Goal: Task Accomplishment & Management: Manage account settings

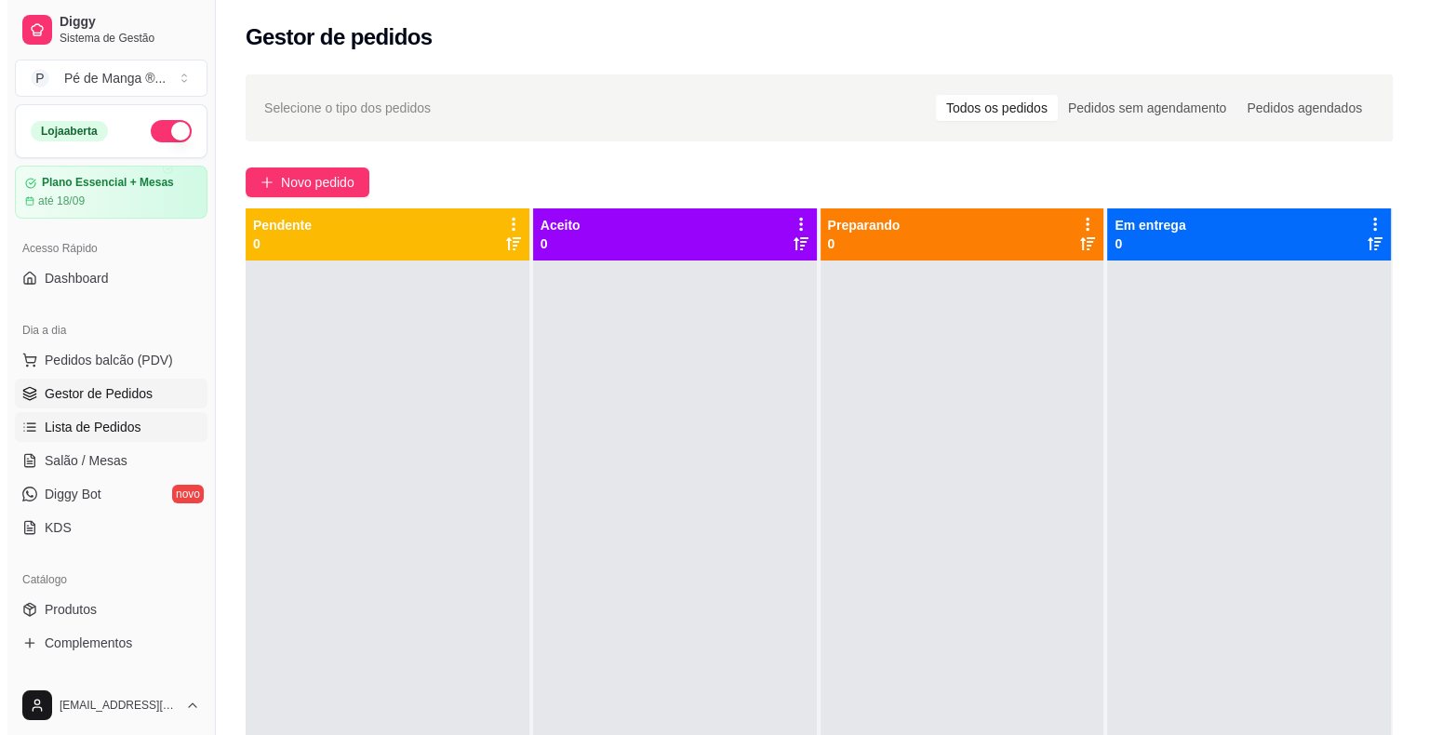
scroll to position [45, 0]
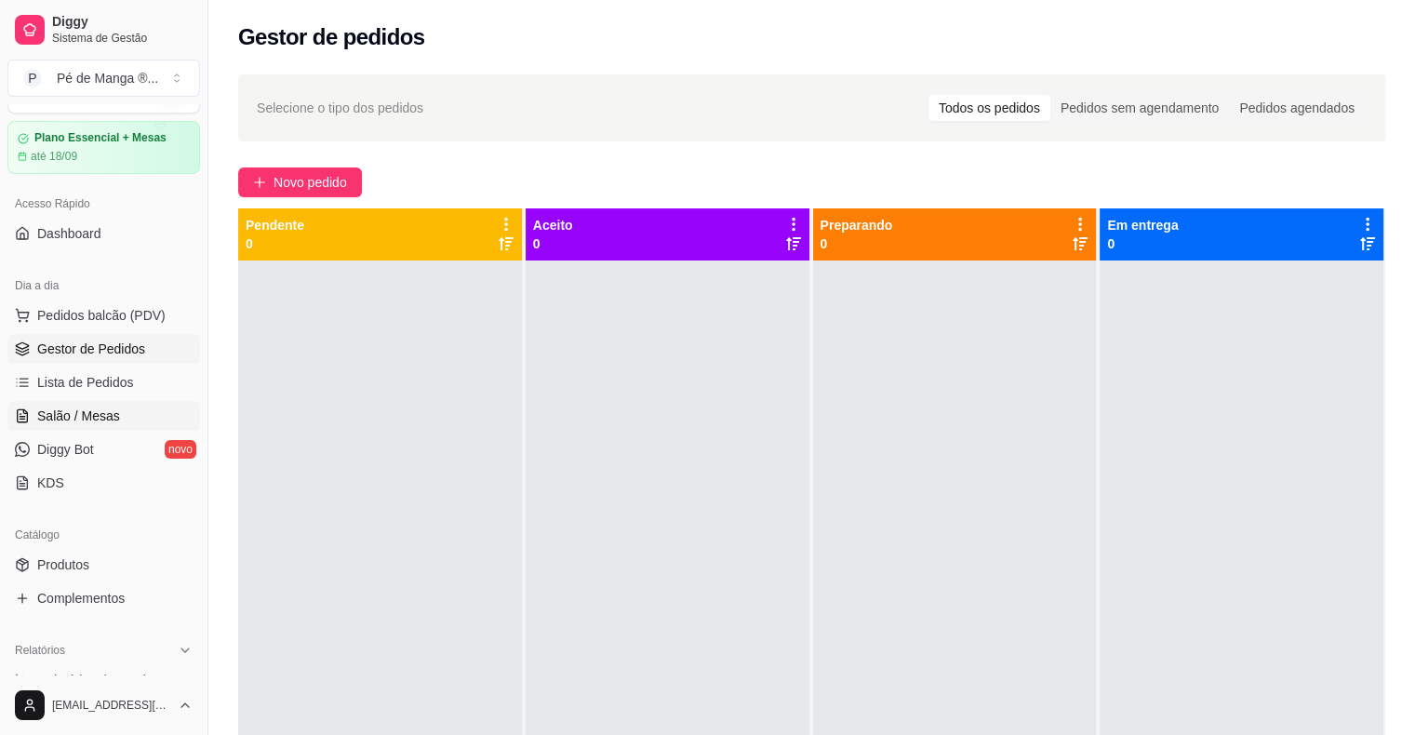
click at [129, 410] on link "Salão / Mesas" at bounding box center [103, 416] width 193 height 30
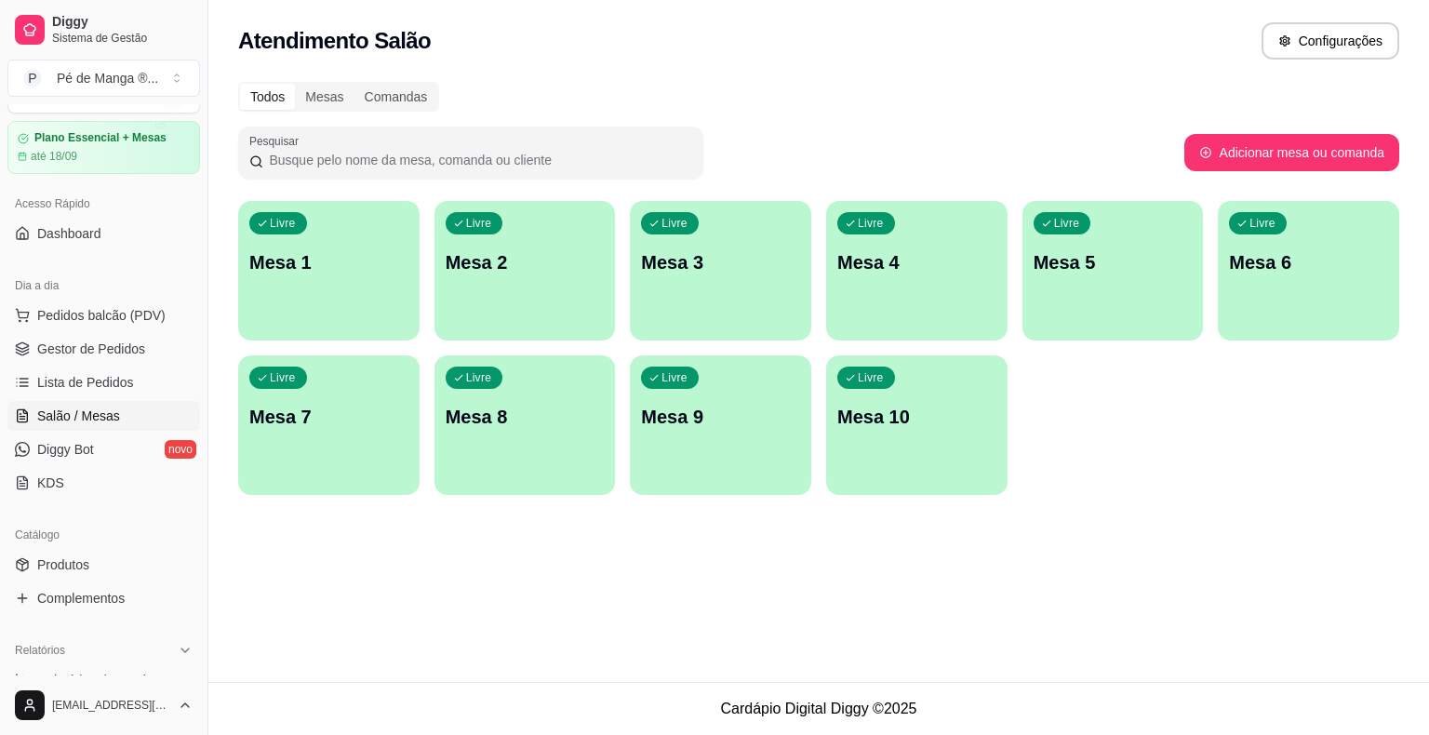
click at [343, 261] on p "Mesa 1" at bounding box center [328, 262] width 159 height 26
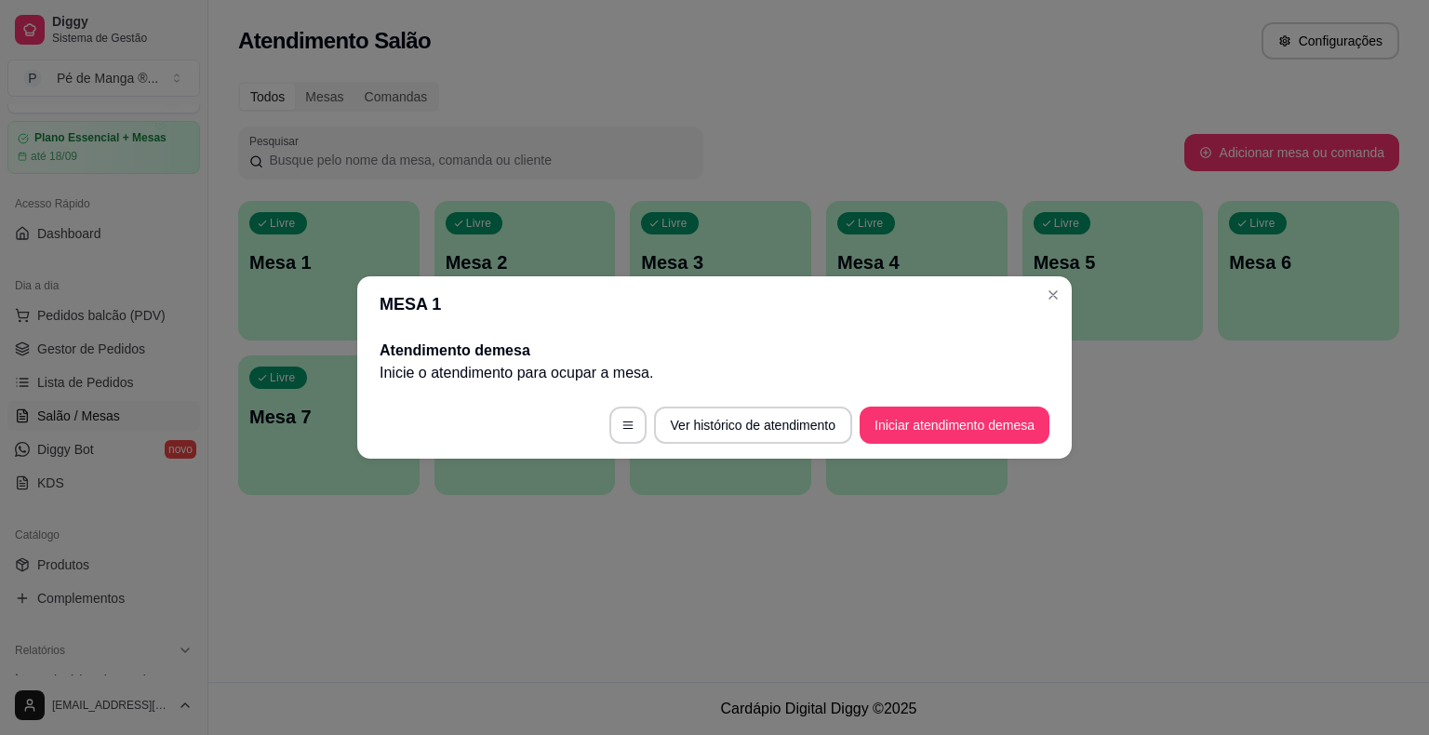
click at [944, 432] on button "Iniciar atendimento de mesa" at bounding box center [955, 425] width 190 height 37
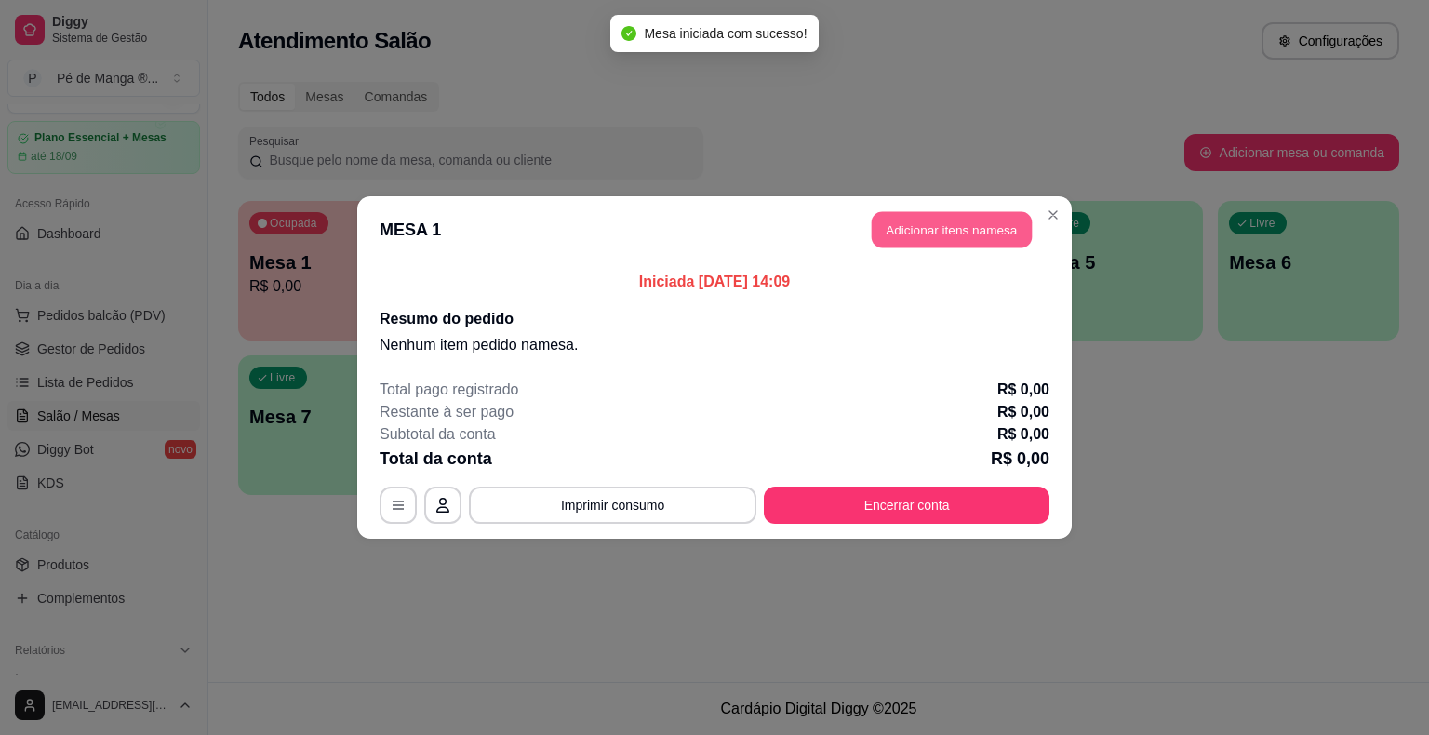
click at [968, 229] on button "Adicionar itens na mesa" at bounding box center [952, 230] width 160 height 36
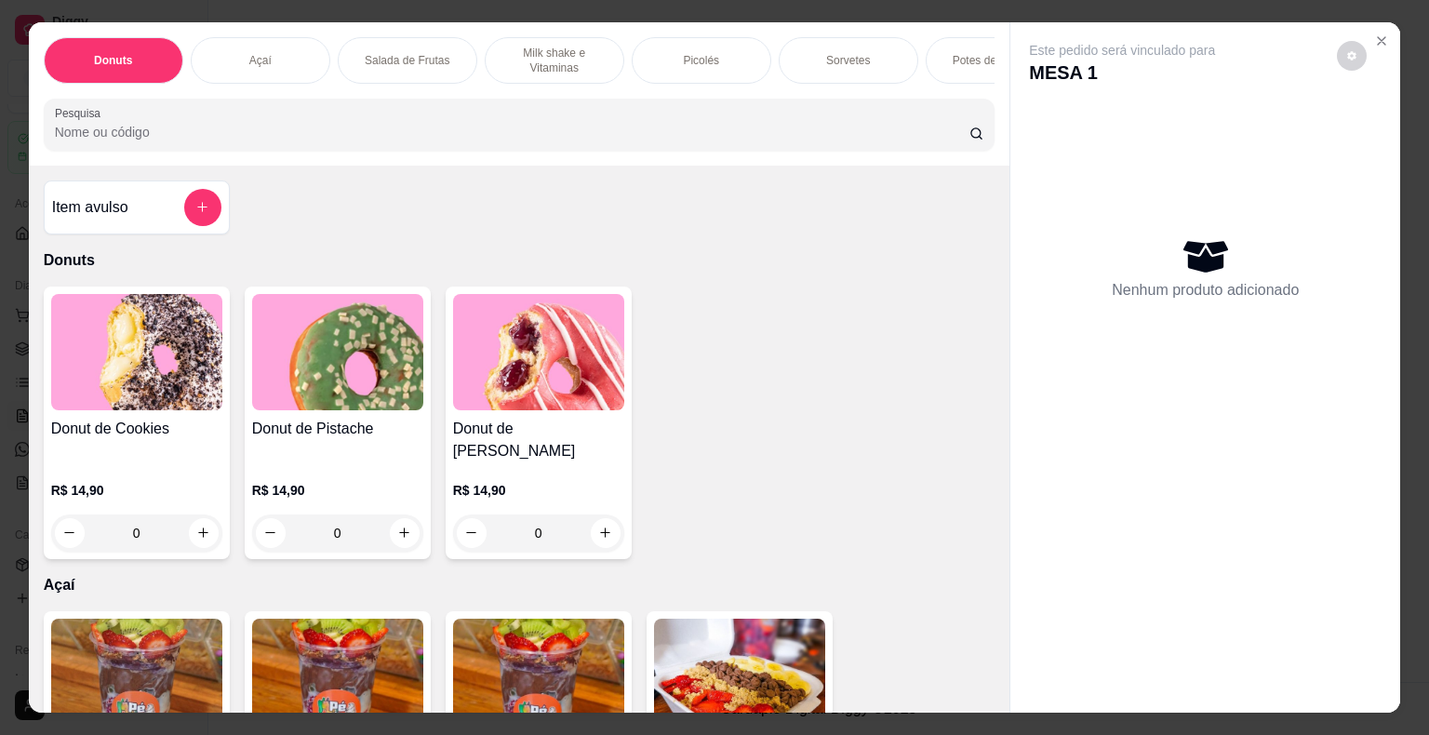
click at [832, 53] on p "Sorvetes" at bounding box center [848, 60] width 44 height 15
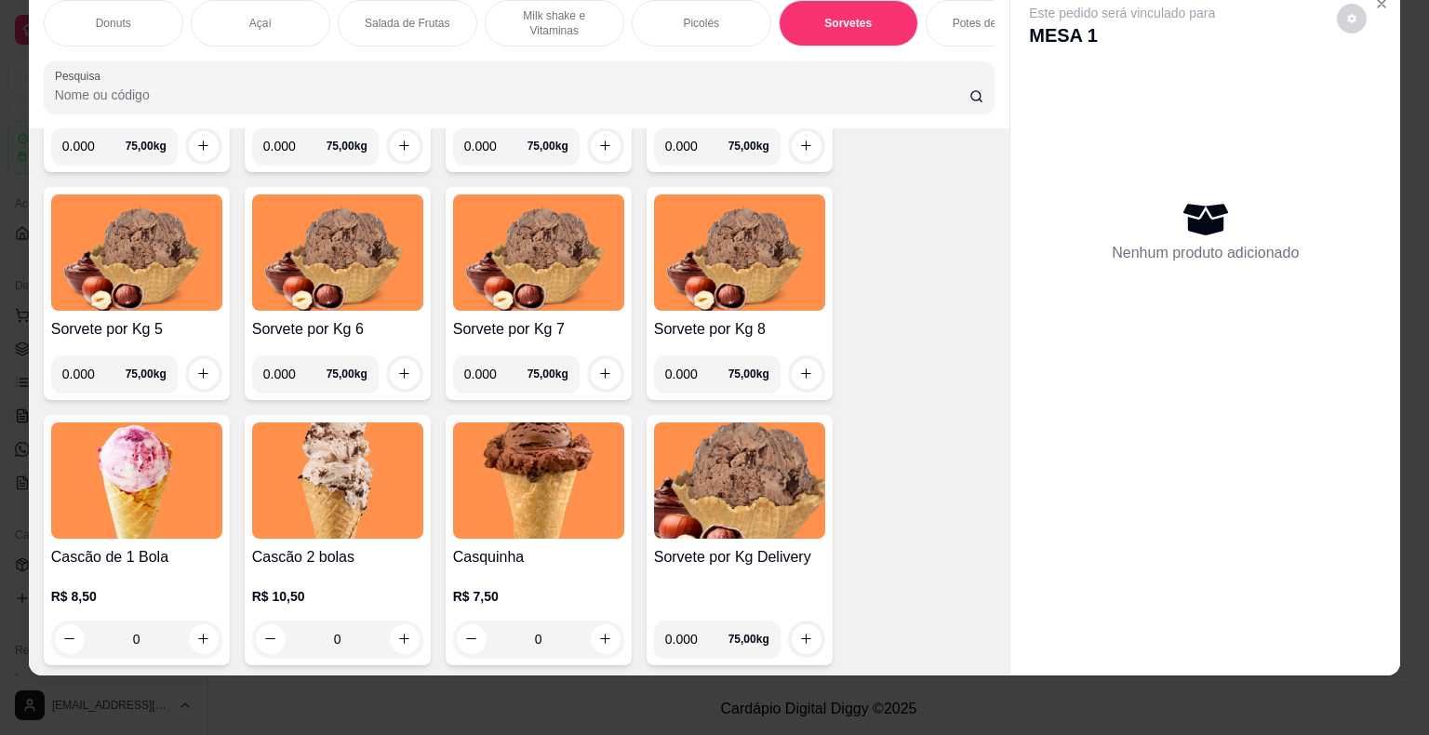
scroll to position [2427, 0]
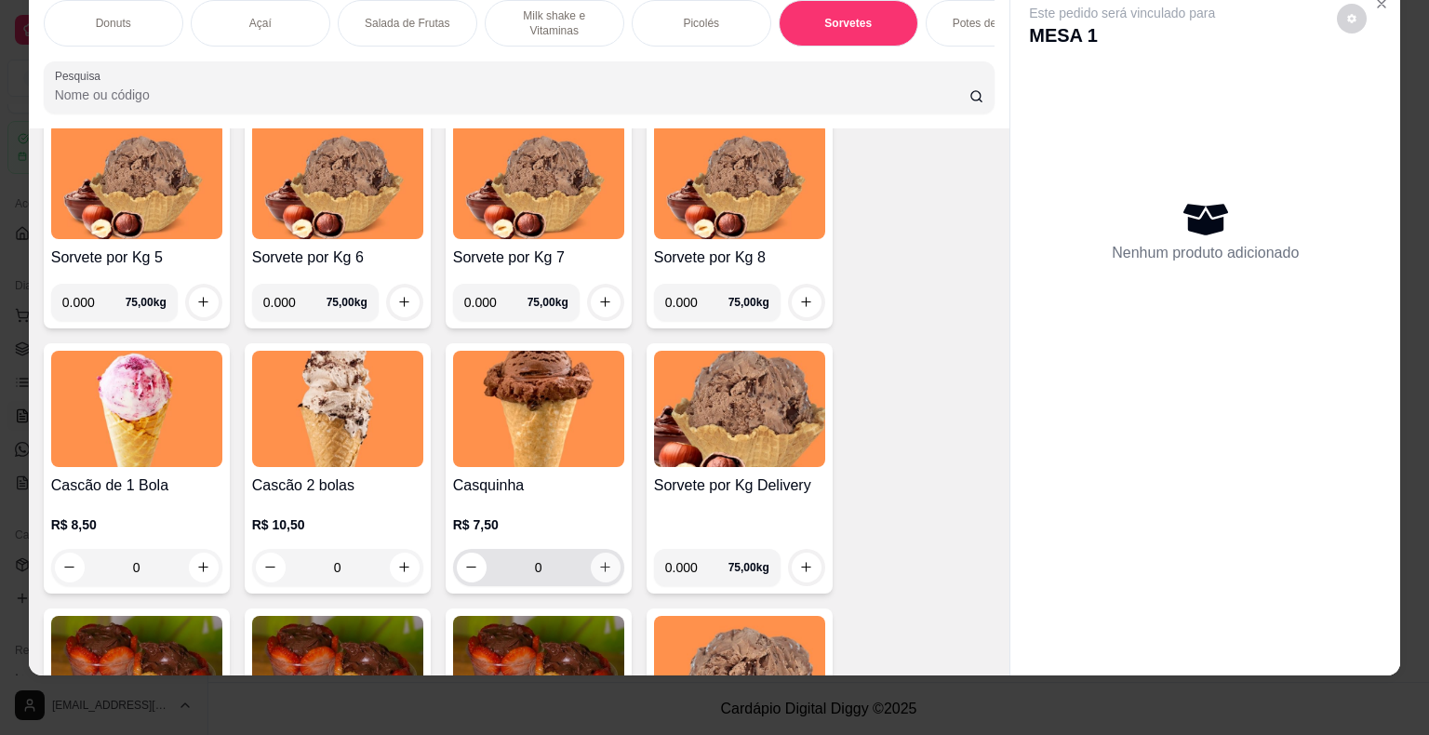
click at [591, 567] on button "increase-product-quantity" at bounding box center [606, 568] width 30 height 30
type input "1"
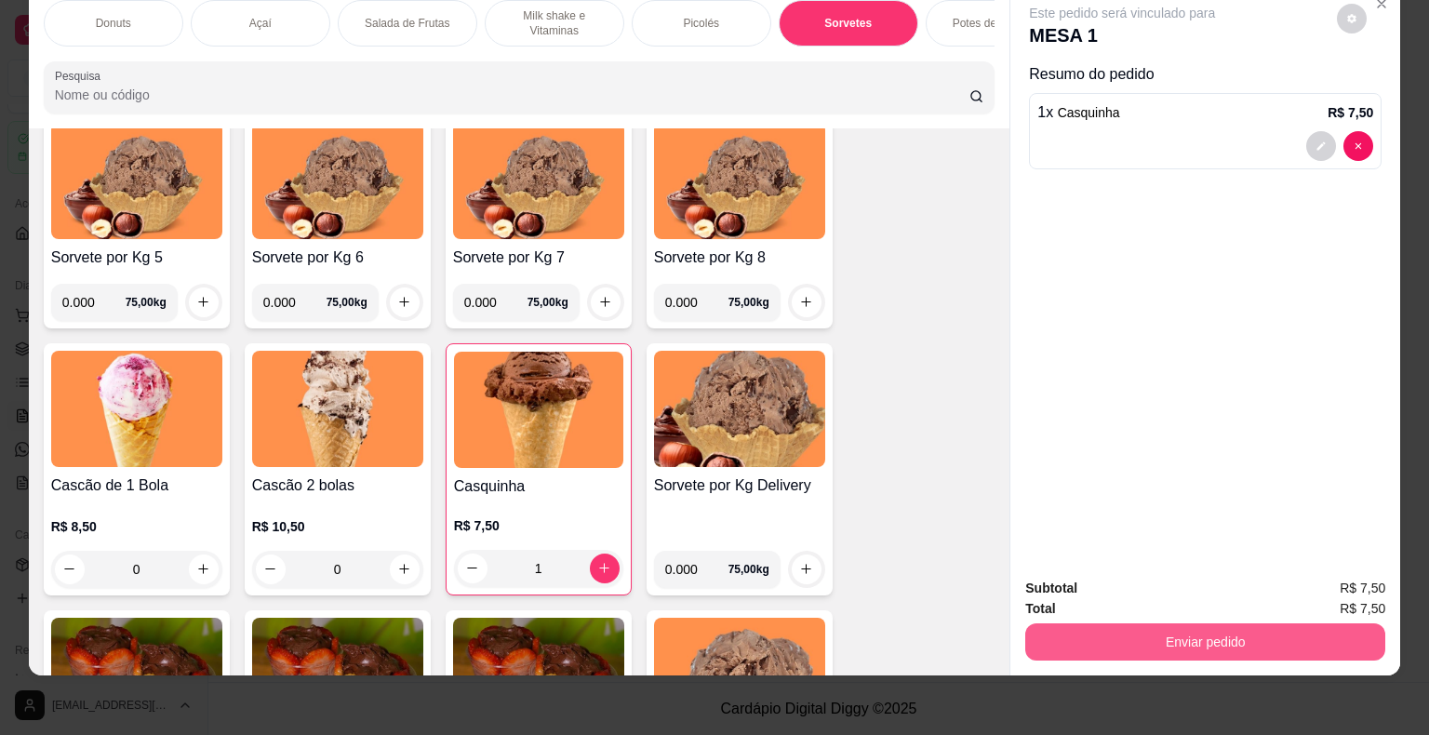
click at [1095, 633] on button "Enviar pedido" at bounding box center [1205, 641] width 360 height 37
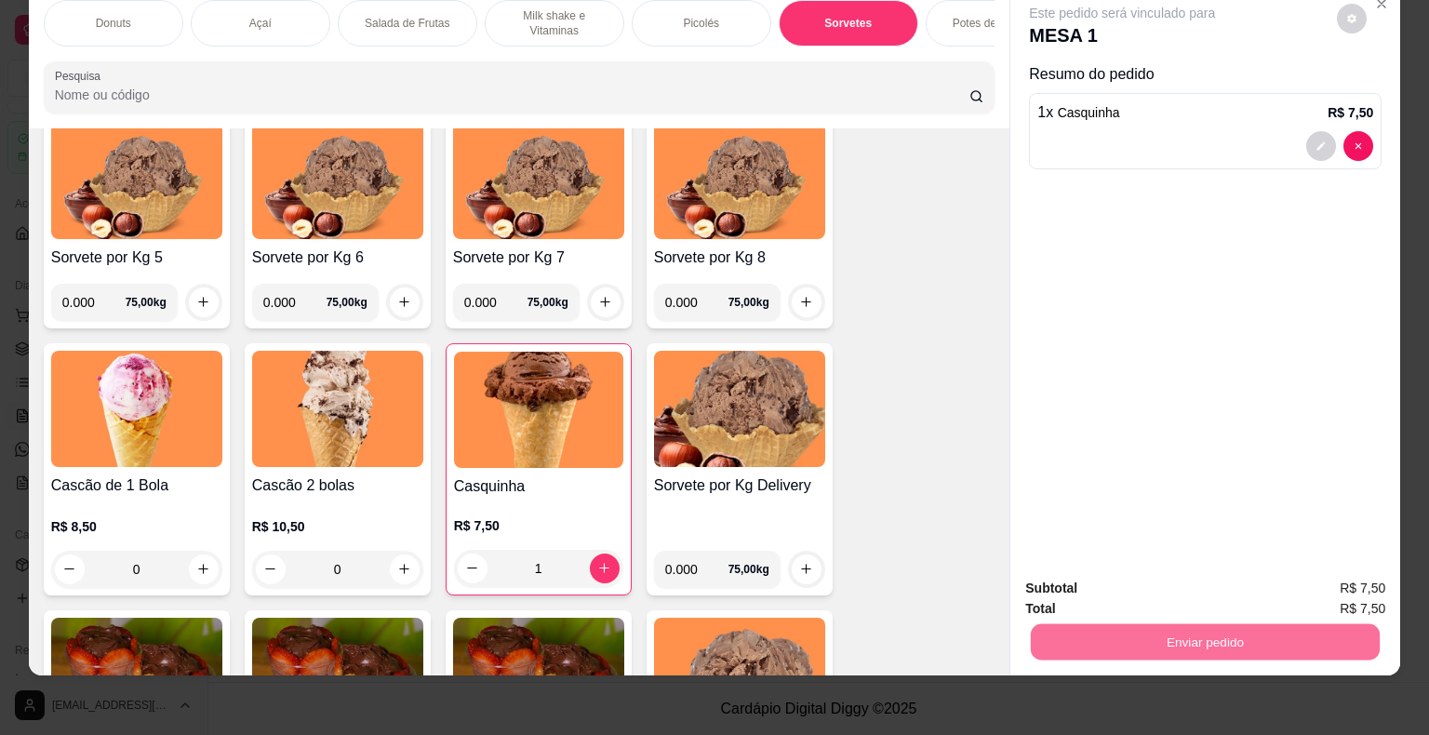
click at [1077, 571] on button "Não registrar e enviar pedido" at bounding box center [1144, 582] width 188 height 34
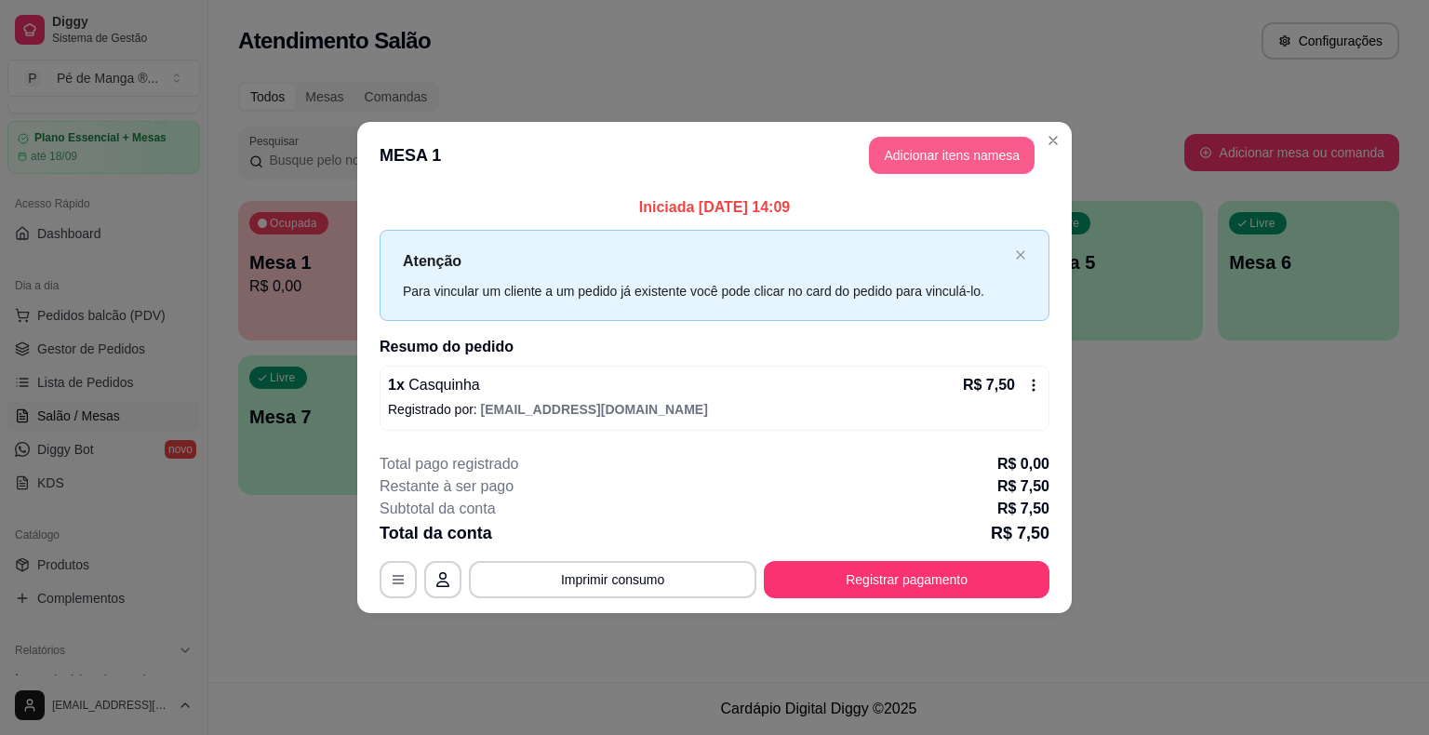
click at [931, 159] on button "Adicionar itens na mesa" at bounding box center [952, 155] width 166 height 37
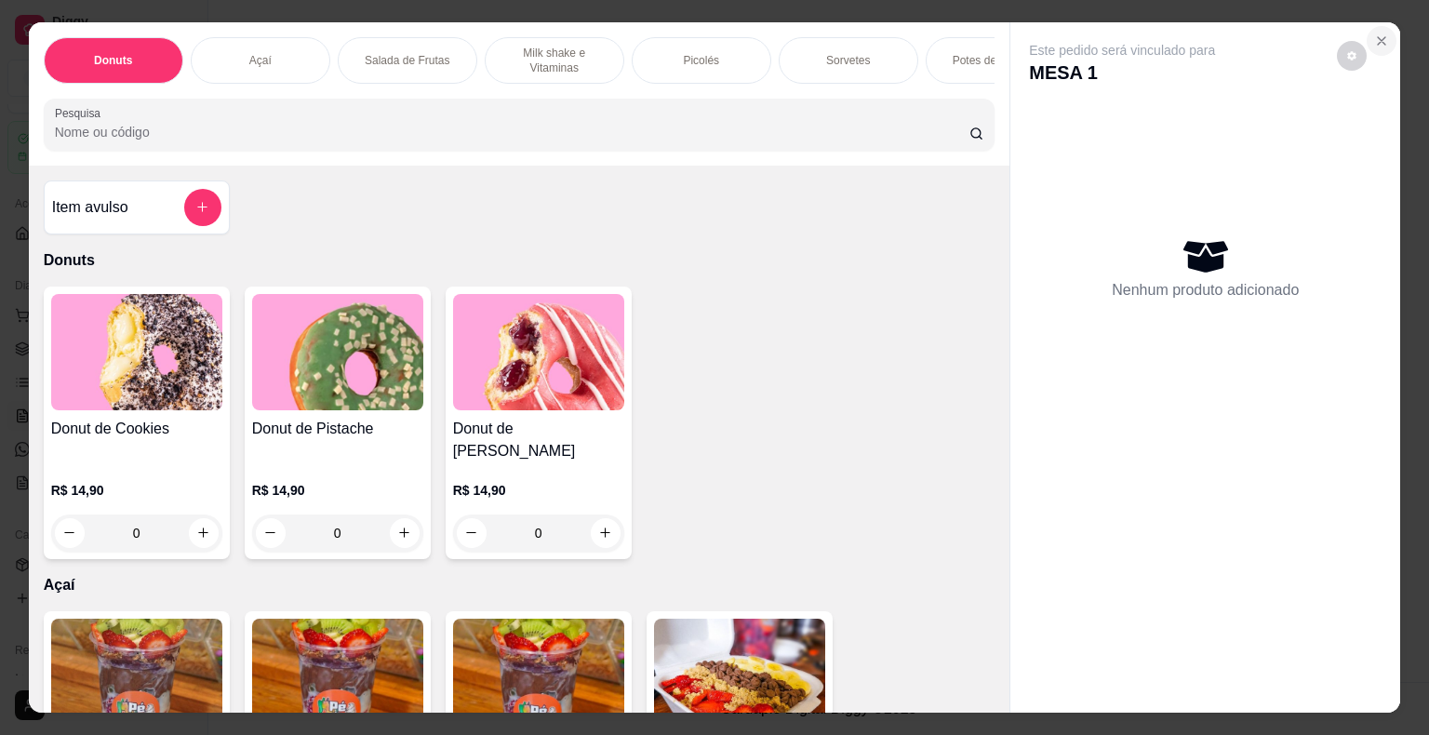
click at [1381, 36] on icon "Close" at bounding box center [1381, 40] width 15 height 15
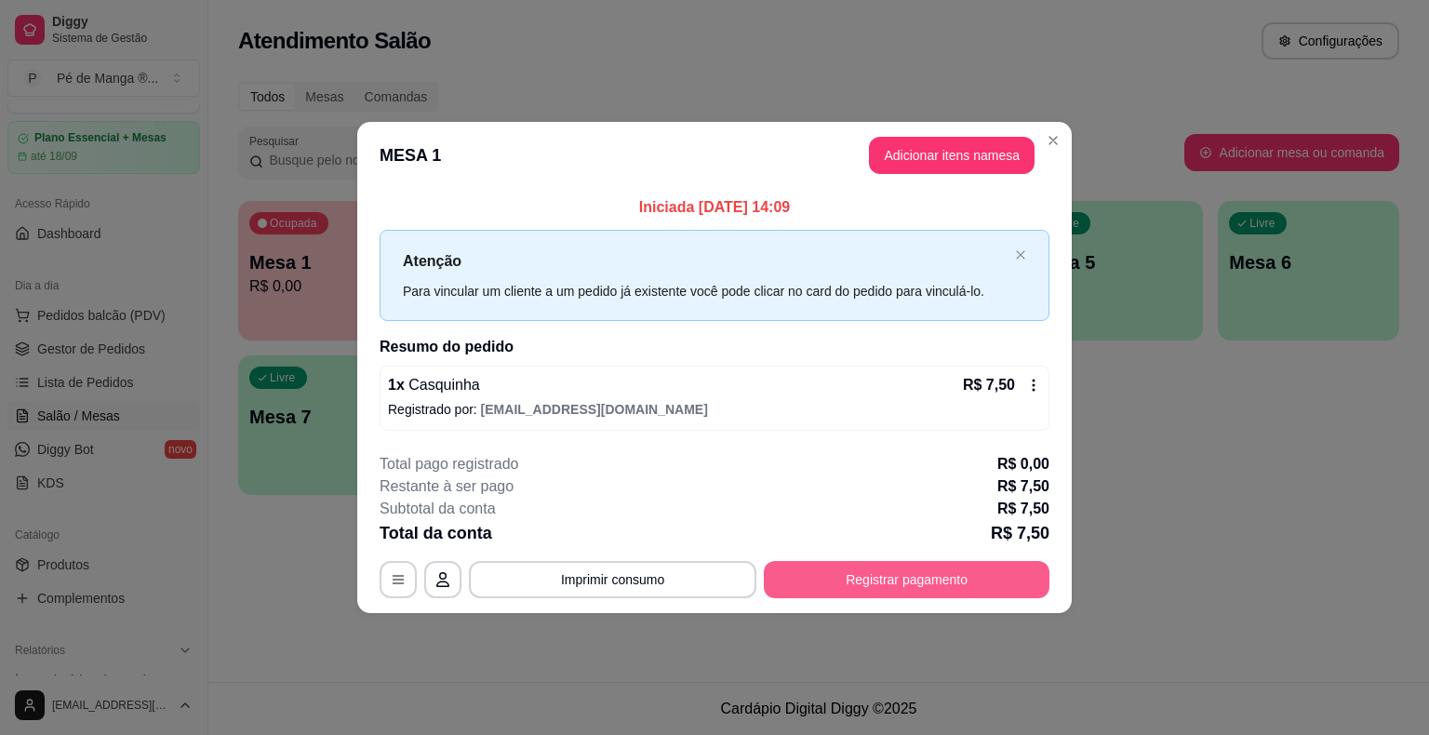
click at [902, 579] on button "Registrar pagamento" at bounding box center [907, 579] width 286 height 37
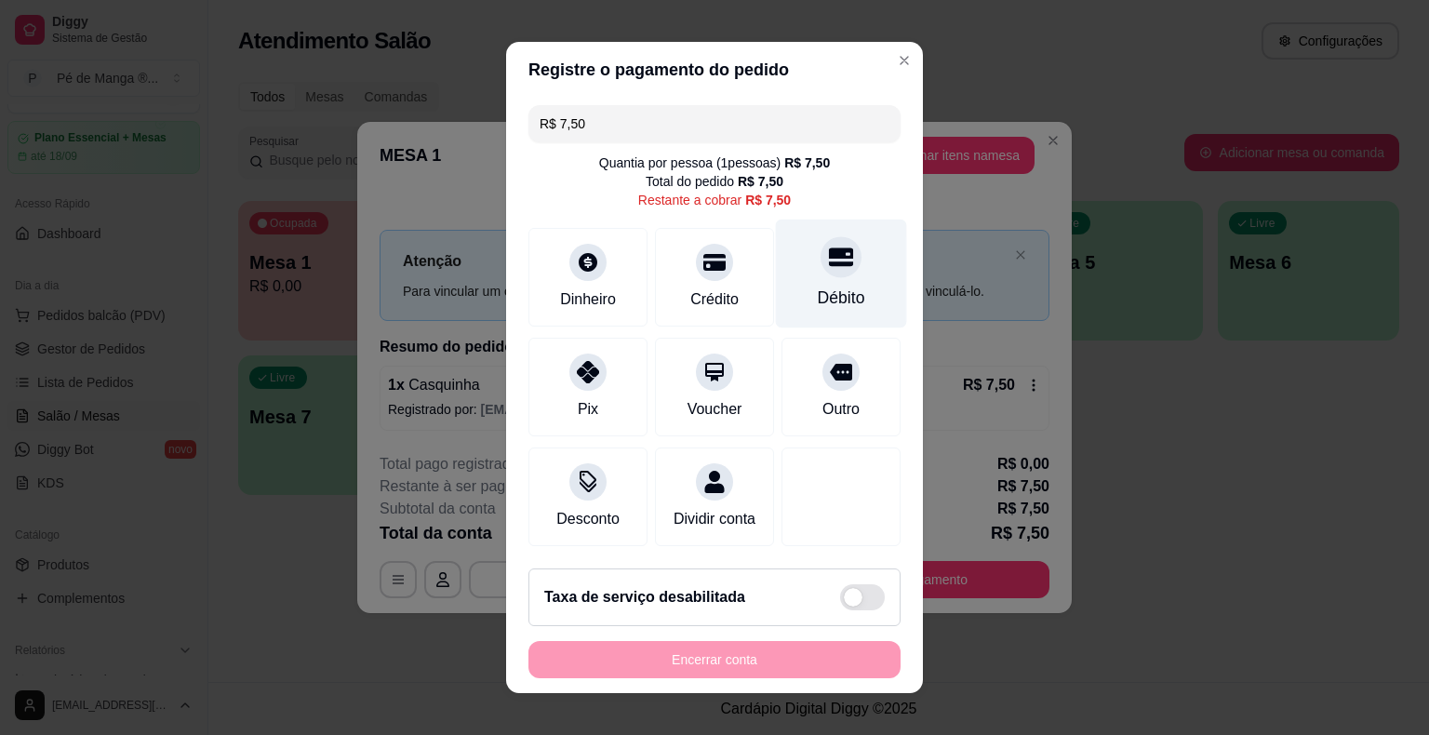
click at [818, 297] on div "Débito" at bounding box center [841, 298] width 47 height 24
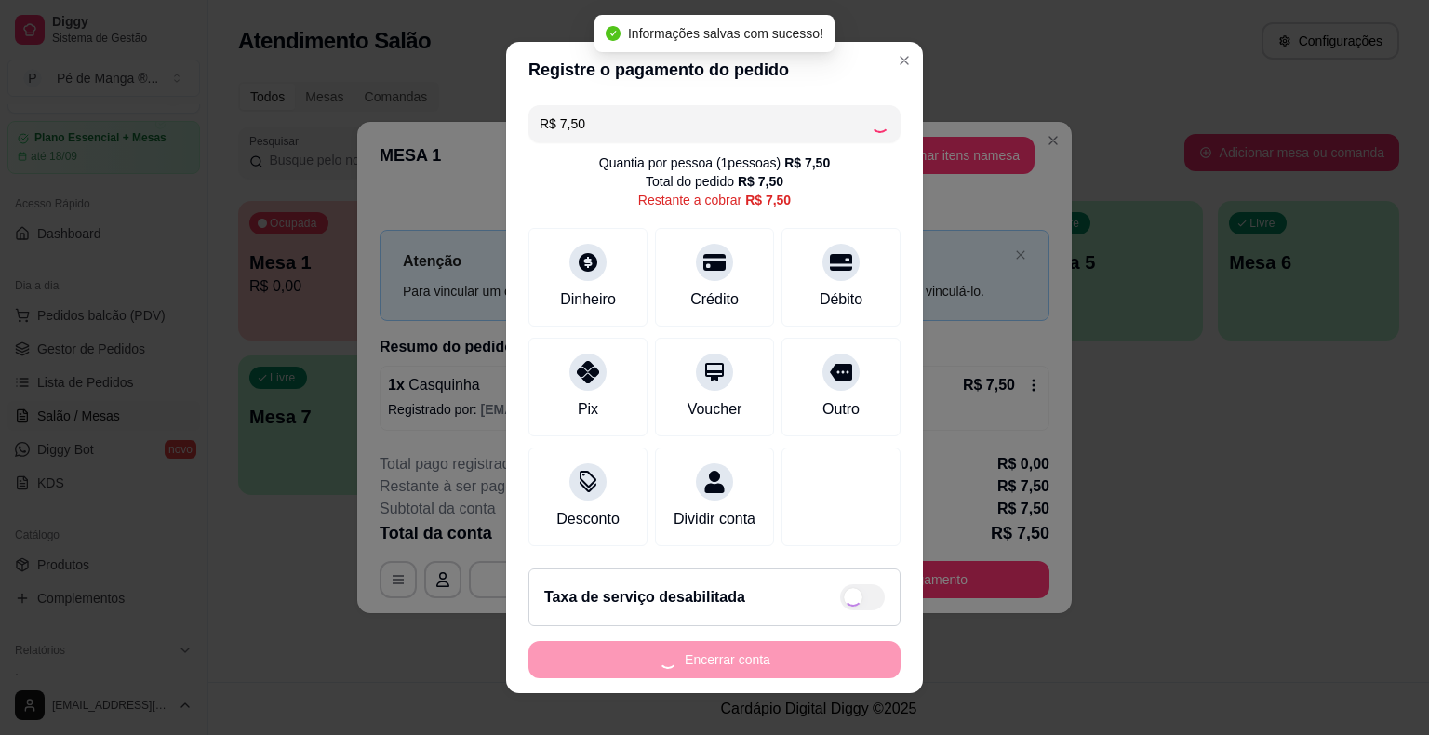
type input "R$ 0,00"
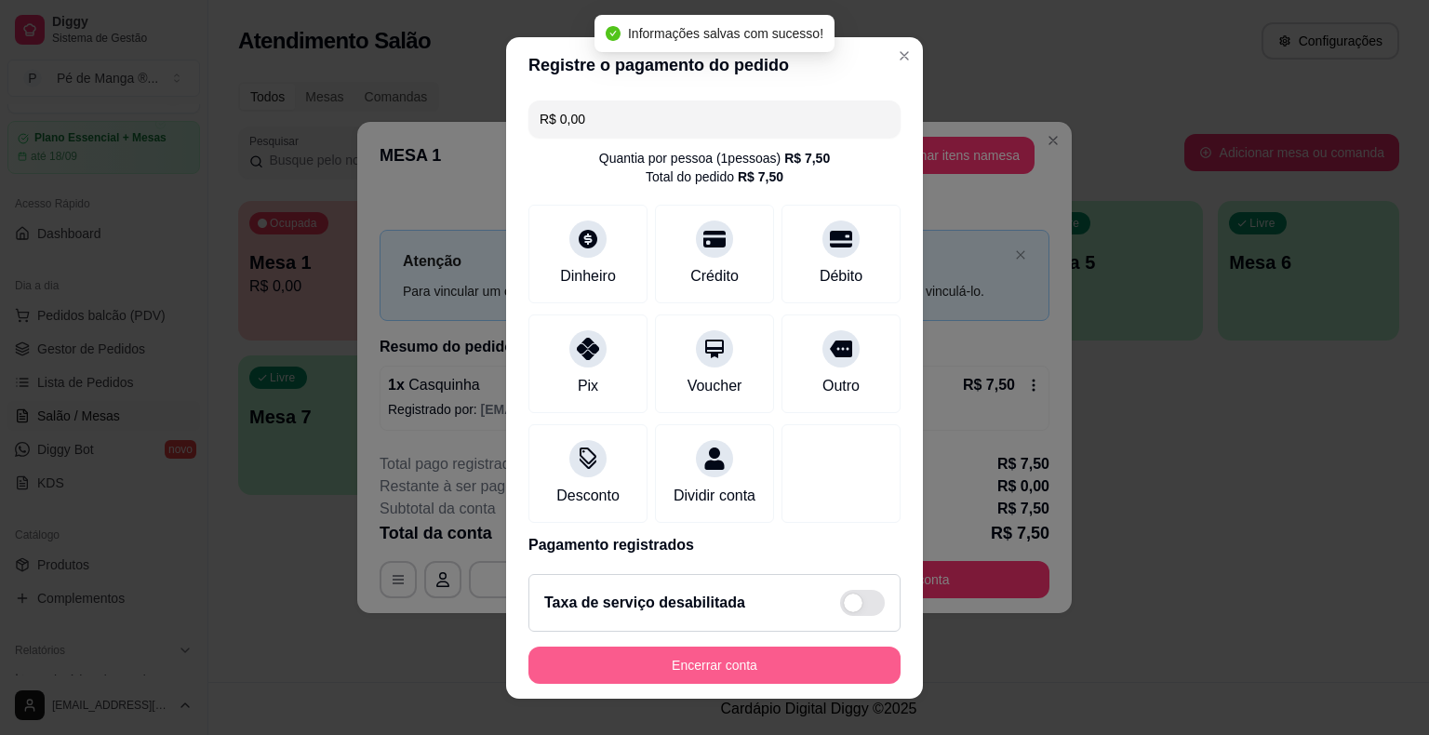
click at [634, 663] on button "Encerrar conta" at bounding box center [715, 665] width 372 height 37
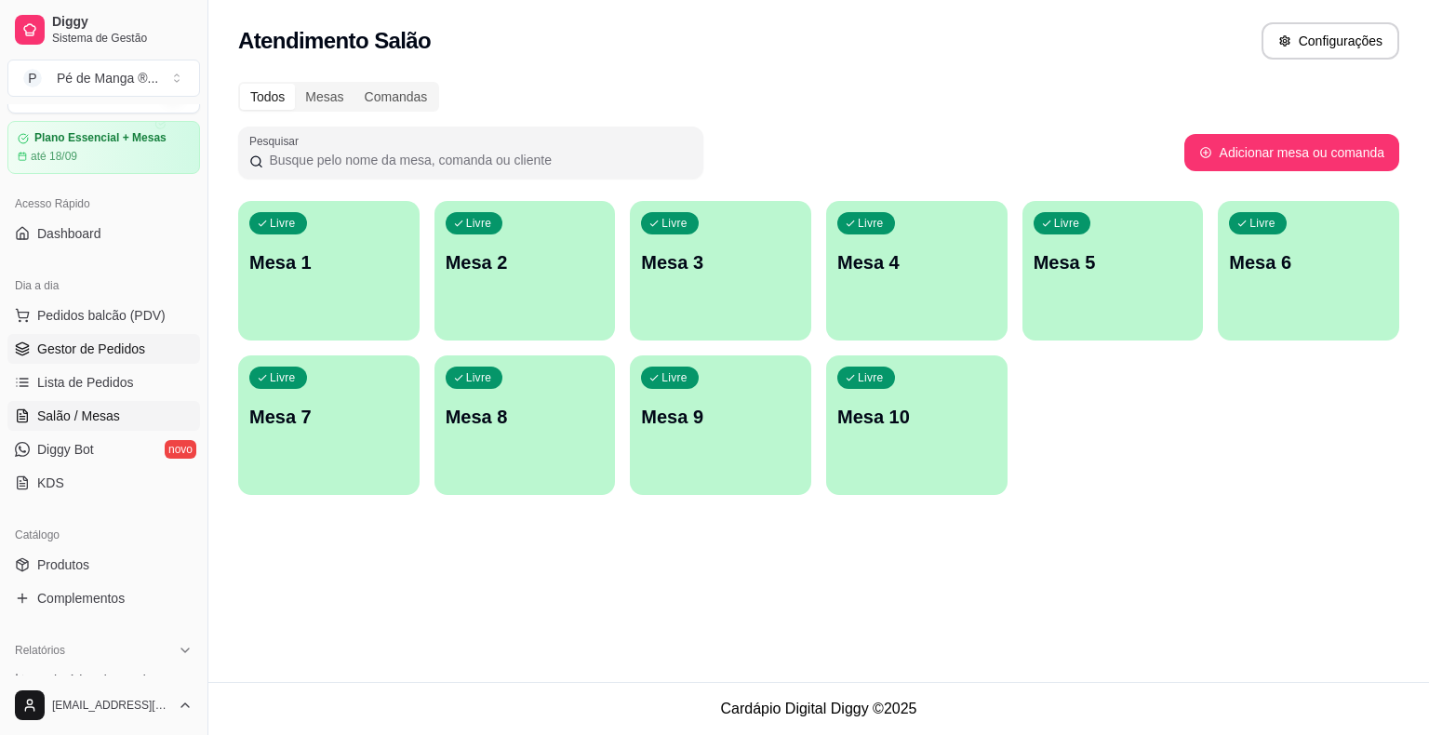
click at [122, 353] on span "Gestor de Pedidos" at bounding box center [91, 349] width 108 height 19
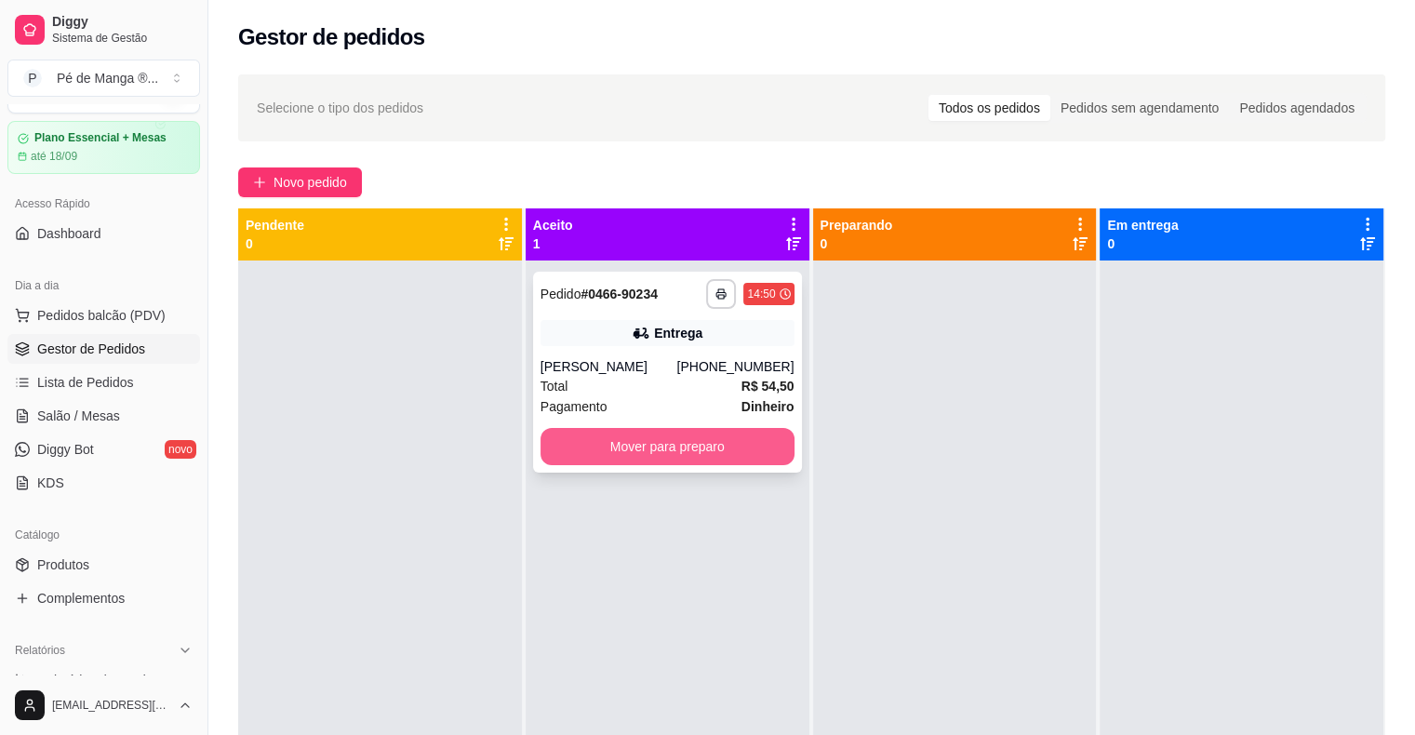
click at [673, 456] on button "Mover para preparo" at bounding box center [668, 446] width 254 height 37
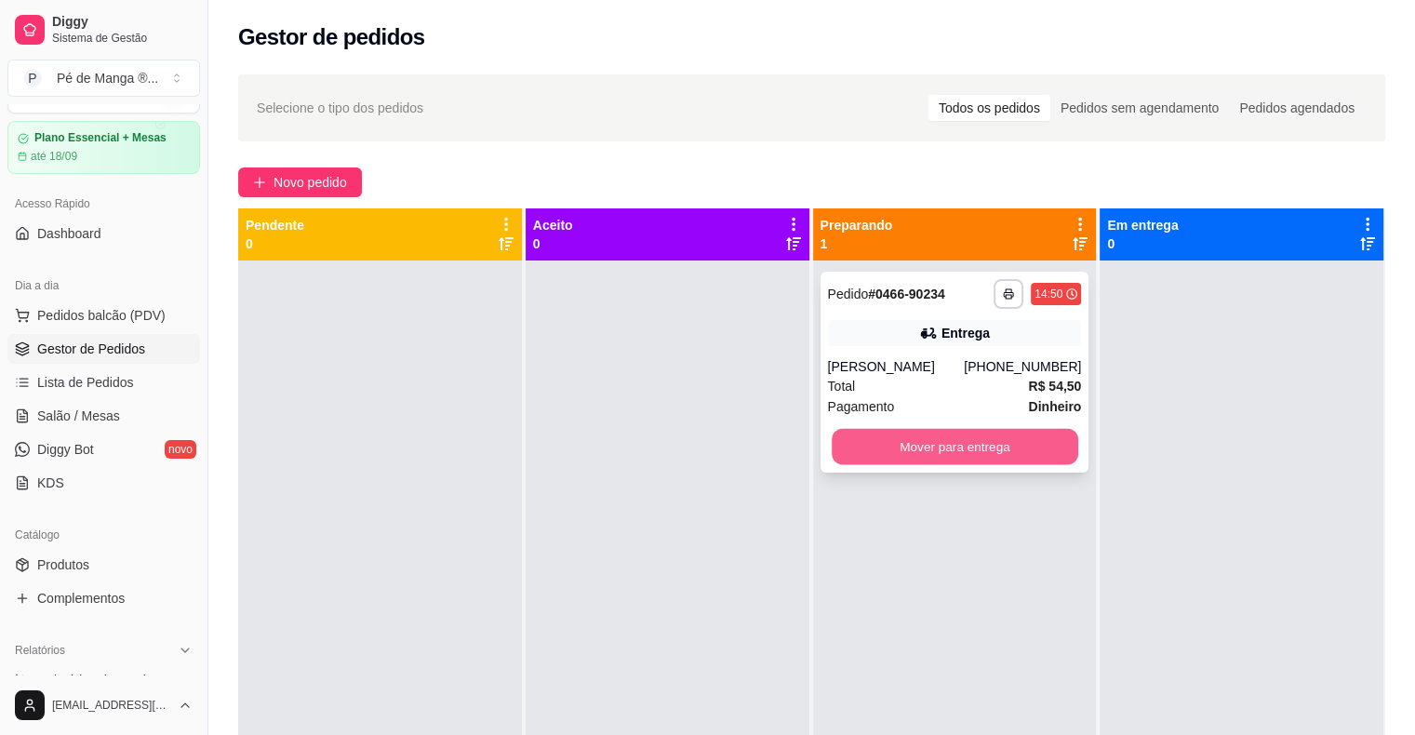
click at [947, 445] on button "Mover para entrega" at bounding box center [955, 447] width 247 height 36
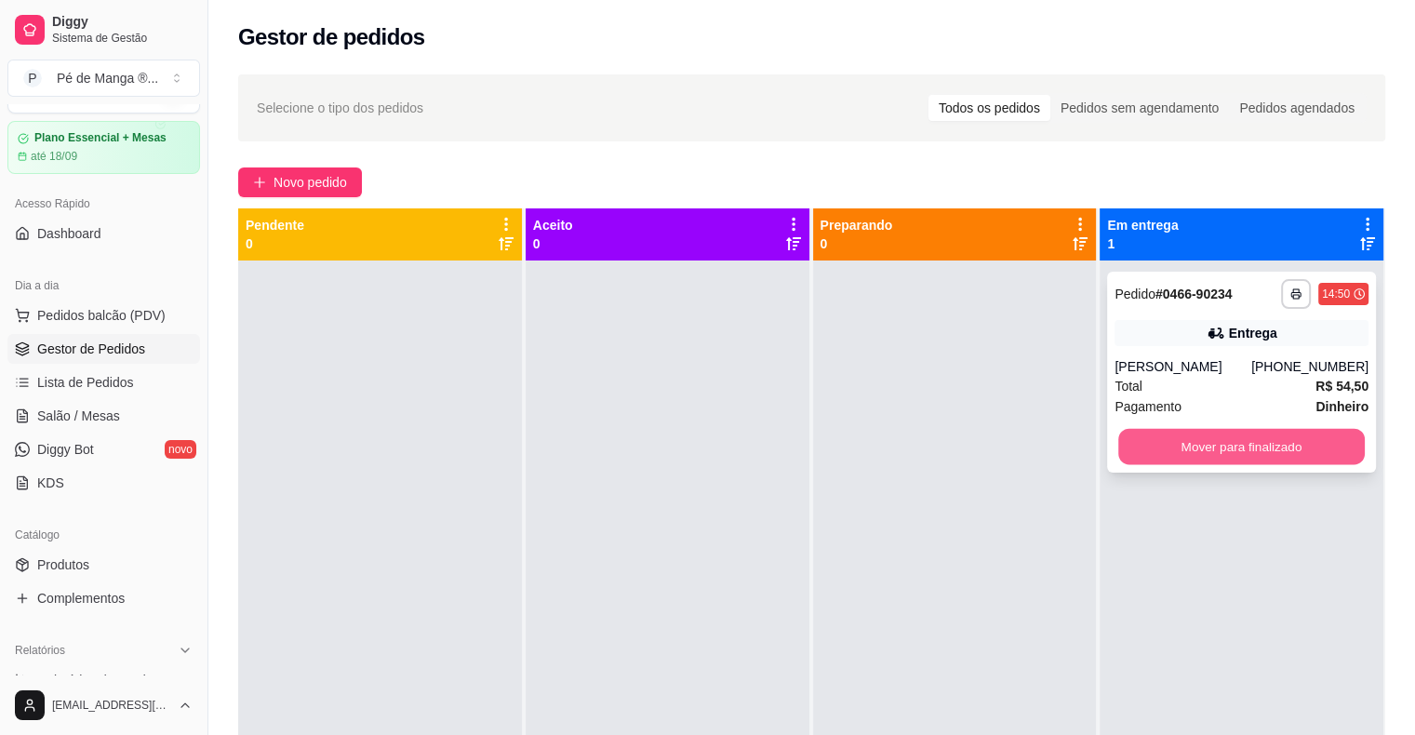
click at [1168, 448] on button "Mover para finalizado" at bounding box center [1241, 447] width 247 height 36
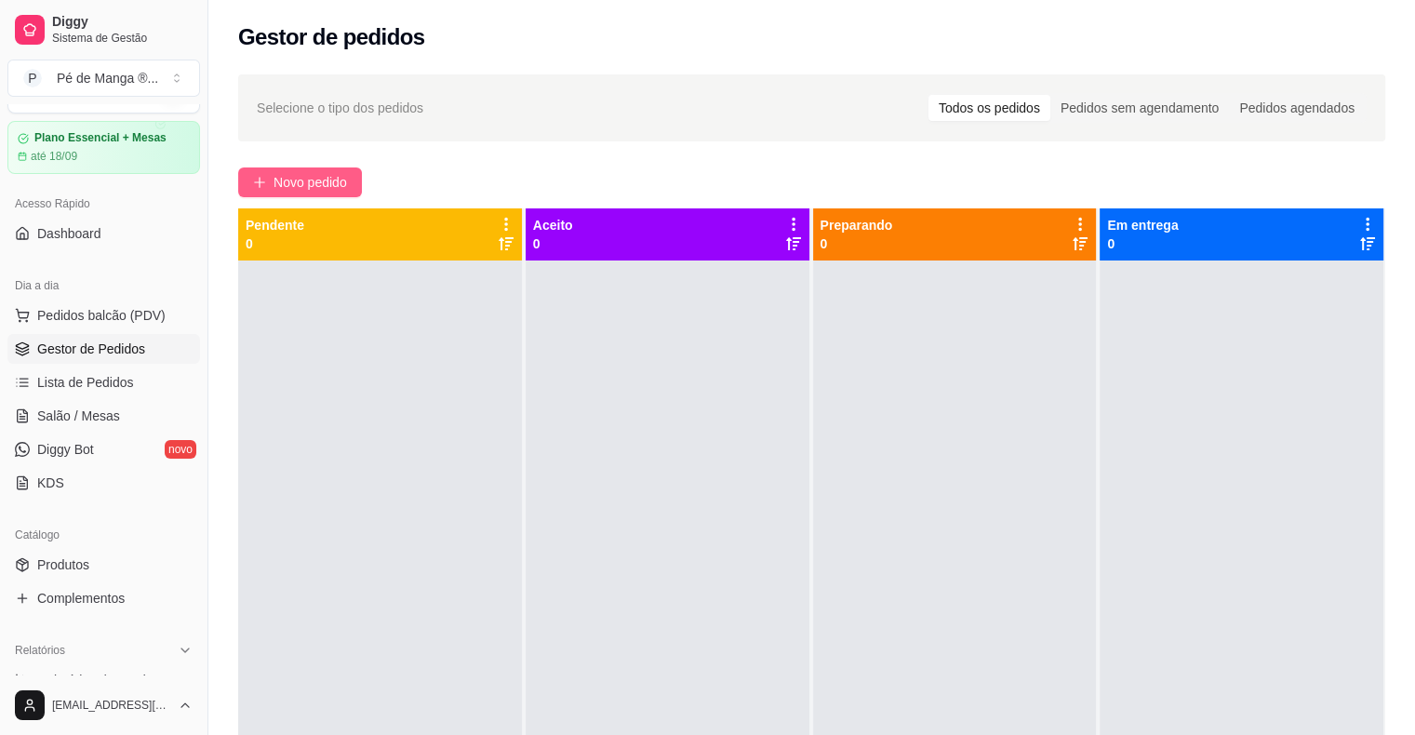
click at [356, 185] on button "Novo pedido" at bounding box center [300, 182] width 124 height 30
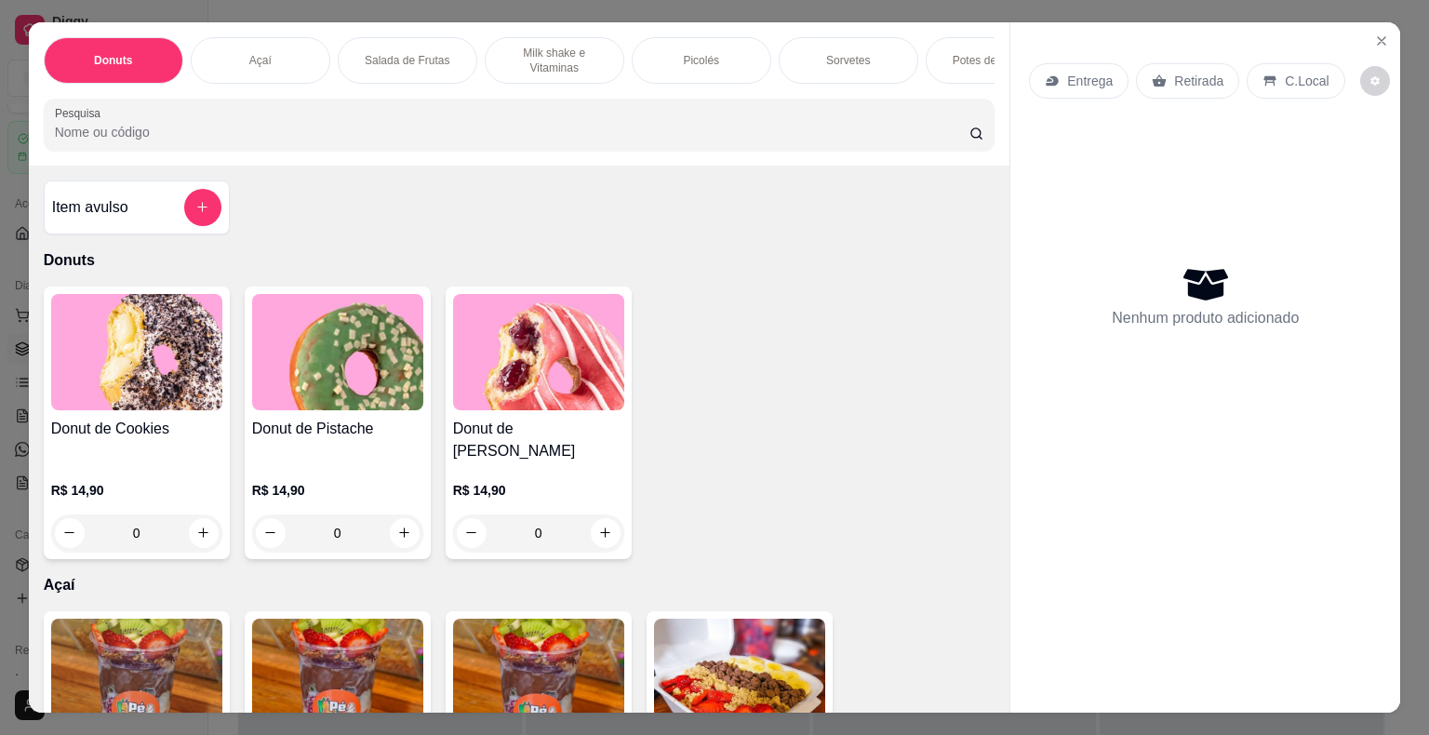
click at [584, 64] on p "Milk shake e Vitaminas" at bounding box center [555, 61] width 108 height 30
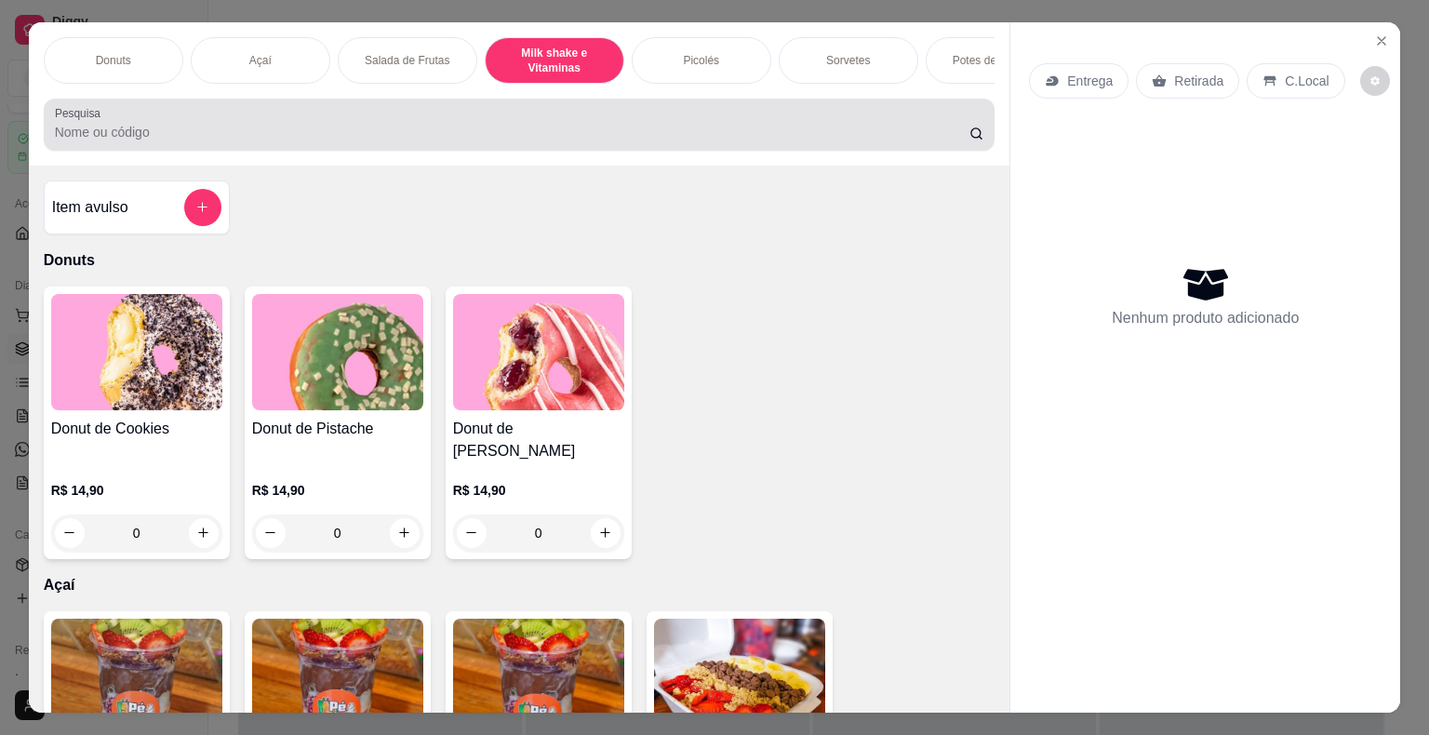
scroll to position [45, 0]
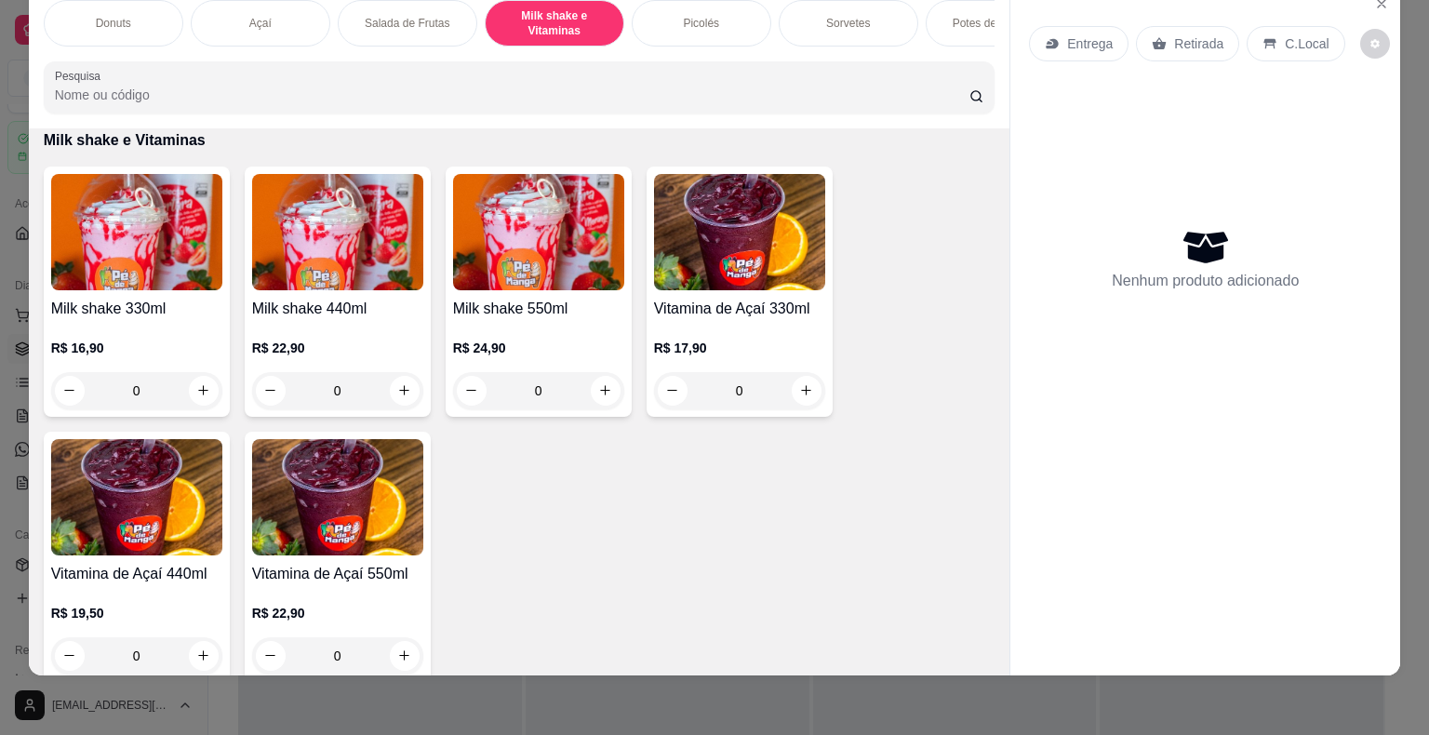
click at [358, 274] on img at bounding box center [337, 232] width 171 height 116
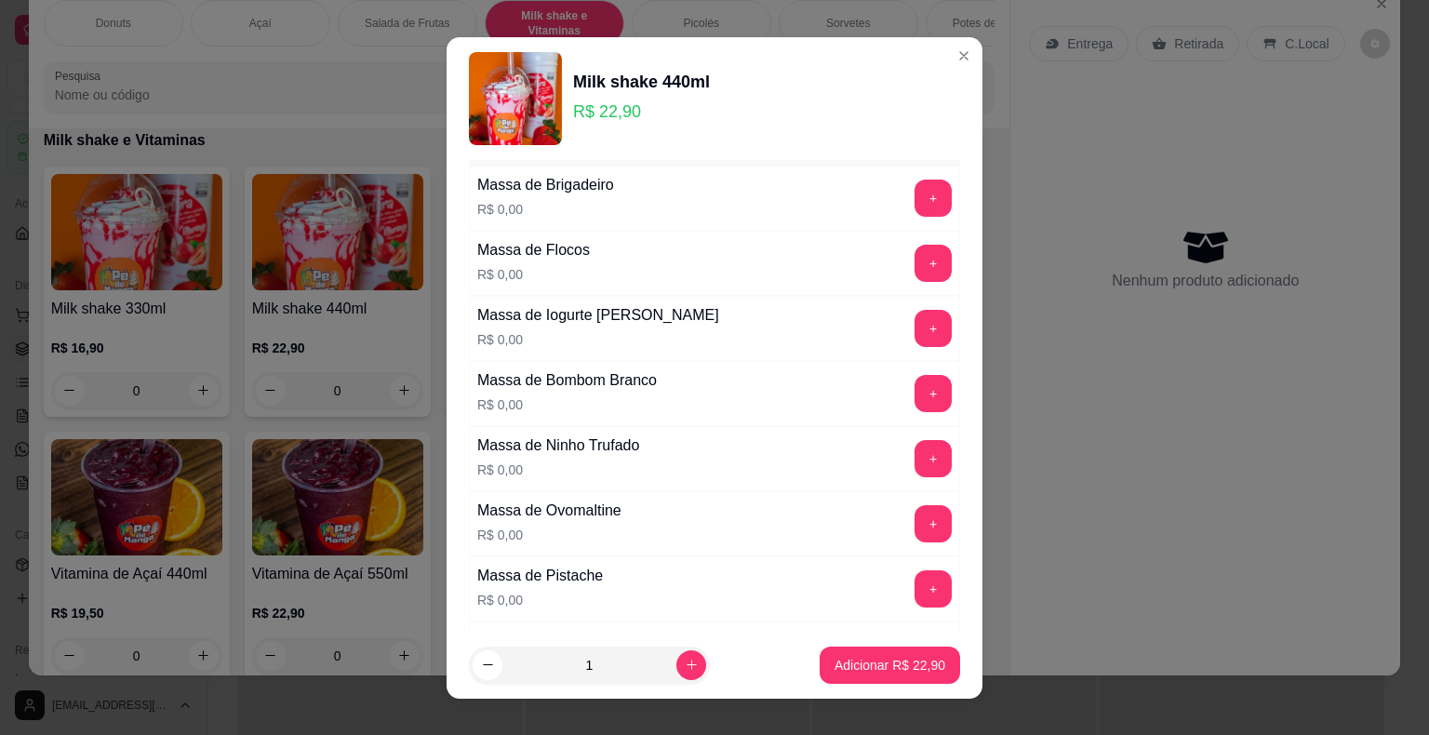
scroll to position [93, 0]
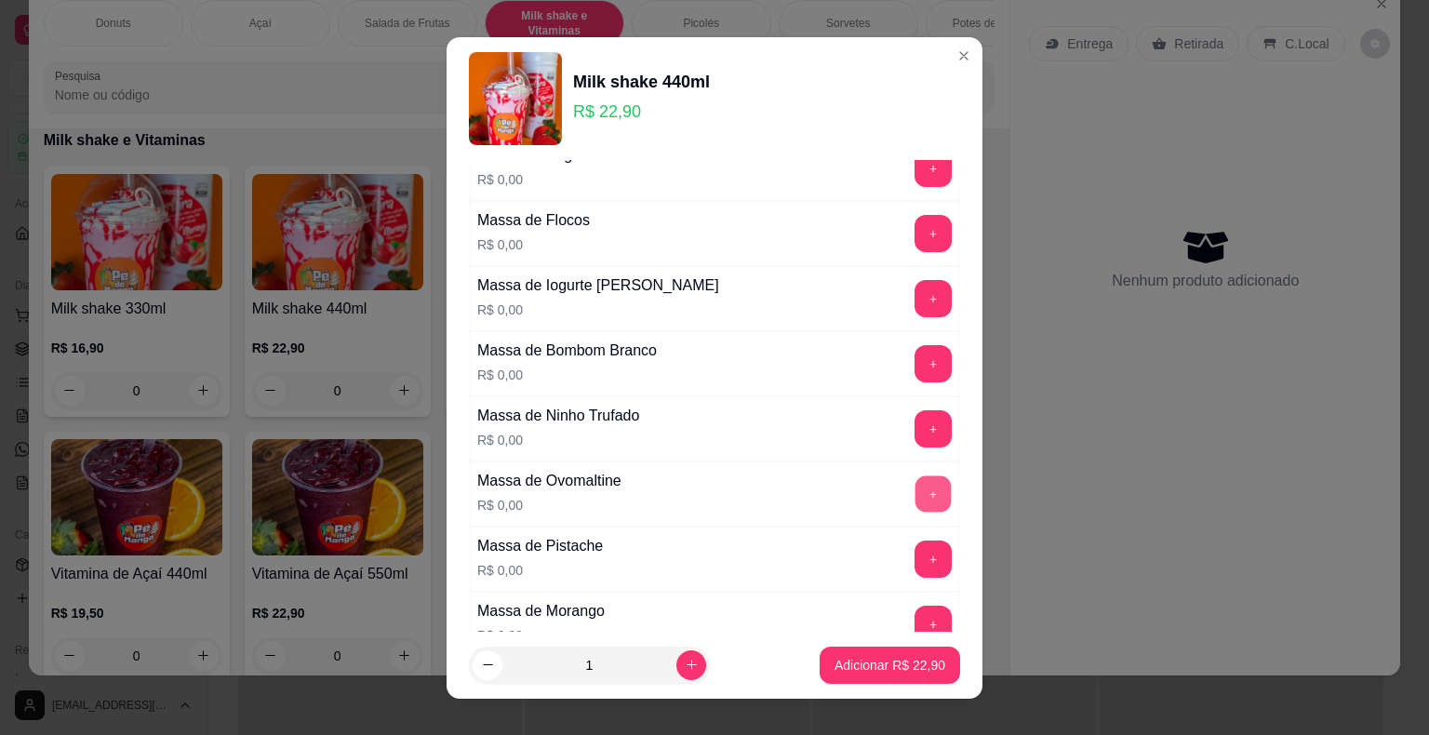
click at [916, 496] on button "+" at bounding box center [934, 494] width 36 height 36
click at [867, 663] on p "Adicionar R$ 22,90" at bounding box center [891, 665] width 108 height 18
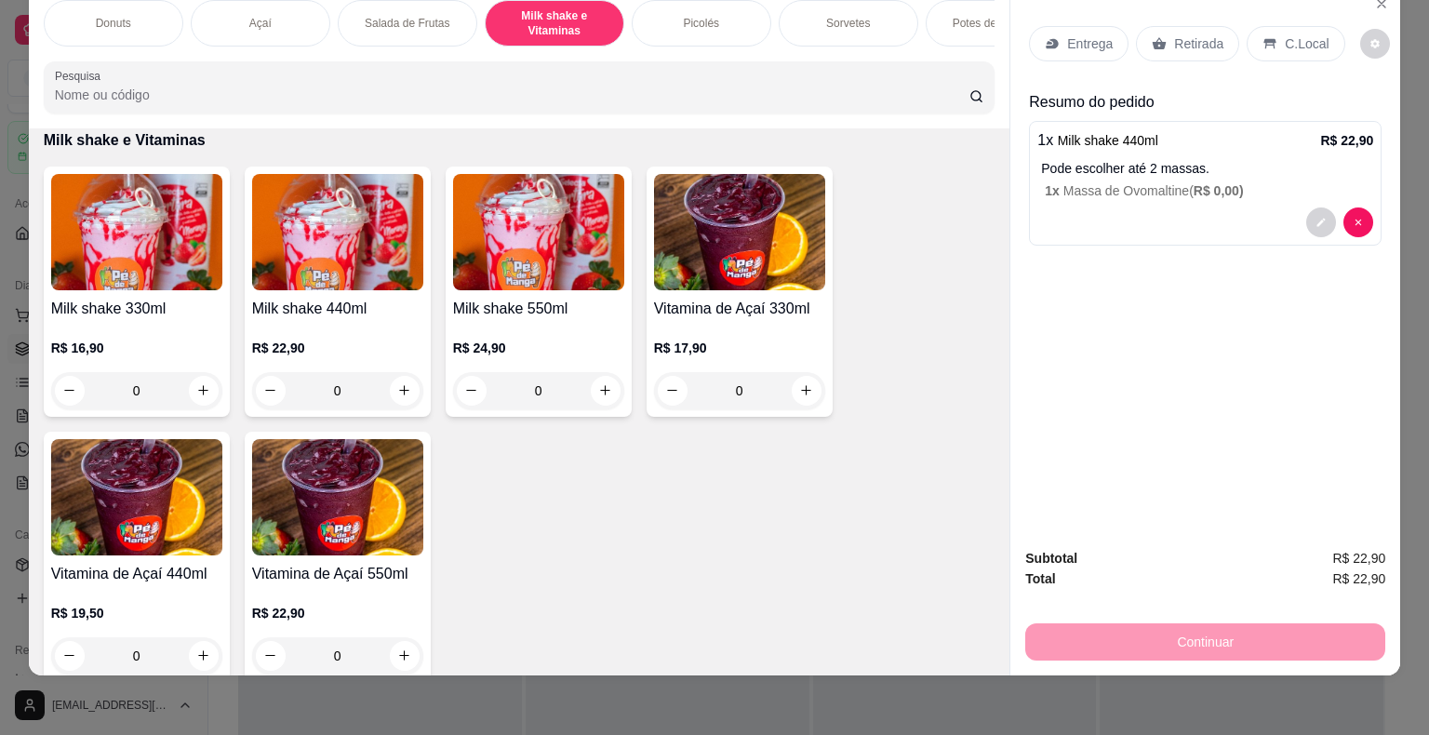
click at [81, 292] on div "Milk shake 330ml R$ 16,90 0" at bounding box center [137, 292] width 186 height 250
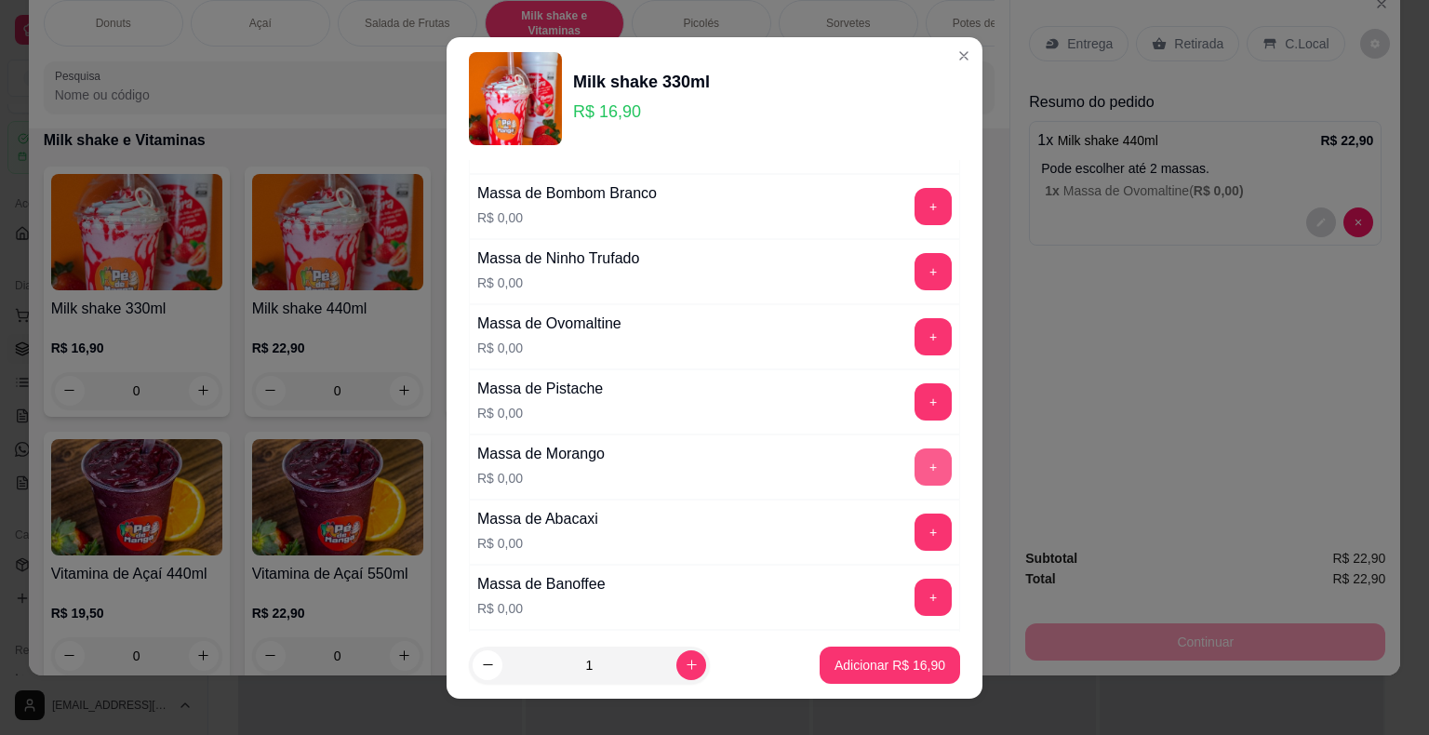
scroll to position [279, 0]
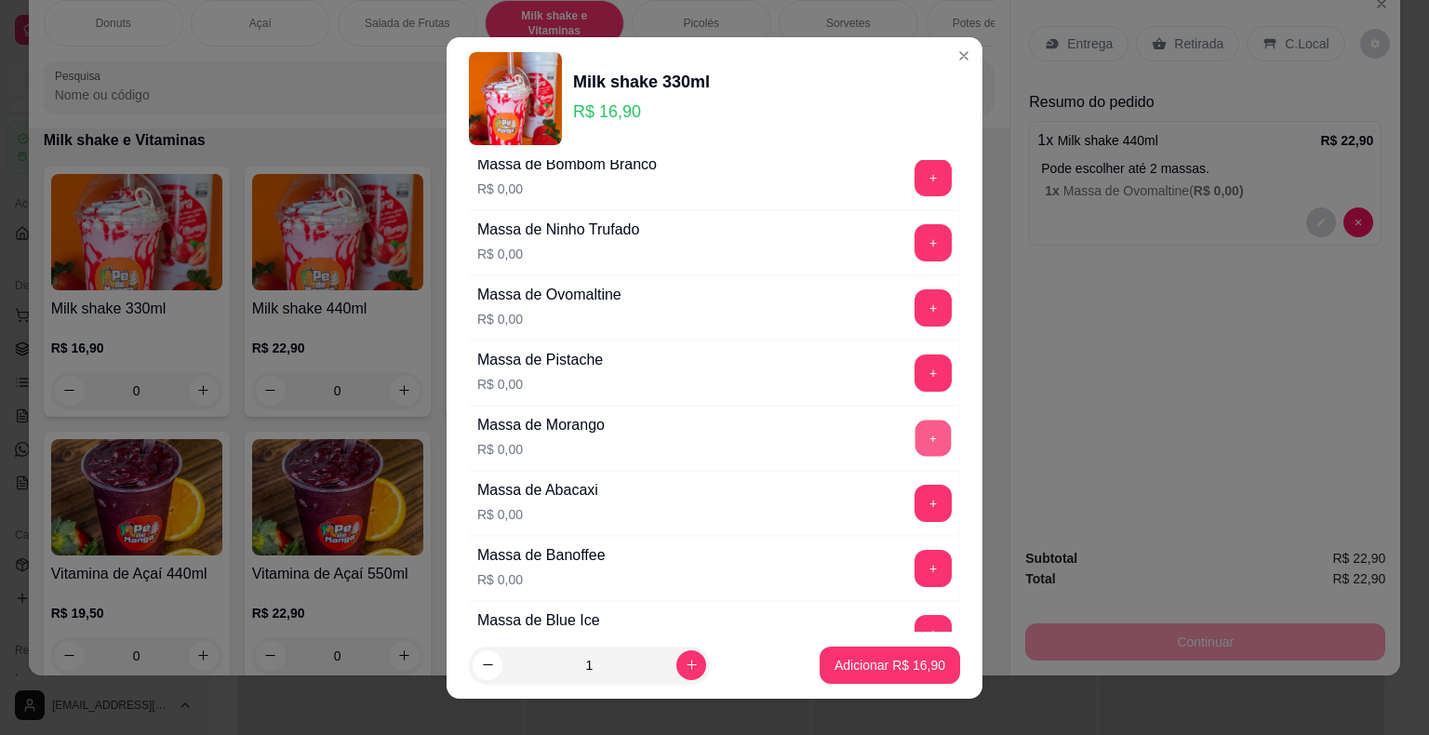
click at [916, 437] on button "+" at bounding box center [934, 438] width 36 height 36
click at [912, 665] on p "Adicionar R$ 16,90" at bounding box center [891, 665] width 108 height 18
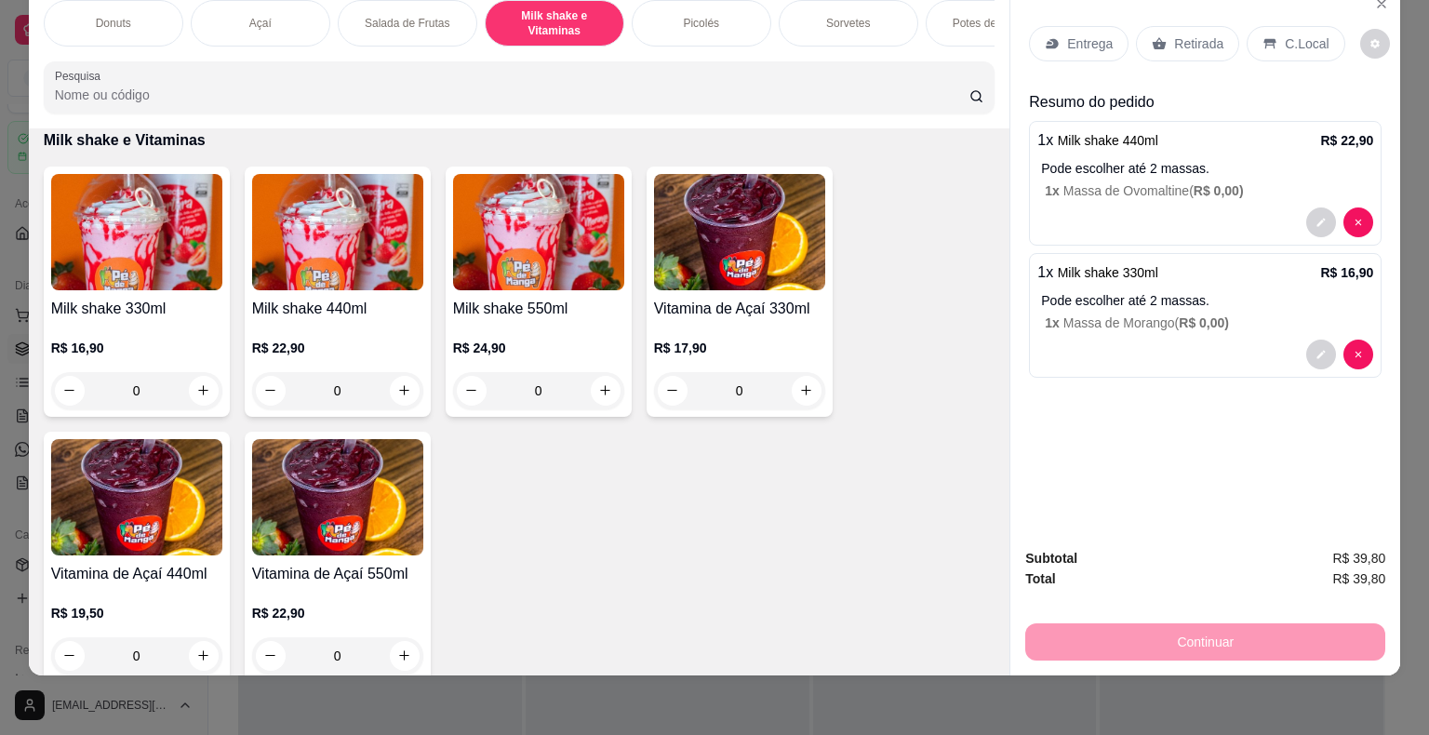
click at [863, 3] on div "Sorvetes" at bounding box center [849, 23] width 140 height 47
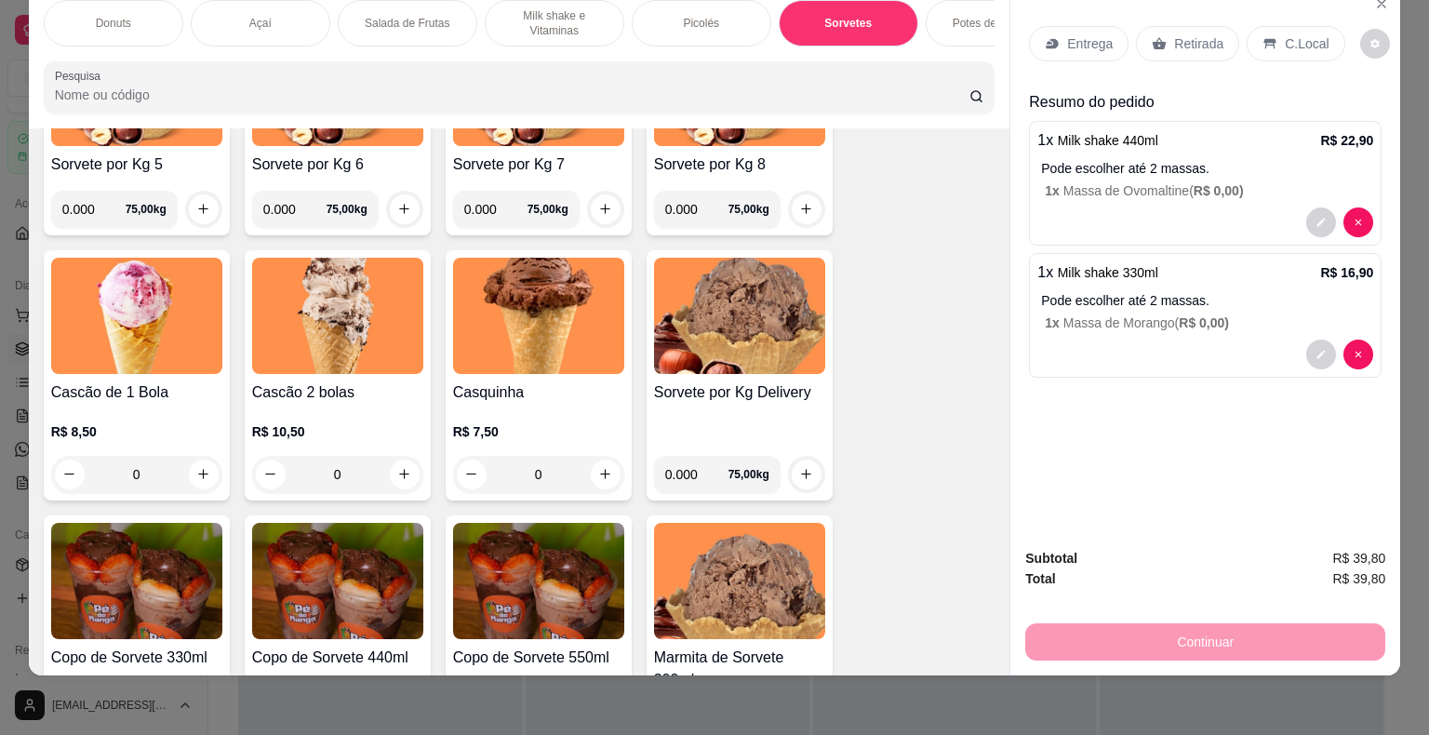
scroll to position [2613, 0]
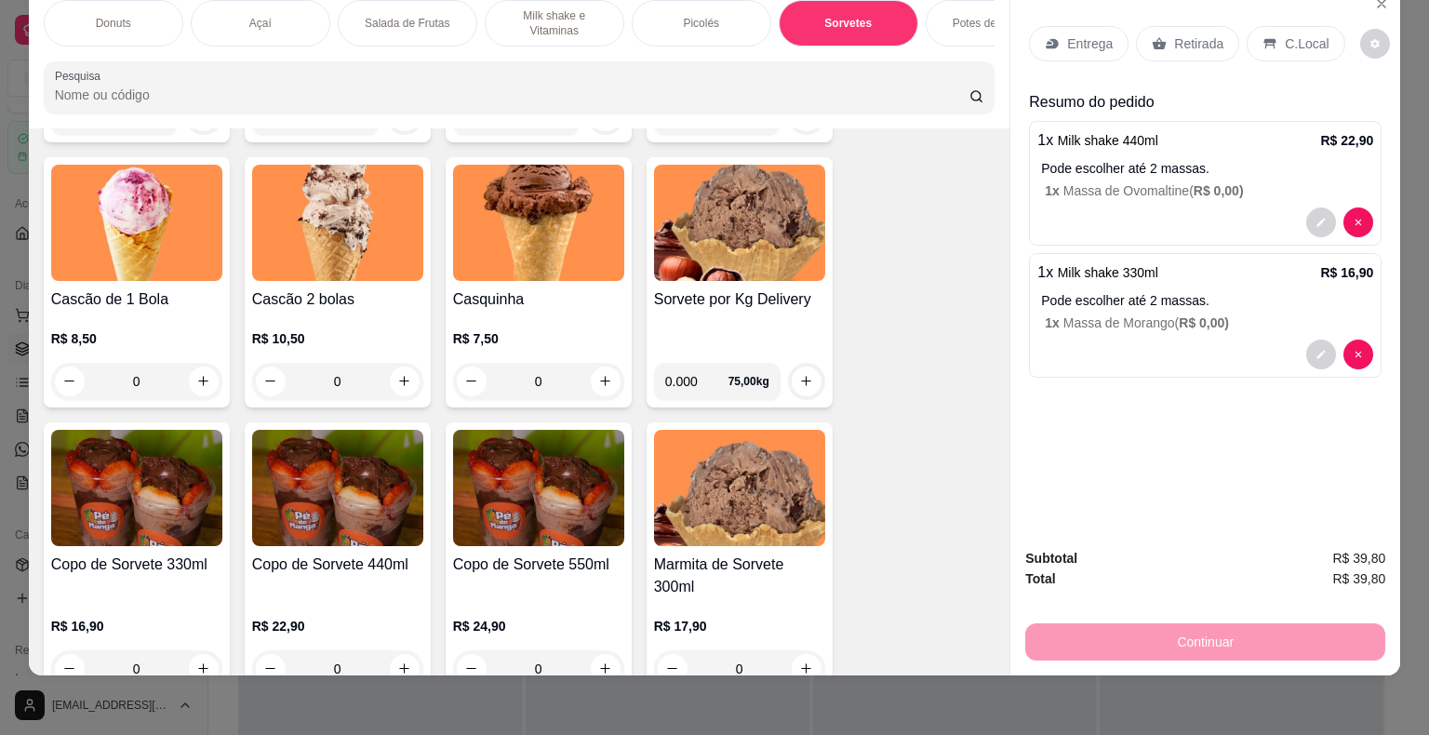
click at [136, 539] on img at bounding box center [136, 488] width 171 height 116
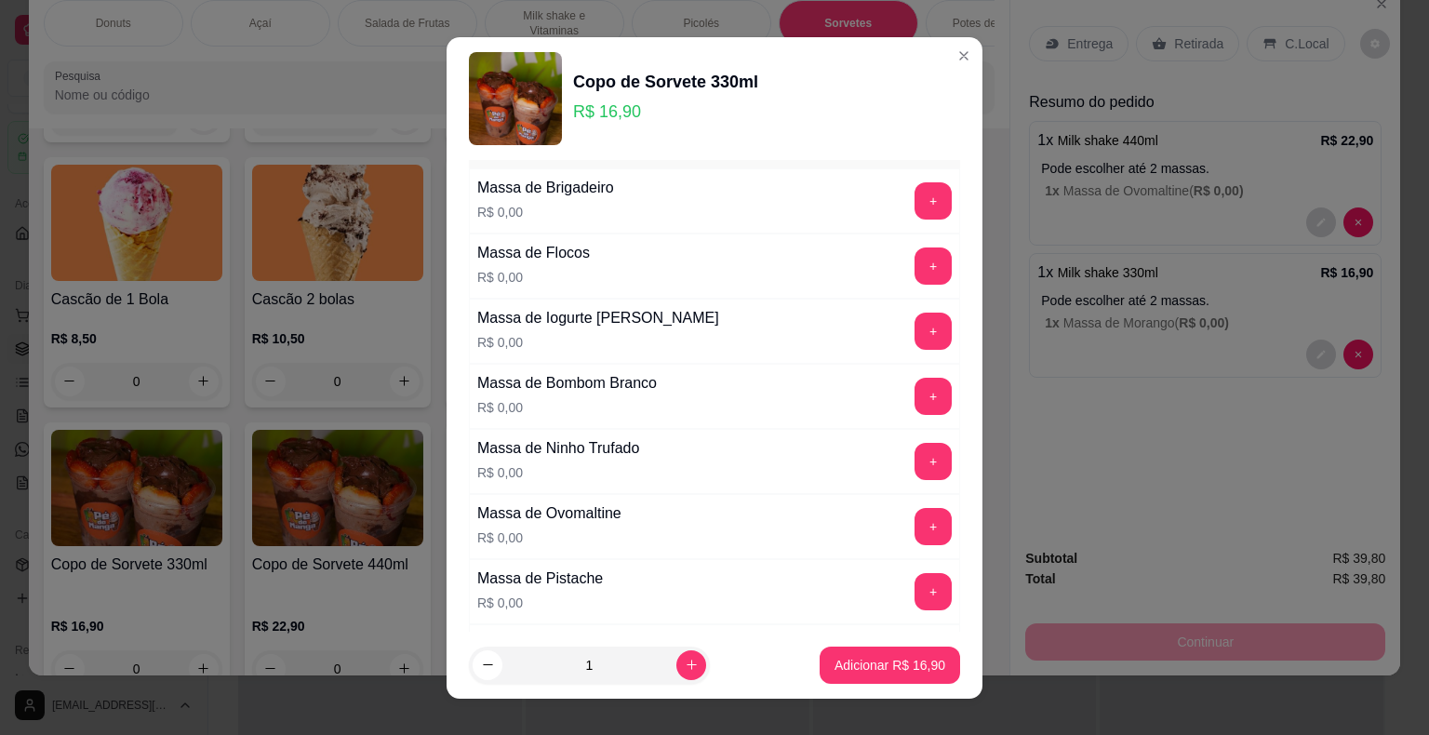
scroll to position [93, 0]
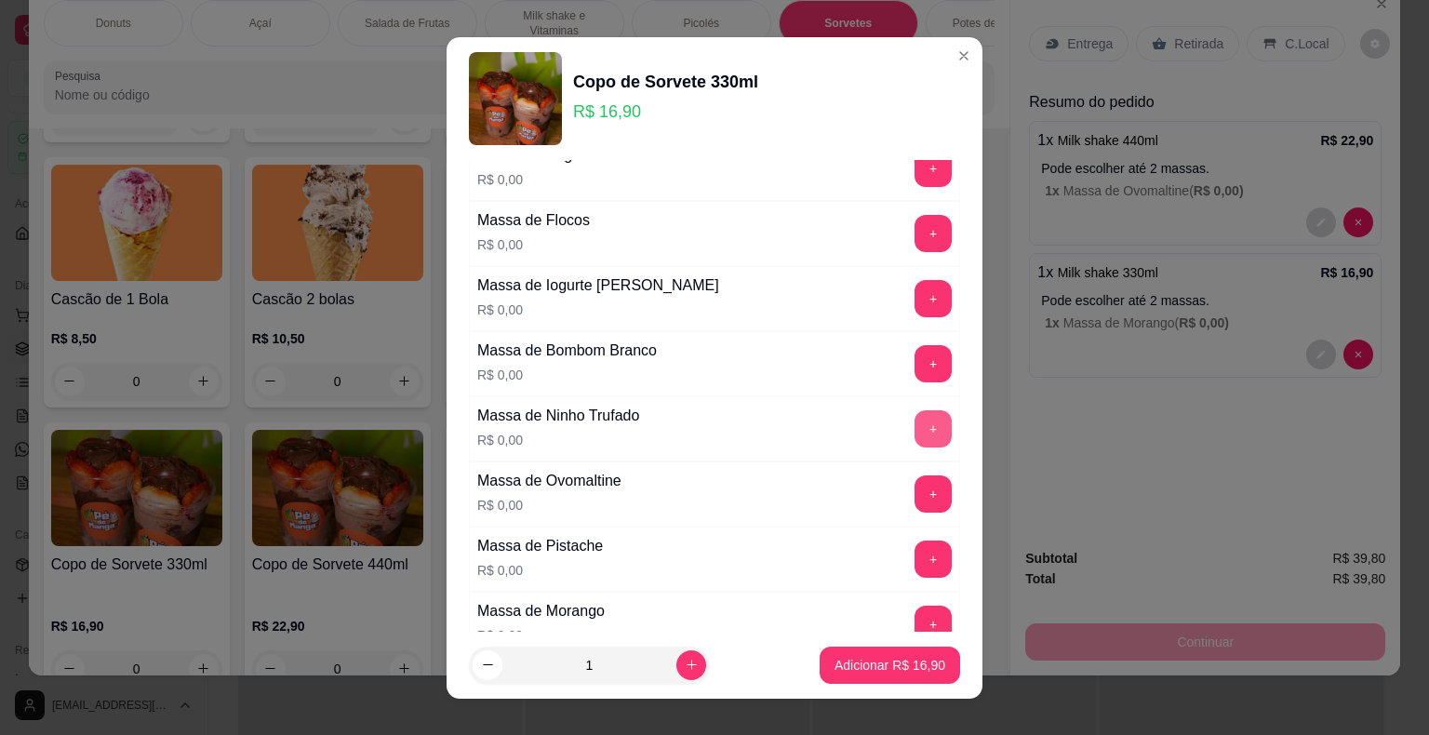
click at [915, 435] on button "+" at bounding box center [933, 428] width 37 height 37
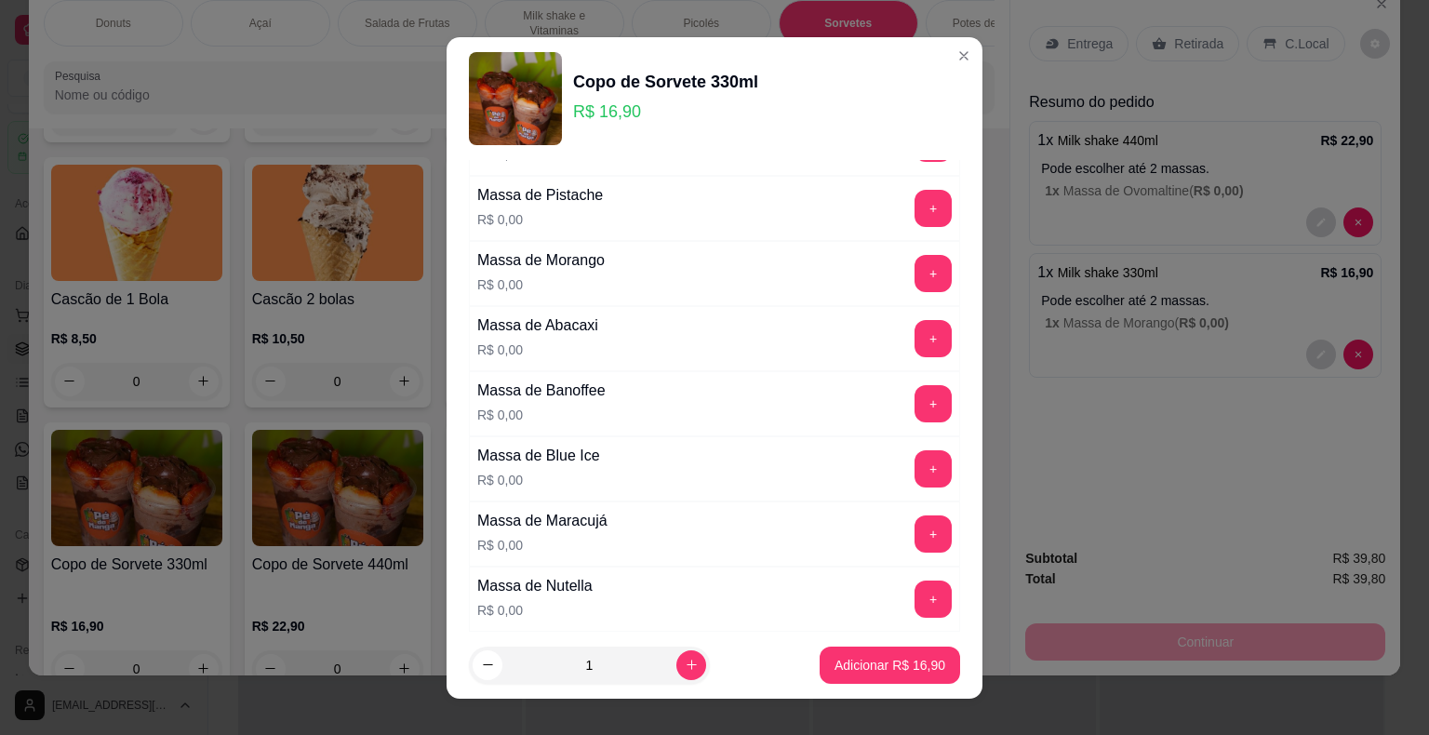
scroll to position [465, 0]
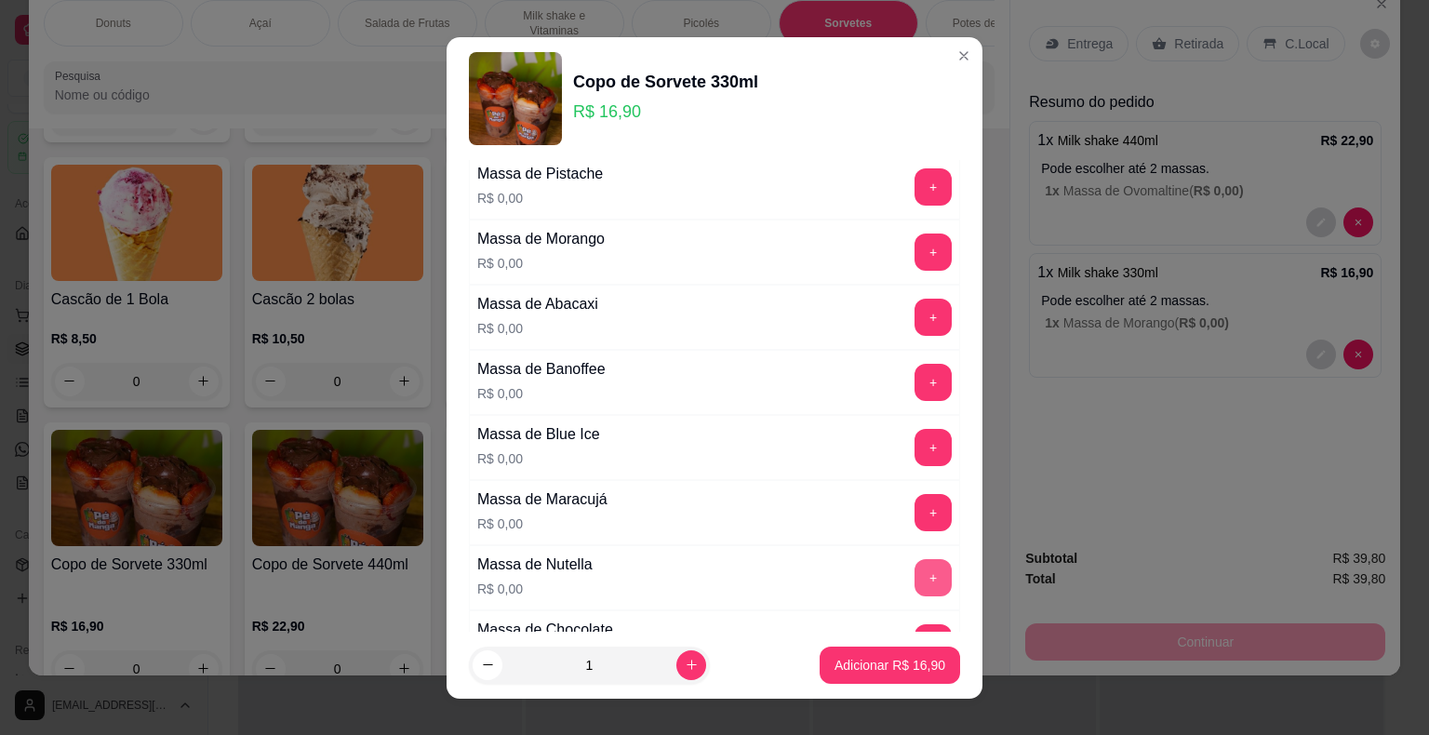
click at [915, 559] on button "+" at bounding box center [933, 577] width 37 height 37
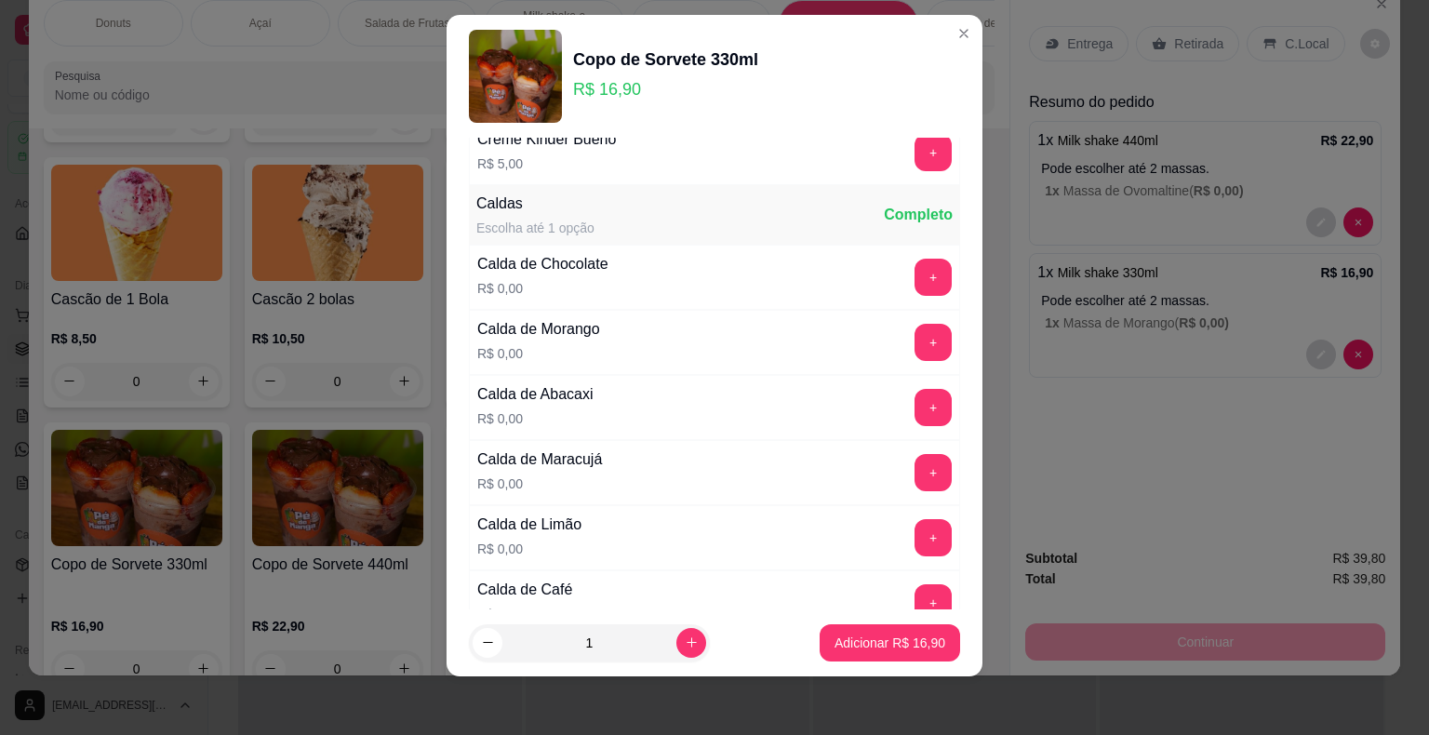
scroll to position [3067, 0]
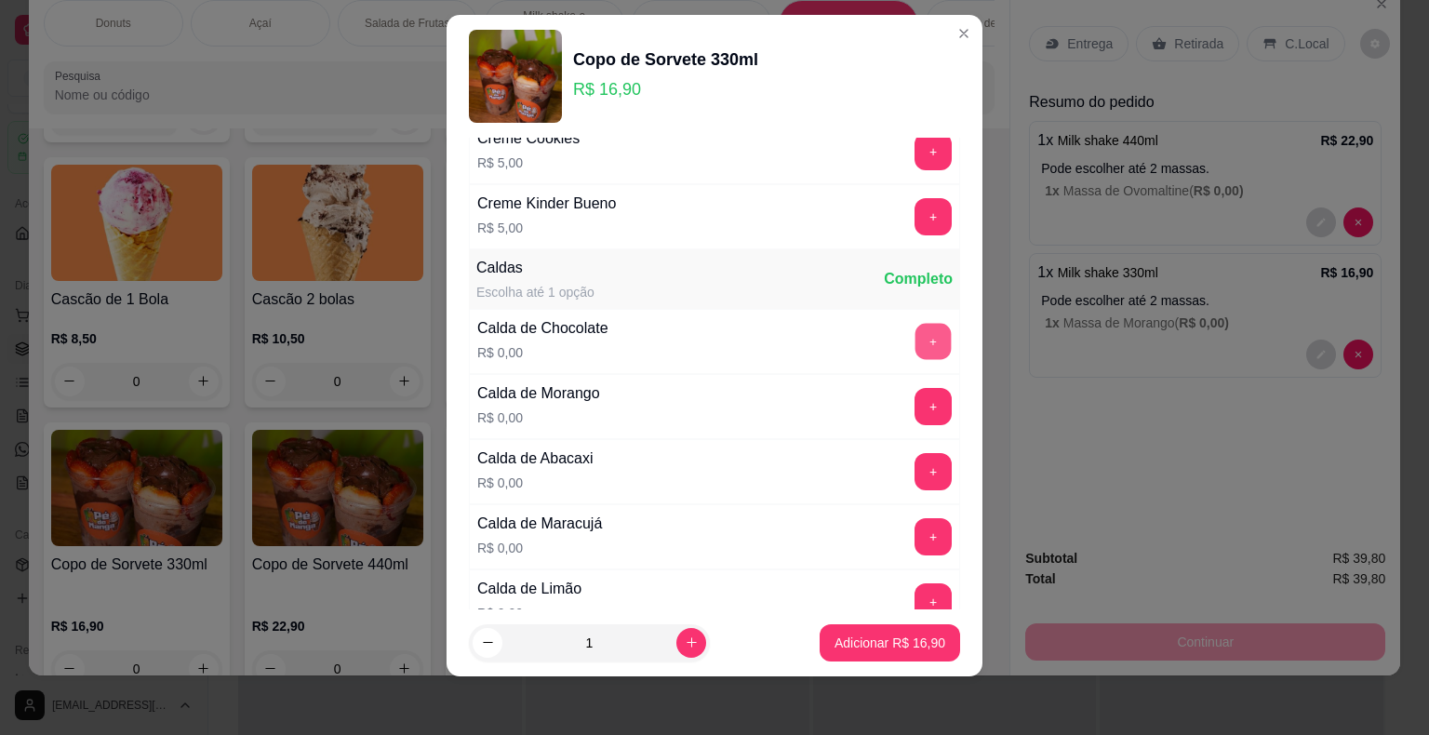
click at [916, 323] on button "+" at bounding box center [934, 341] width 36 height 36
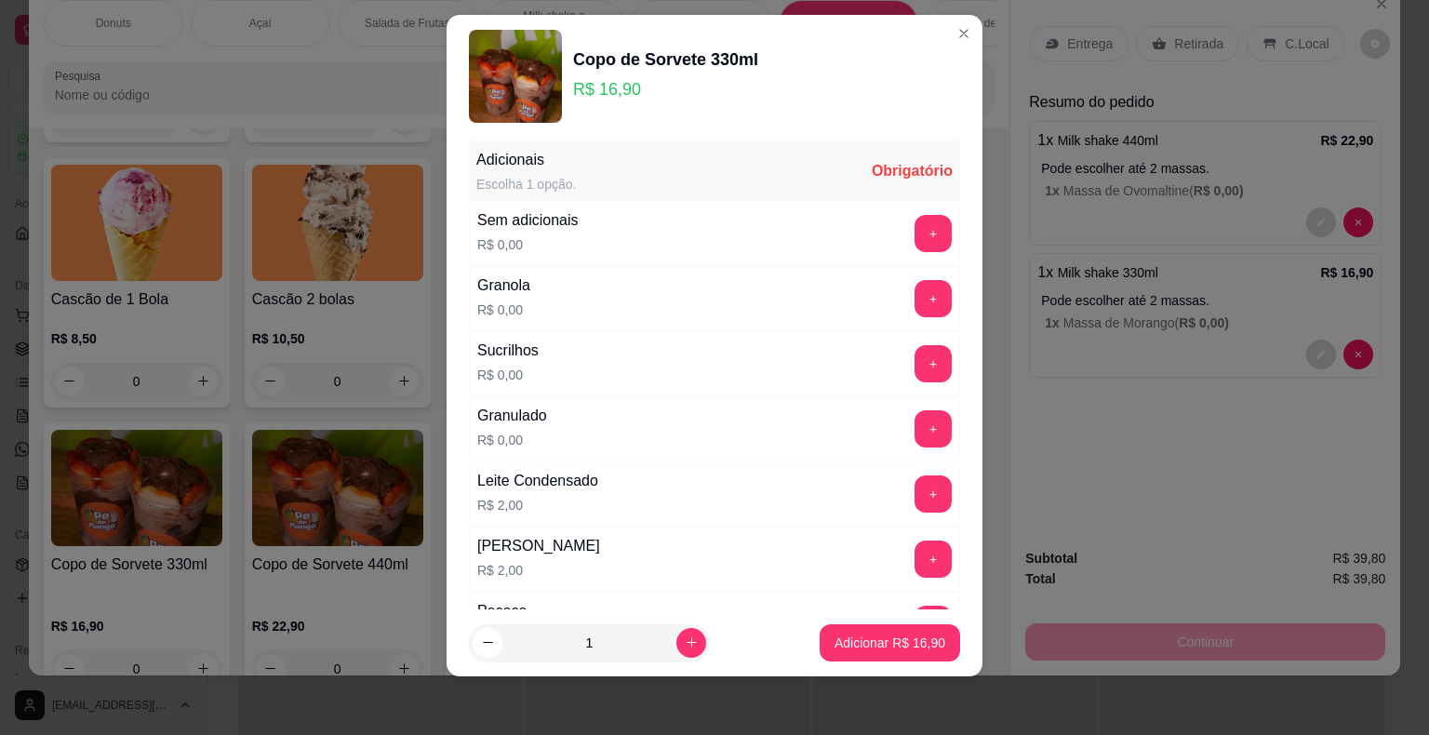
scroll to position [1210, 0]
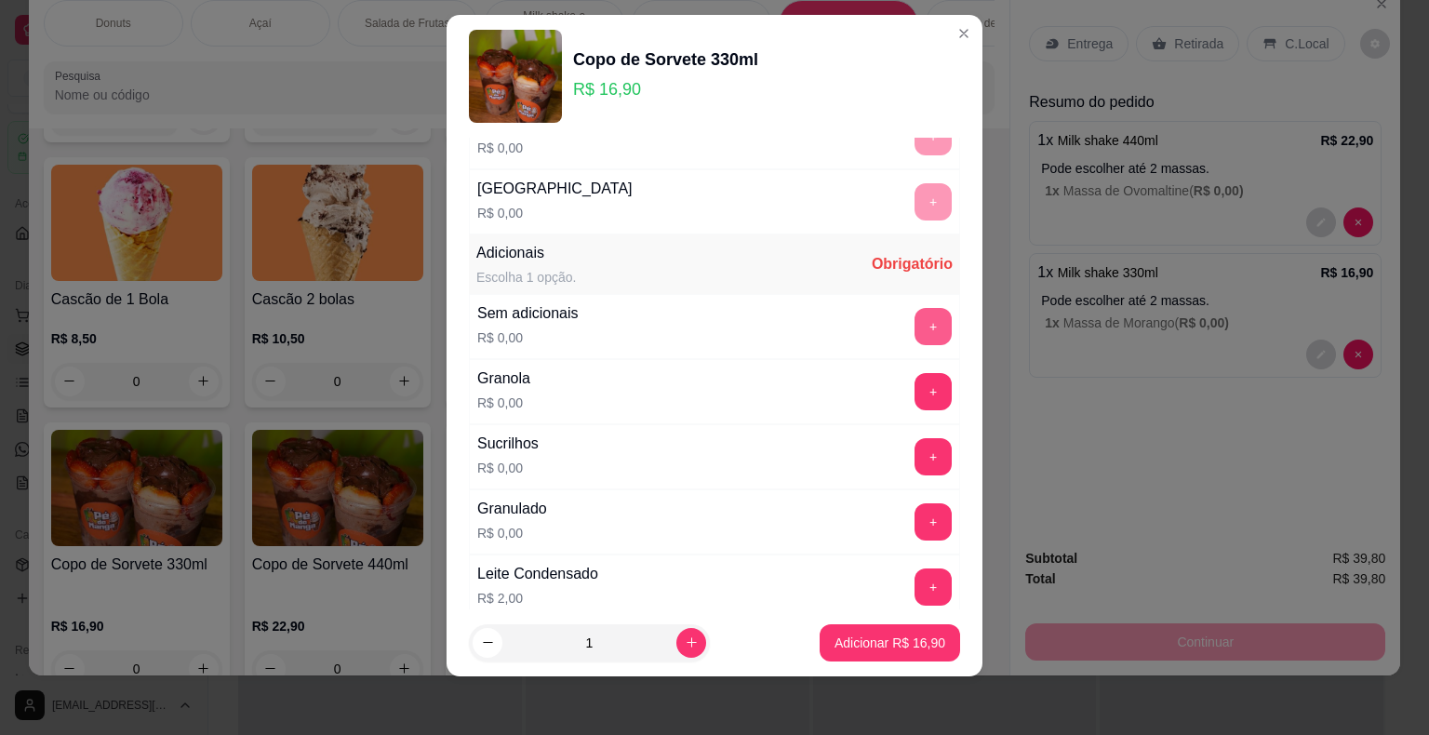
click at [915, 308] on button "+" at bounding box center [933, 326] width 37 height 37
click at [867, 637] on p "Adicionar R$ 16,90" at bounding box center [890, 643] width 111 height 19
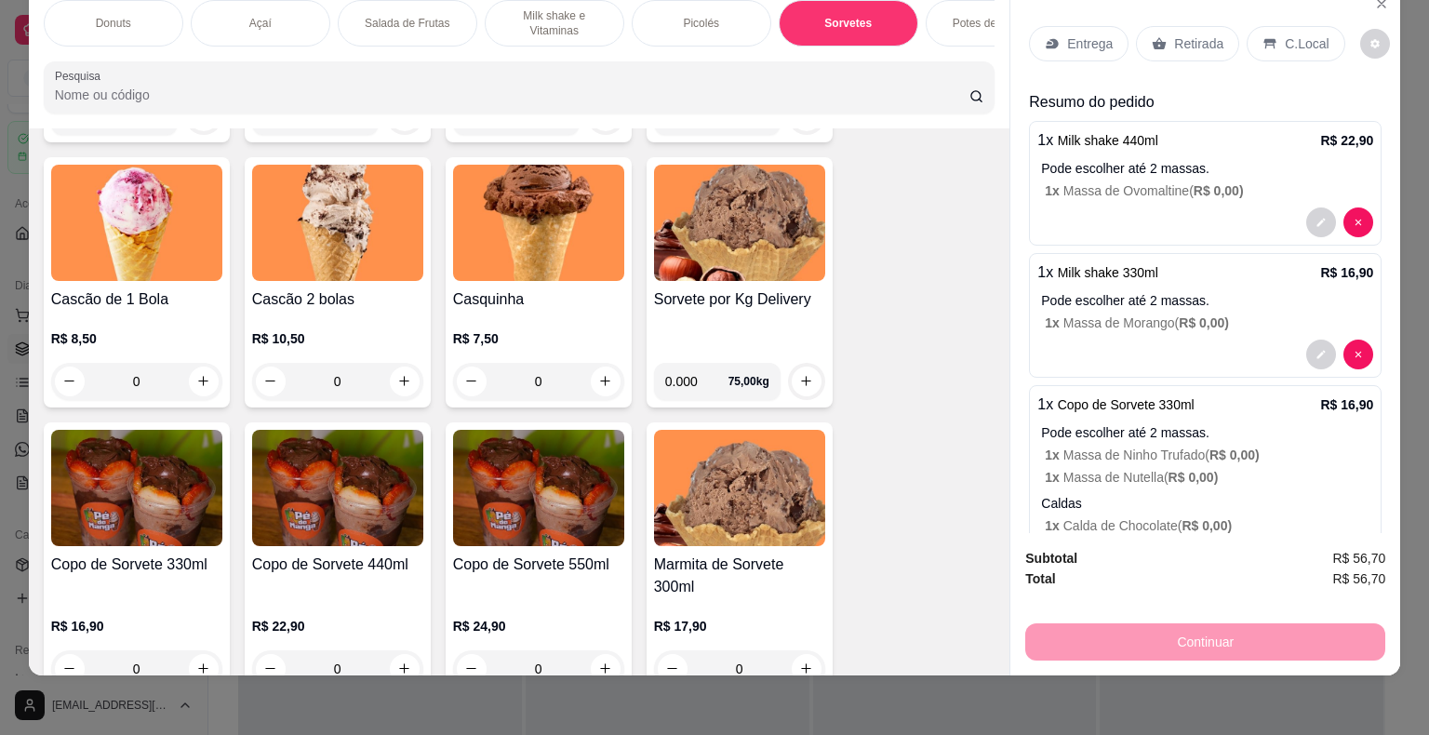
click at [1116, 322] on div "1 x Milk shake 330ml R$ 16,90 Pode escolher até 2 massas. 1 x Massa de Morango …" at bounding box center [1205, 315] width 353 height 125
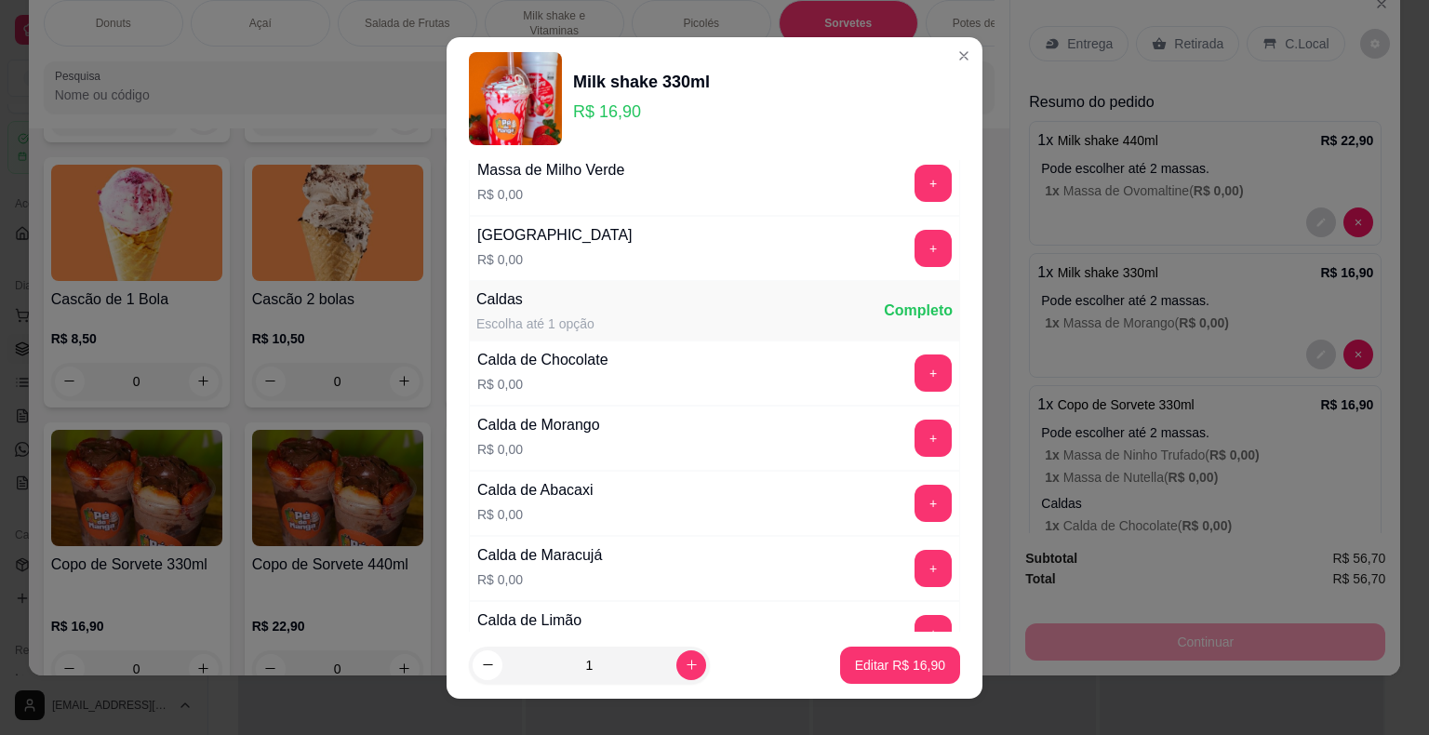
scroll to position [1156, 0]
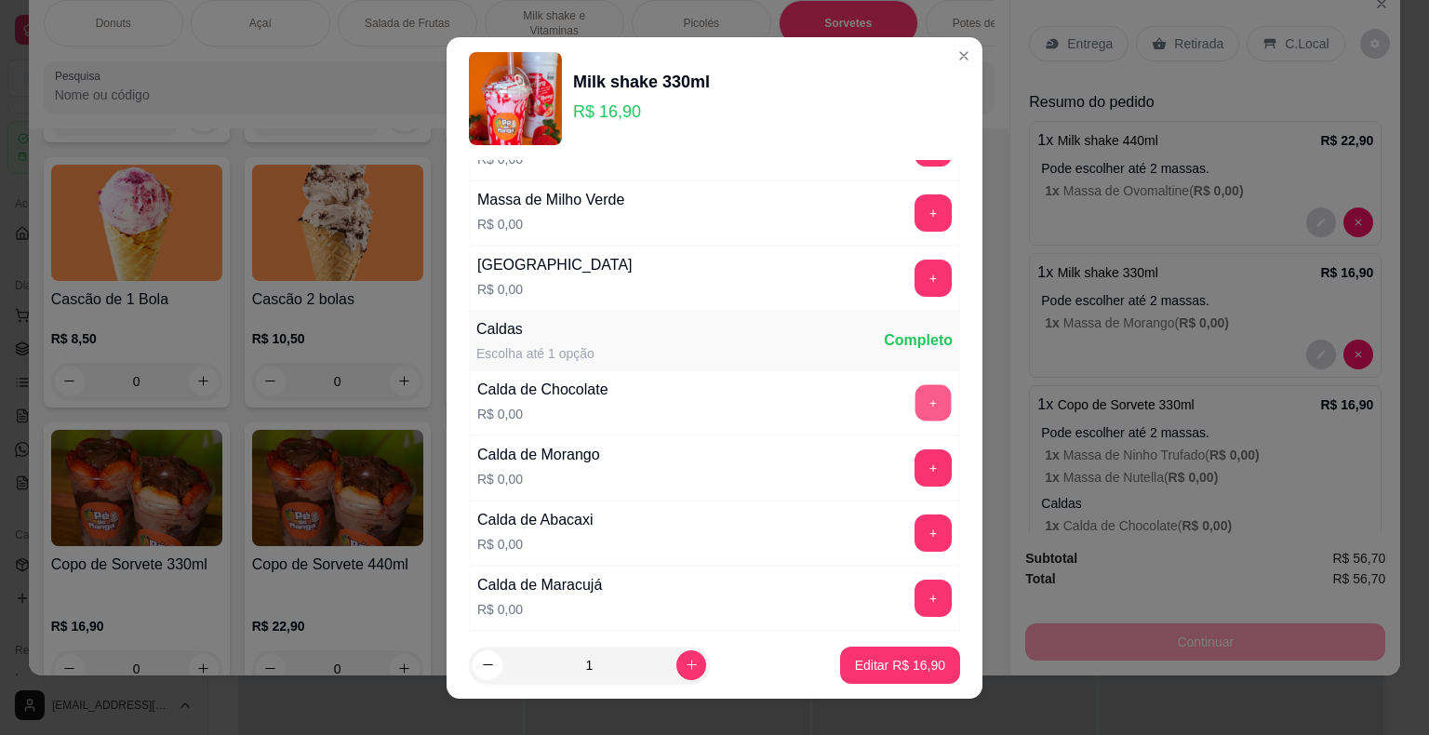
click at [916, 403] on button "+" at bounding box center [934, 402] width 36 height 36
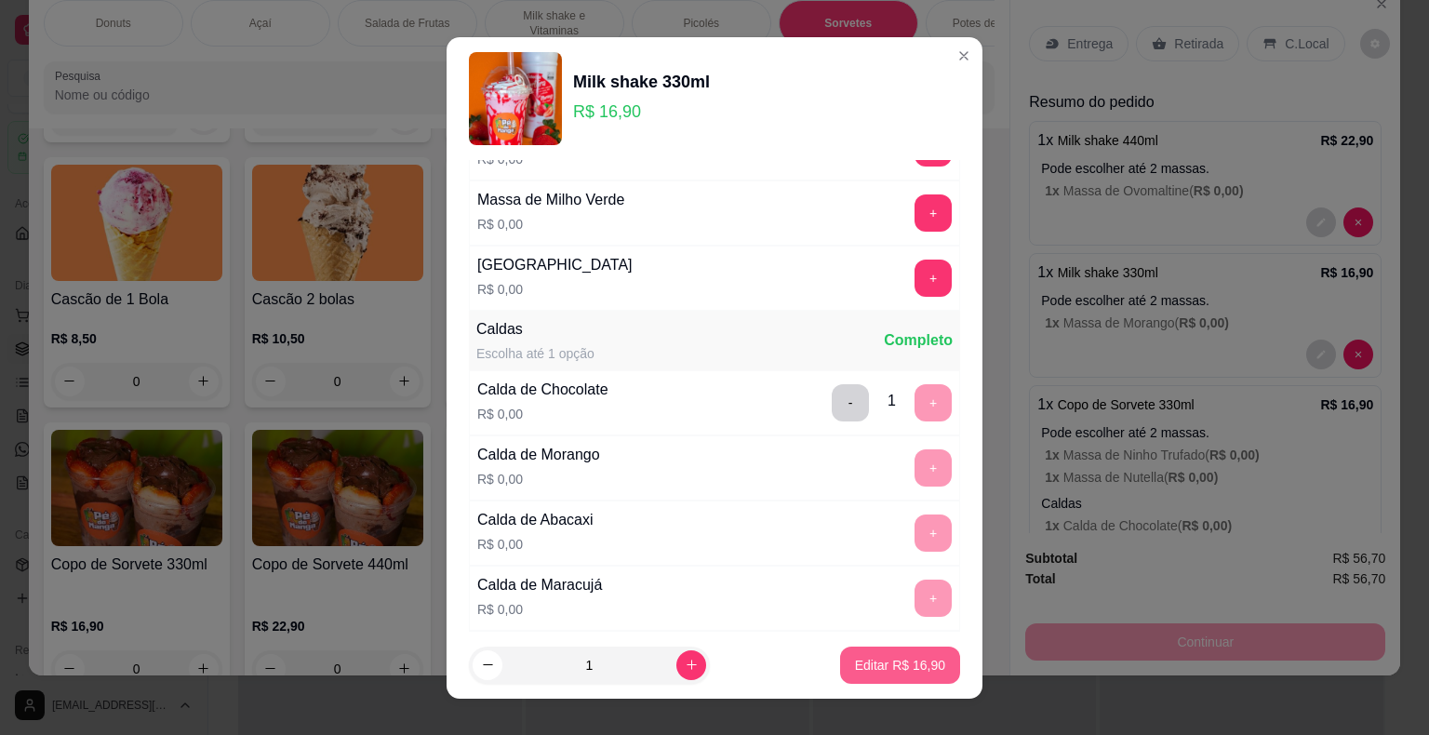
click at [896, 666] on p "Editar R$ 16,90" at bounding box center [900, 665] width 90 height 19
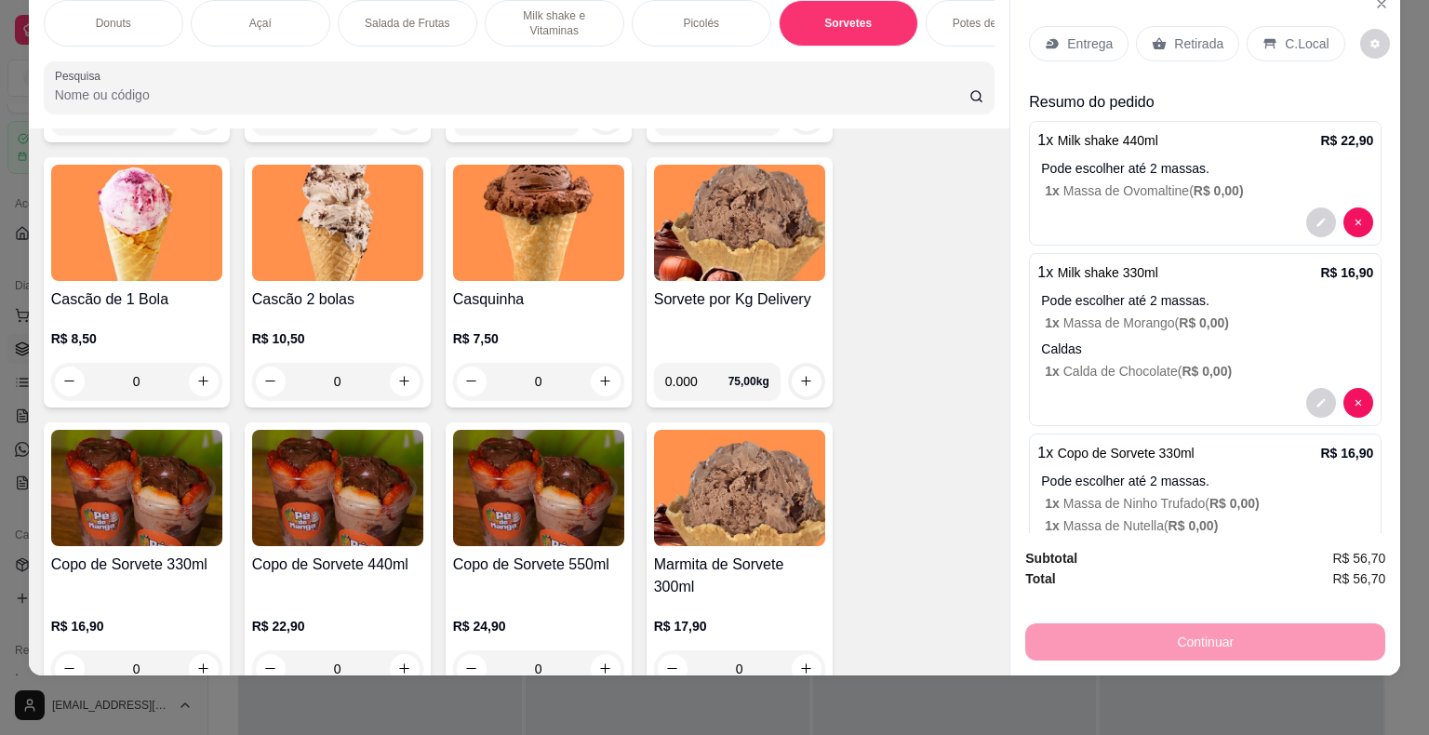
click at [1120, 133] on p "1 x Milk shake 440ml" at bounding box center [1098, 140] width 121 height 22
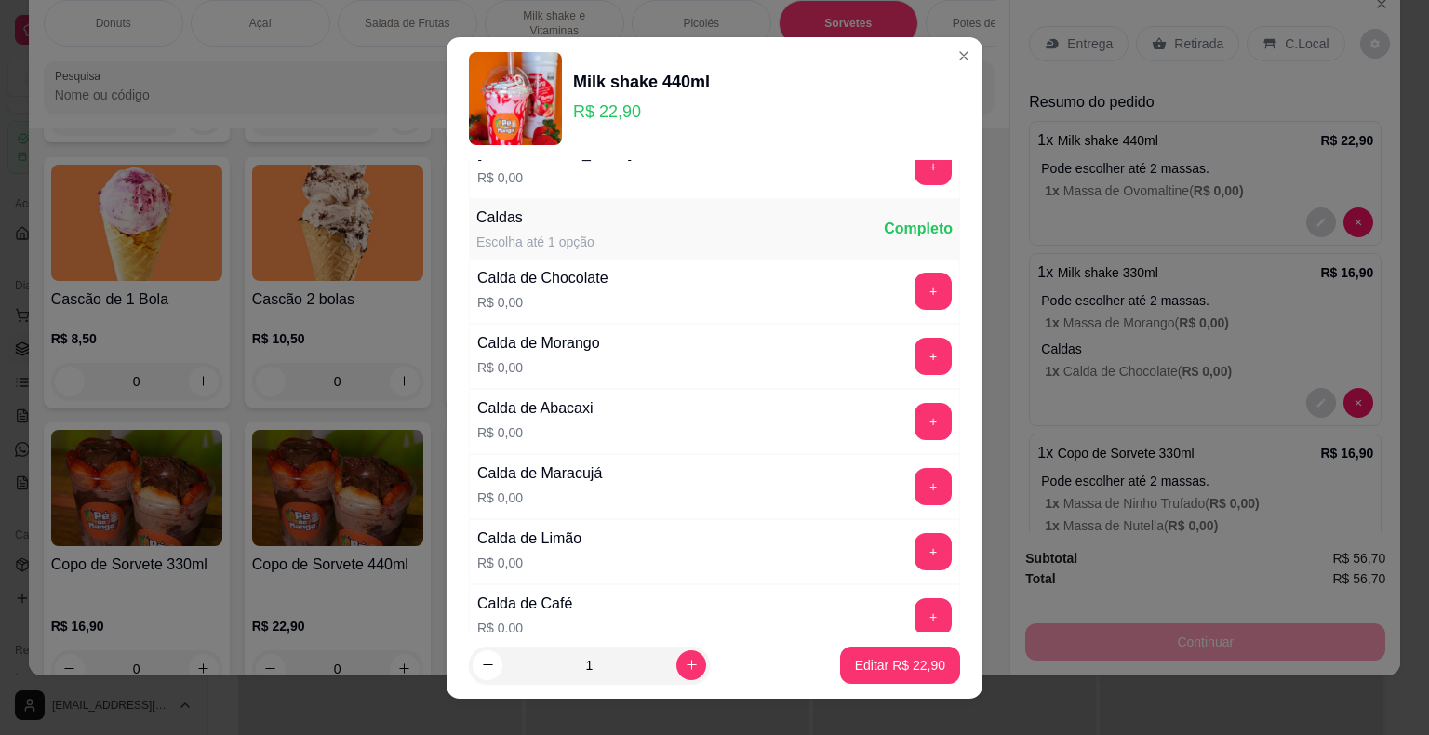
scroll to position [1210, 0]
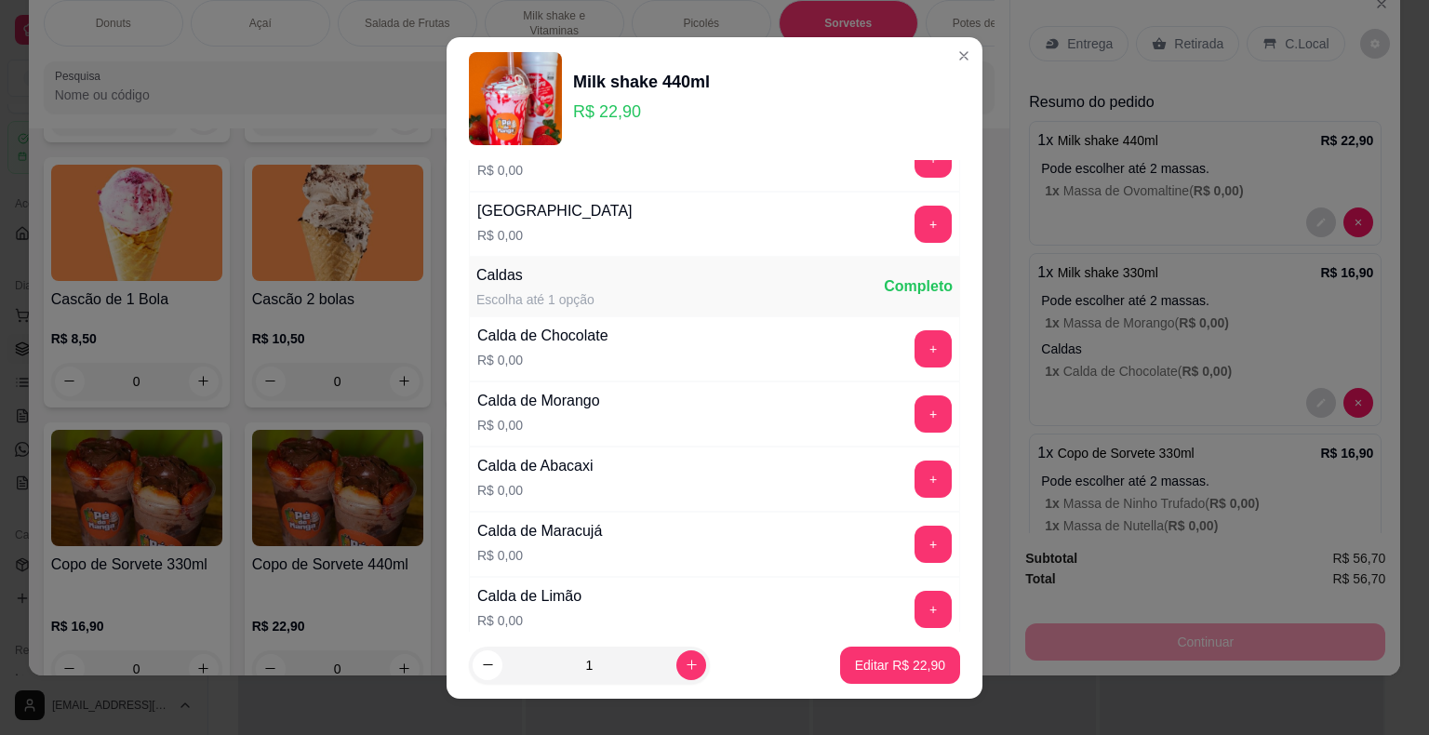
click at [915, 344] on button "+" at bounding box center [933, 348] width 37 height 37
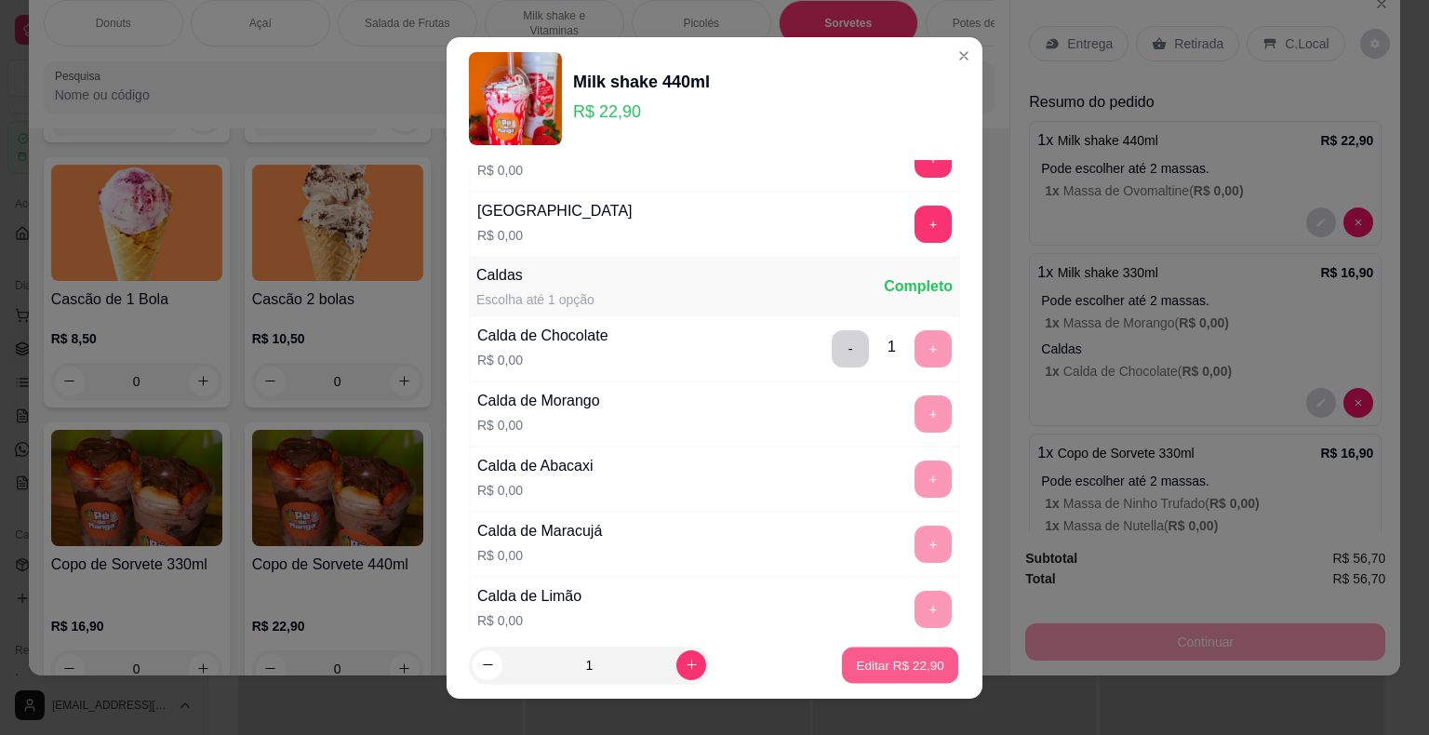
click at [862, 676] on button "Editar R$ 22,90" at bounding box center [900, 665] width 116 height 36
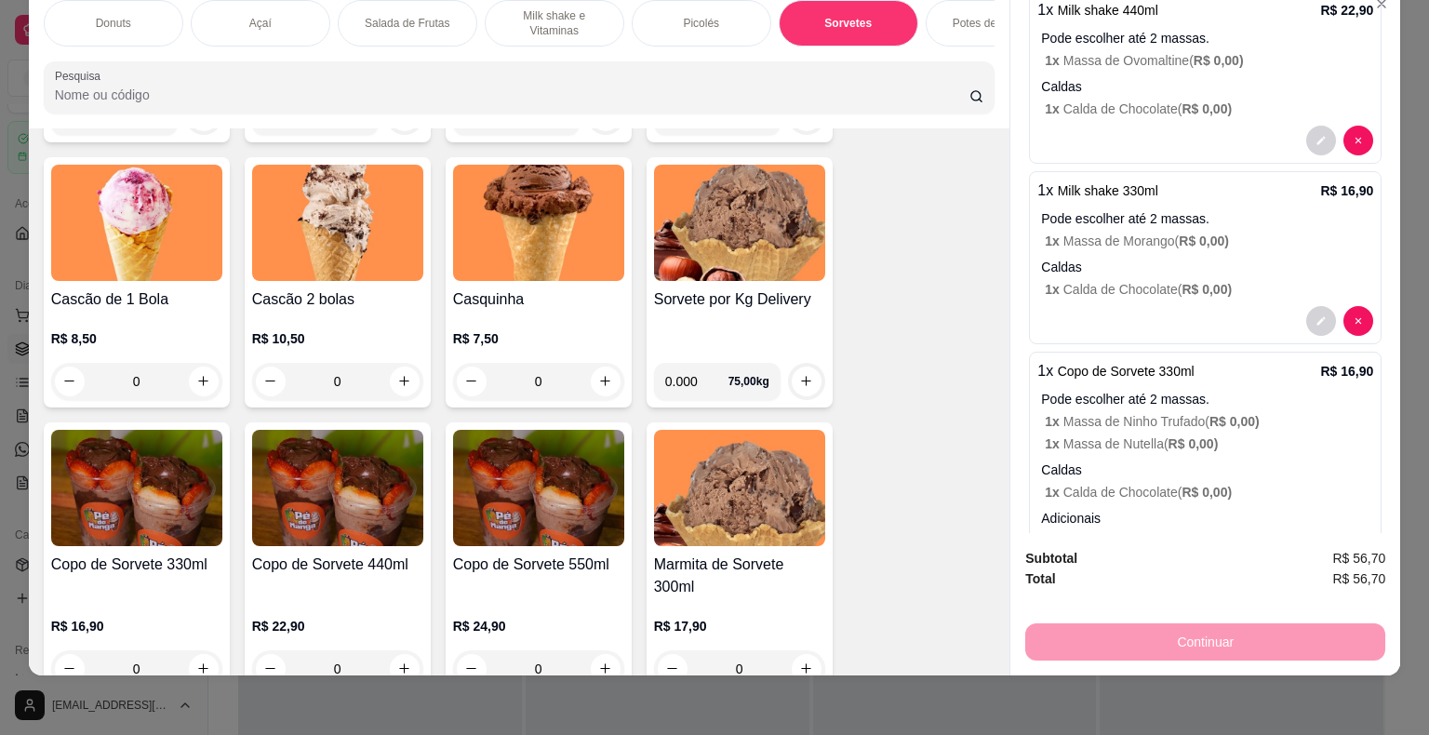
scroll to position [0, 0]
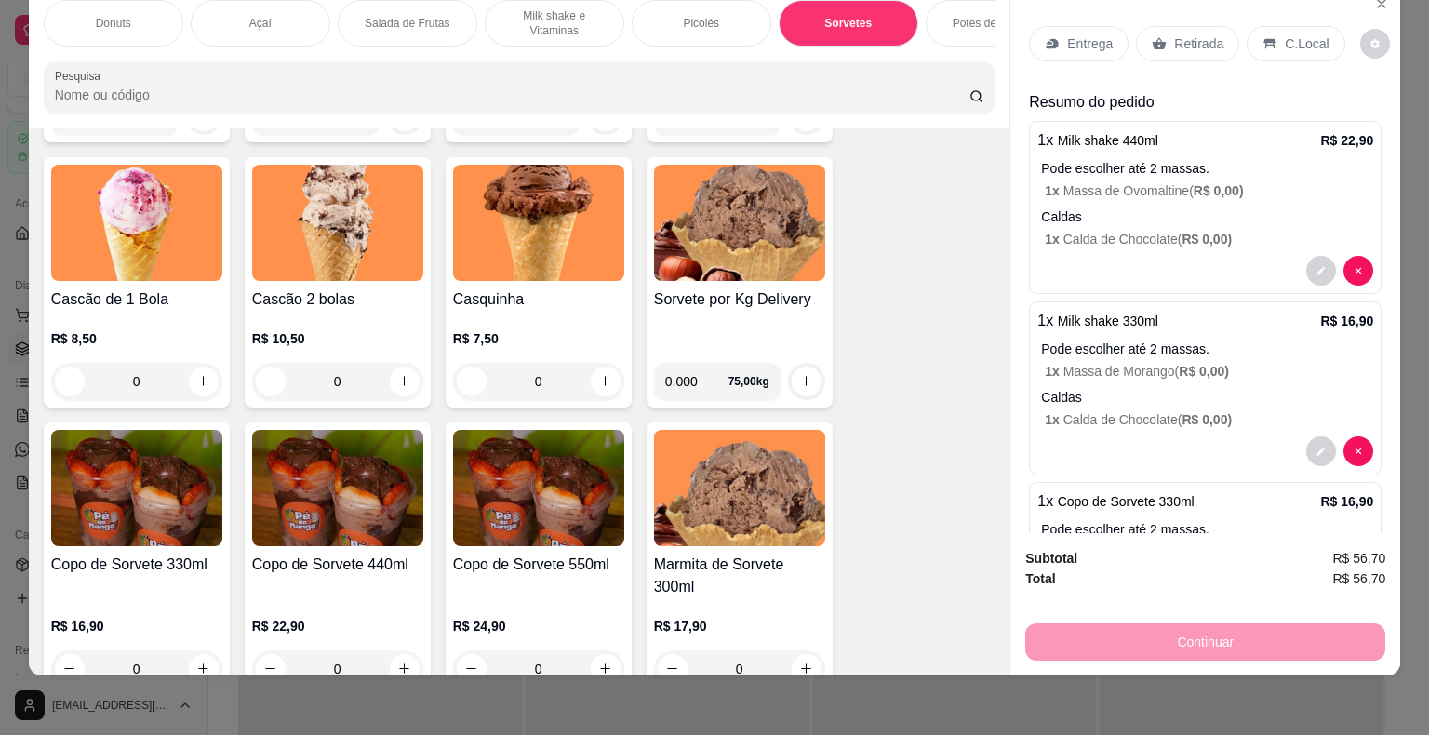
click at [1090, 34] on p "Entrega" at bounding box center [1090, 43] width 46 height 19
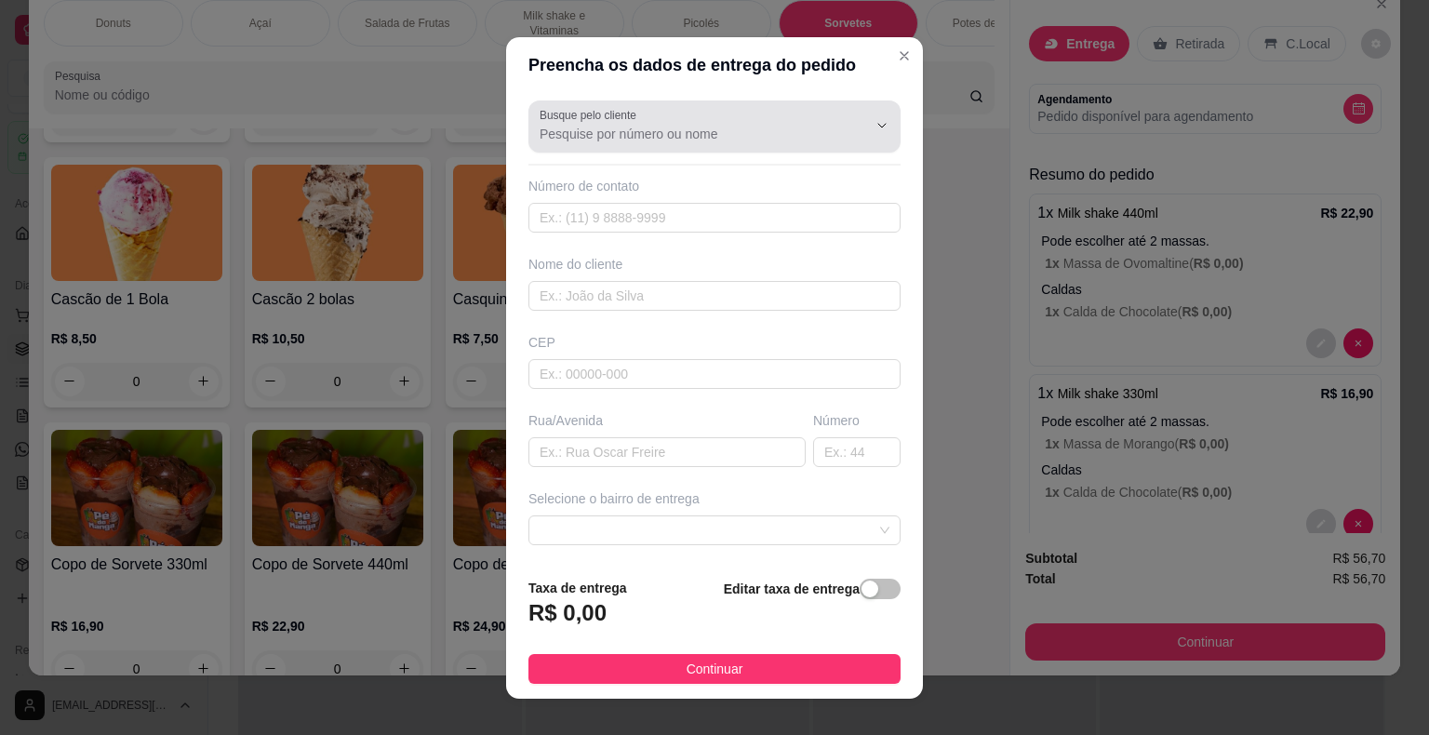
click at [700, 136] on input "Busque pelo cliente" at bounding box center [689, 134] width 298 height 19
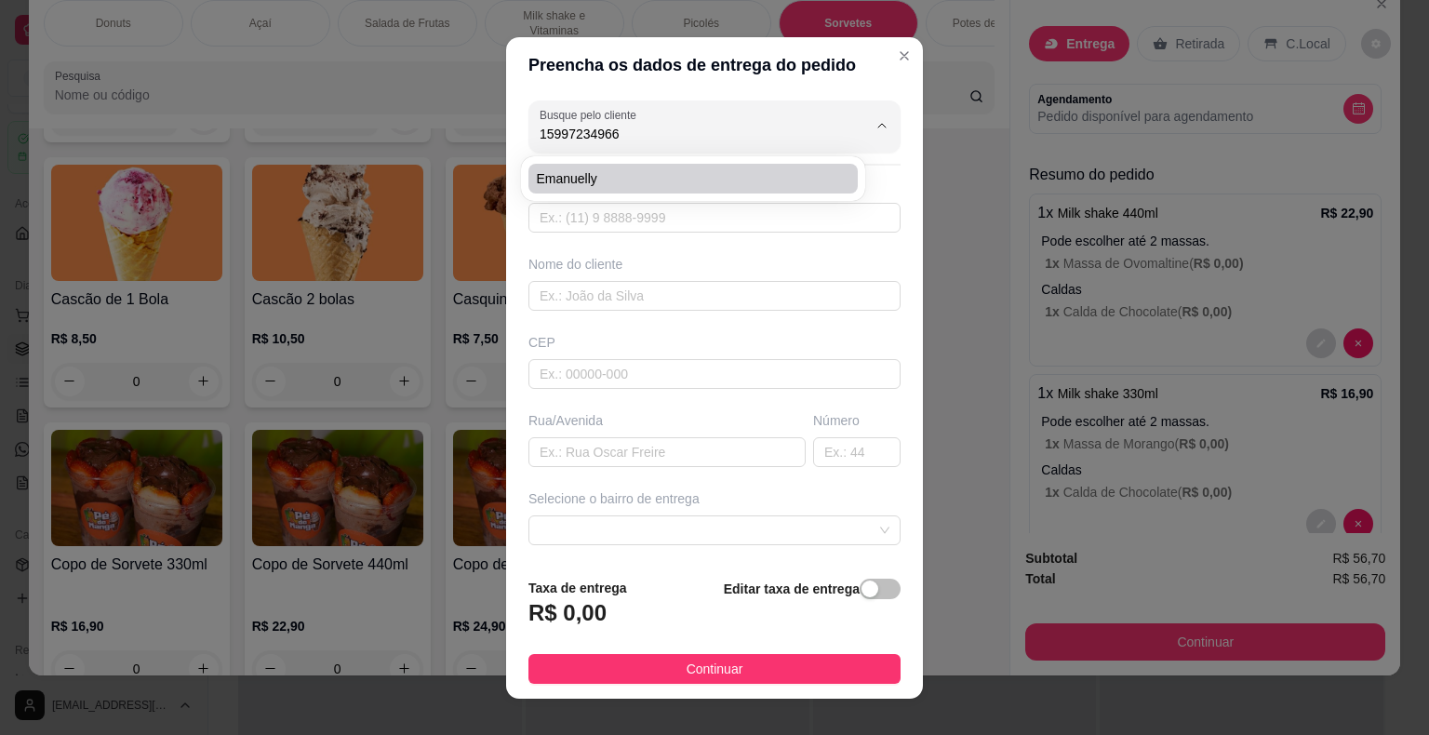
click at [672, 181] on span "Emanuelly" at bounding box center [684, 178] width 296 height 19
type input "Emanuelly"
type input "15997234966"
type input "Emanuelly"
type input "18440000"
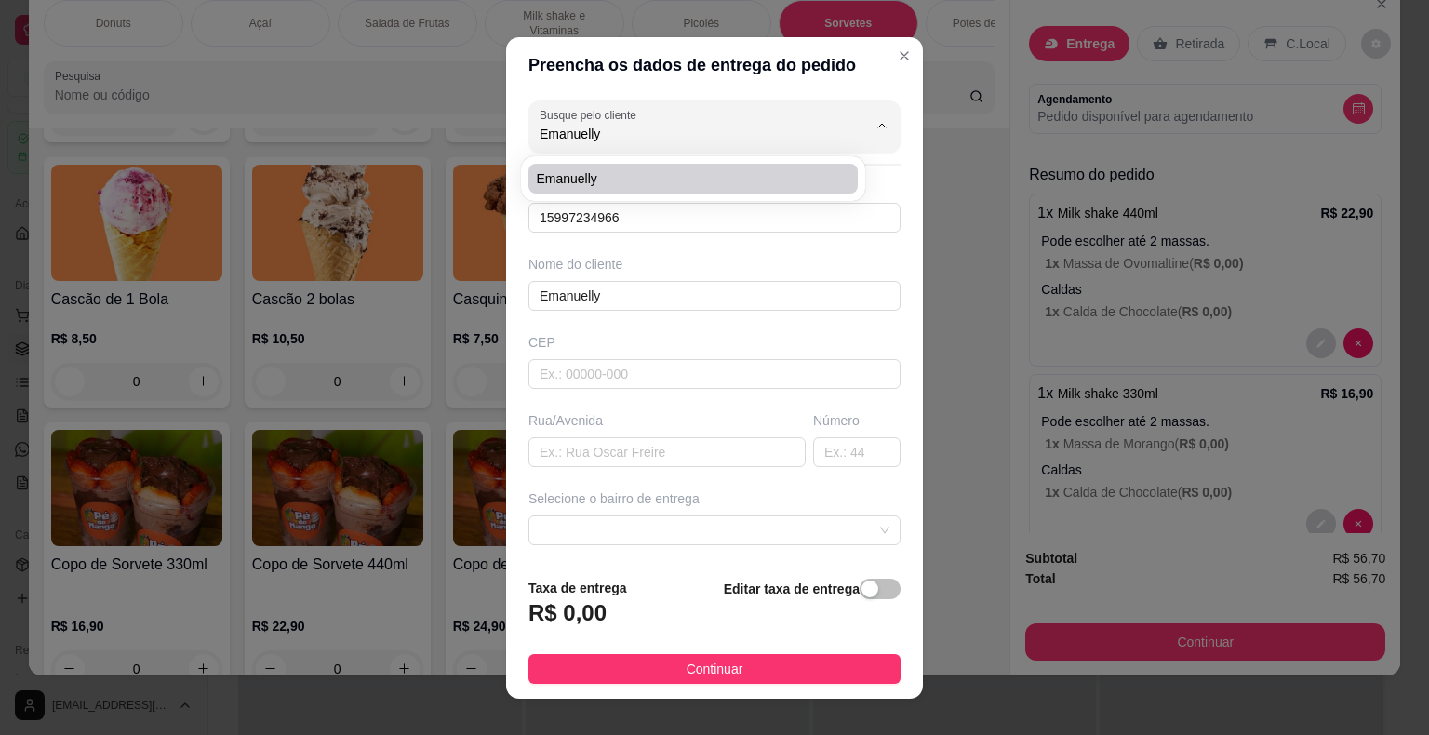
type input "[PERSON_NAME]"
type input "01"
type input "Itaberá"
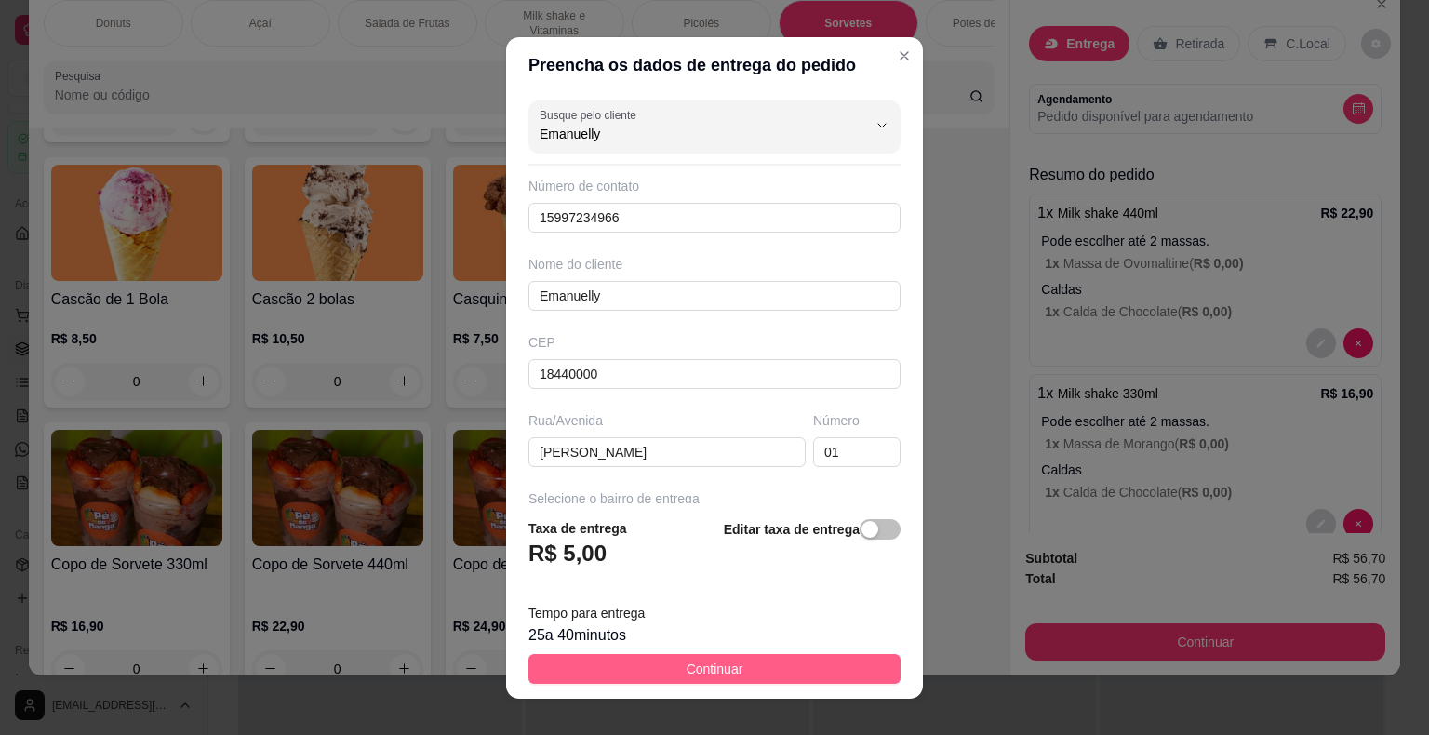
type input "Emanuelly"
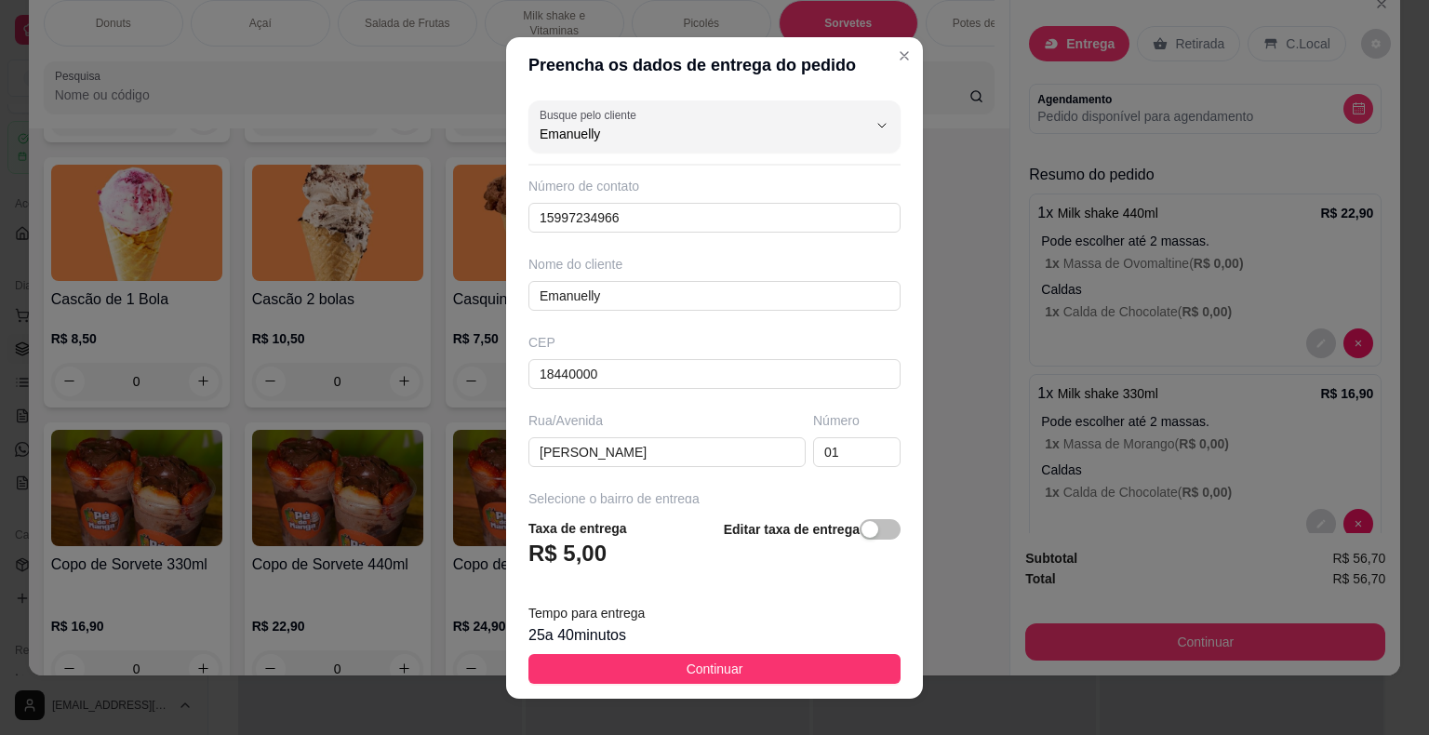
click at [753, 669] on button "Continuar" at bounding box center [715, 669] width 372 height 30
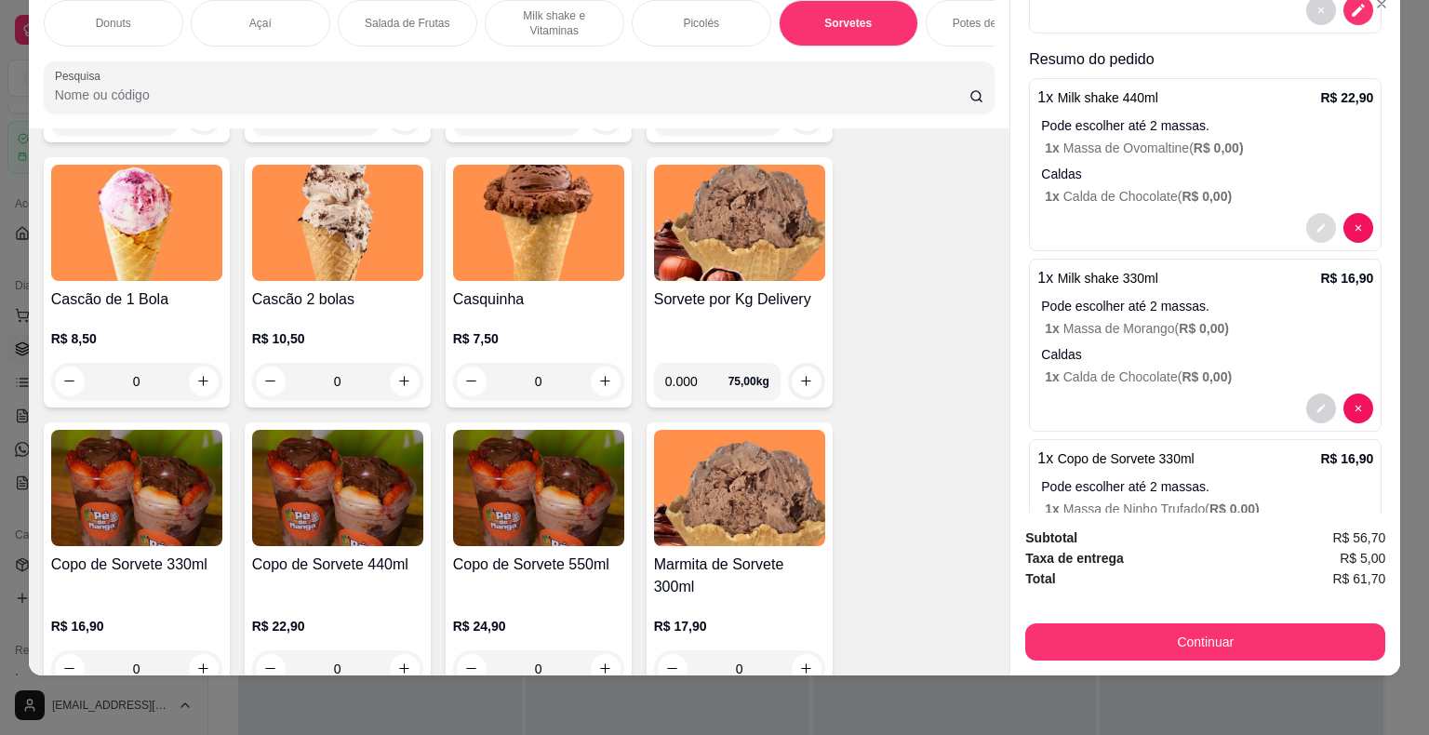
scroll to position [372, 0]
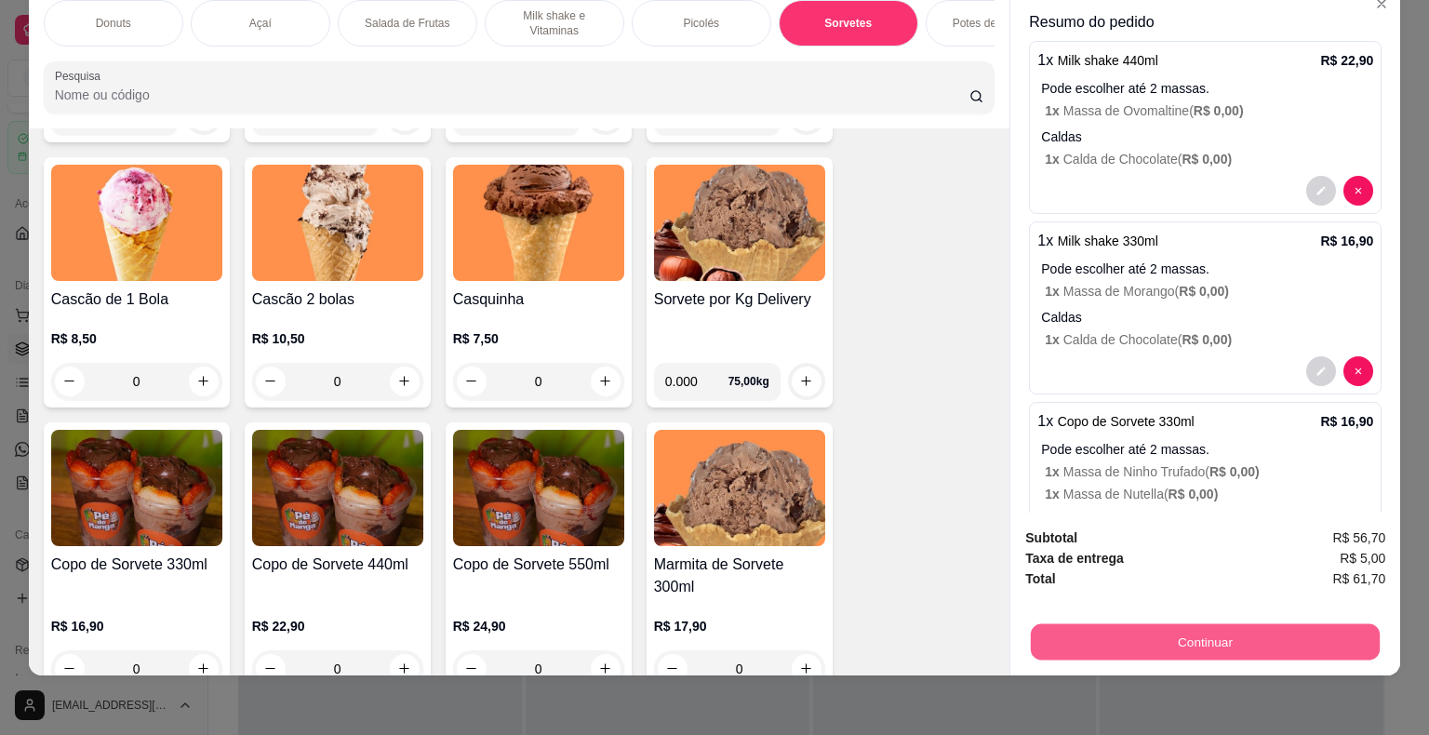
click at [1057, 636] on button "Continuar" at bounding box center [1205, 642] width 349 height 36
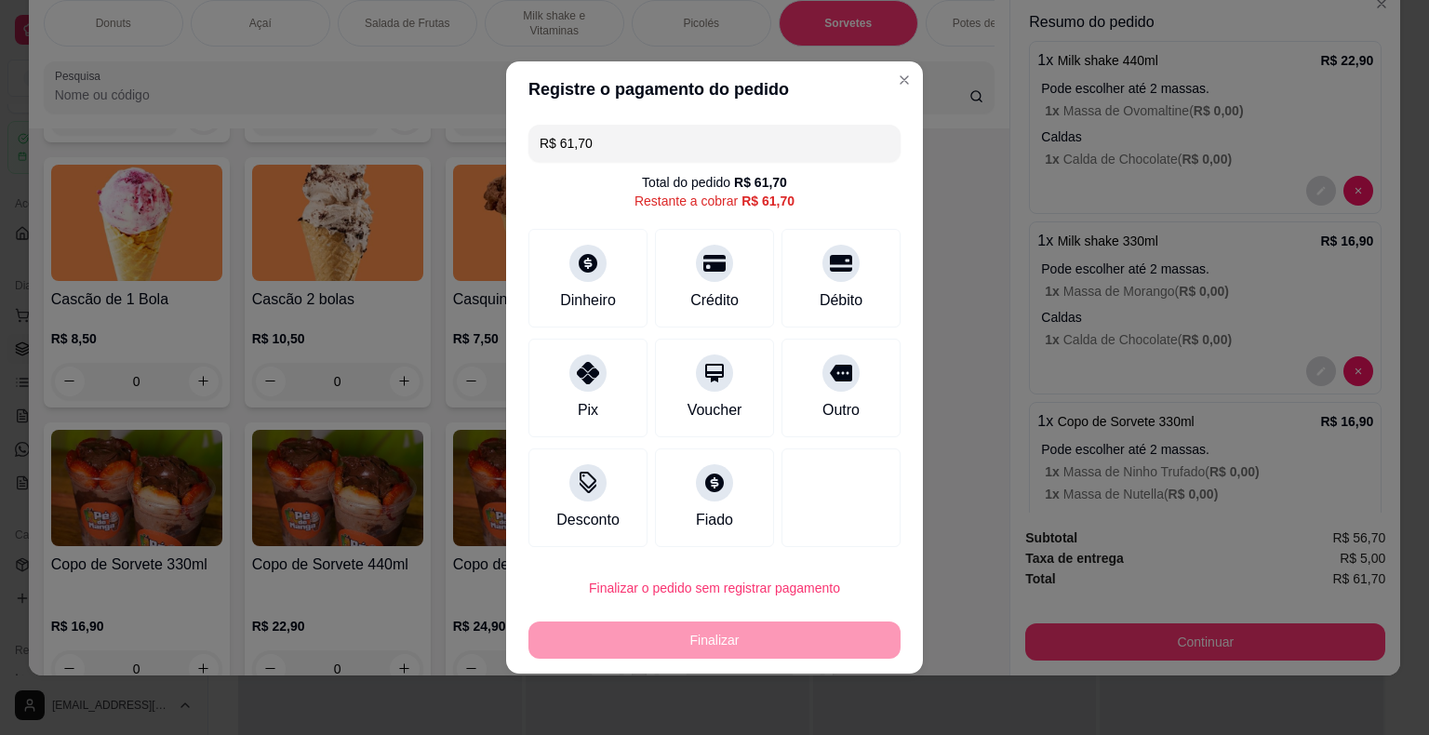
drag, startPoint x: 564, startPoint y: 155, endPoint x: 400, endPoint y: 204, distance: 170.8
click at [401, 204] on div "Registre o pagamento do pedido R$ 61,70 Total do pedido R$ 61,70 Restante a cob…" at bounding box center [714, 367] width 1429 height 735
click at [582, 369] on icon at bounding box center [588, 367] width 24 height 24
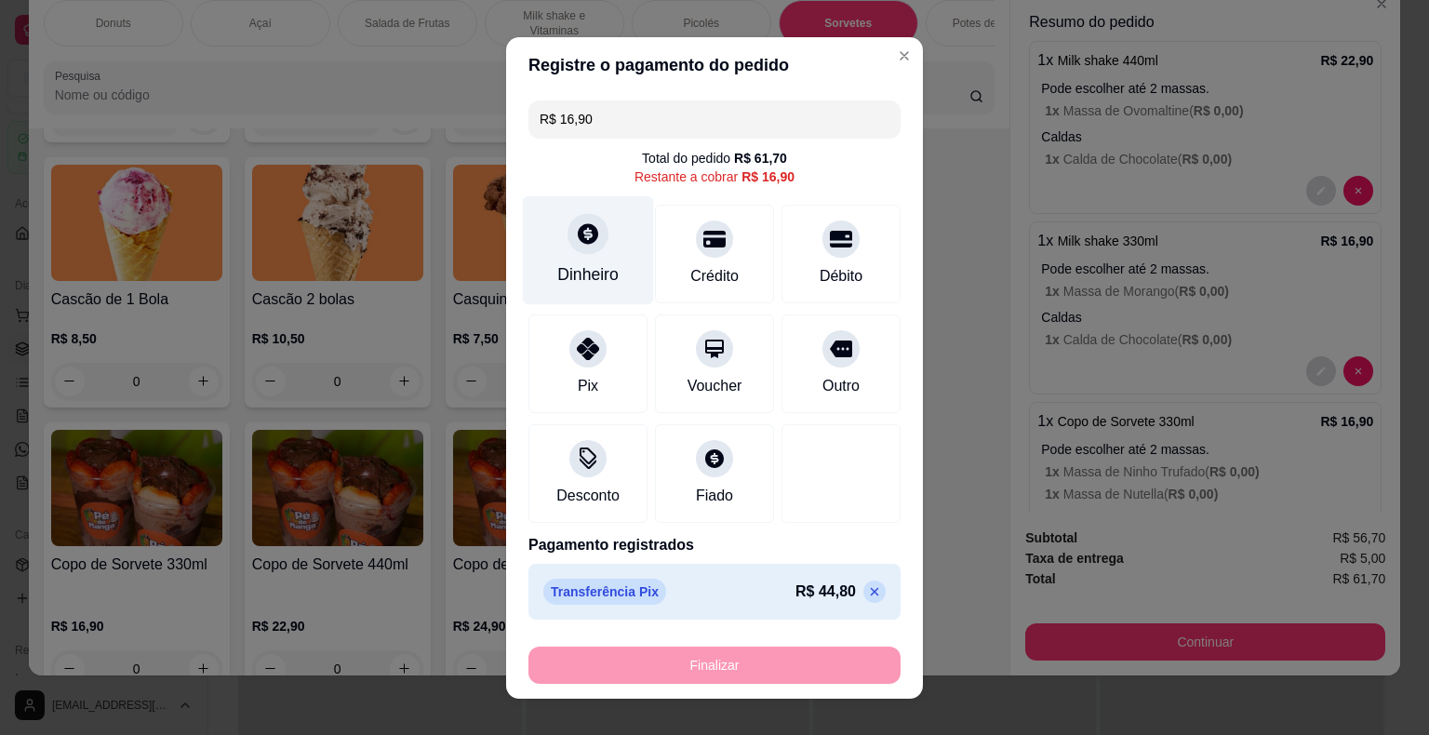
click at [587, 274] on div "Dinheiro" at bounding box center [587, 274] width 61 height 24
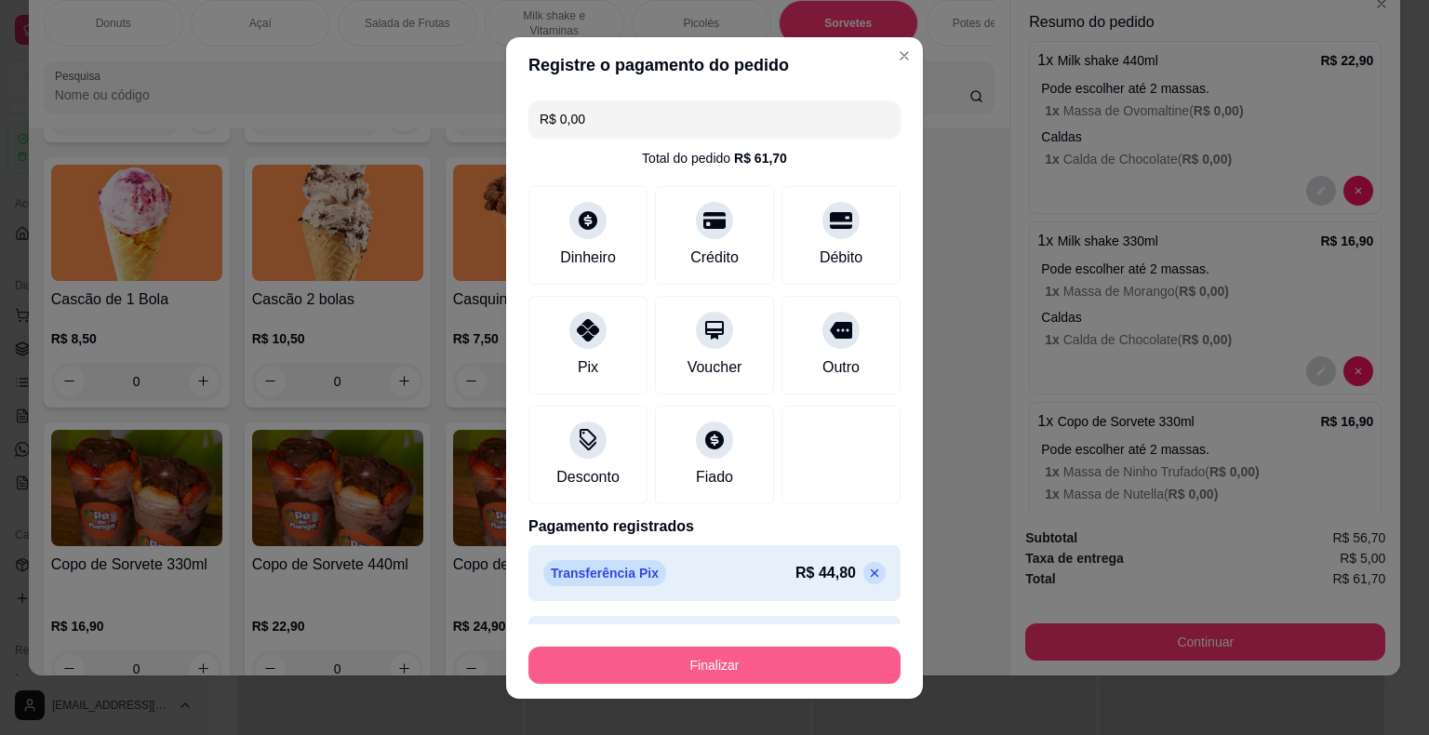
click at [792, 676] on button "Finalizar" at bounding box center [715, 665] width 372 height 37
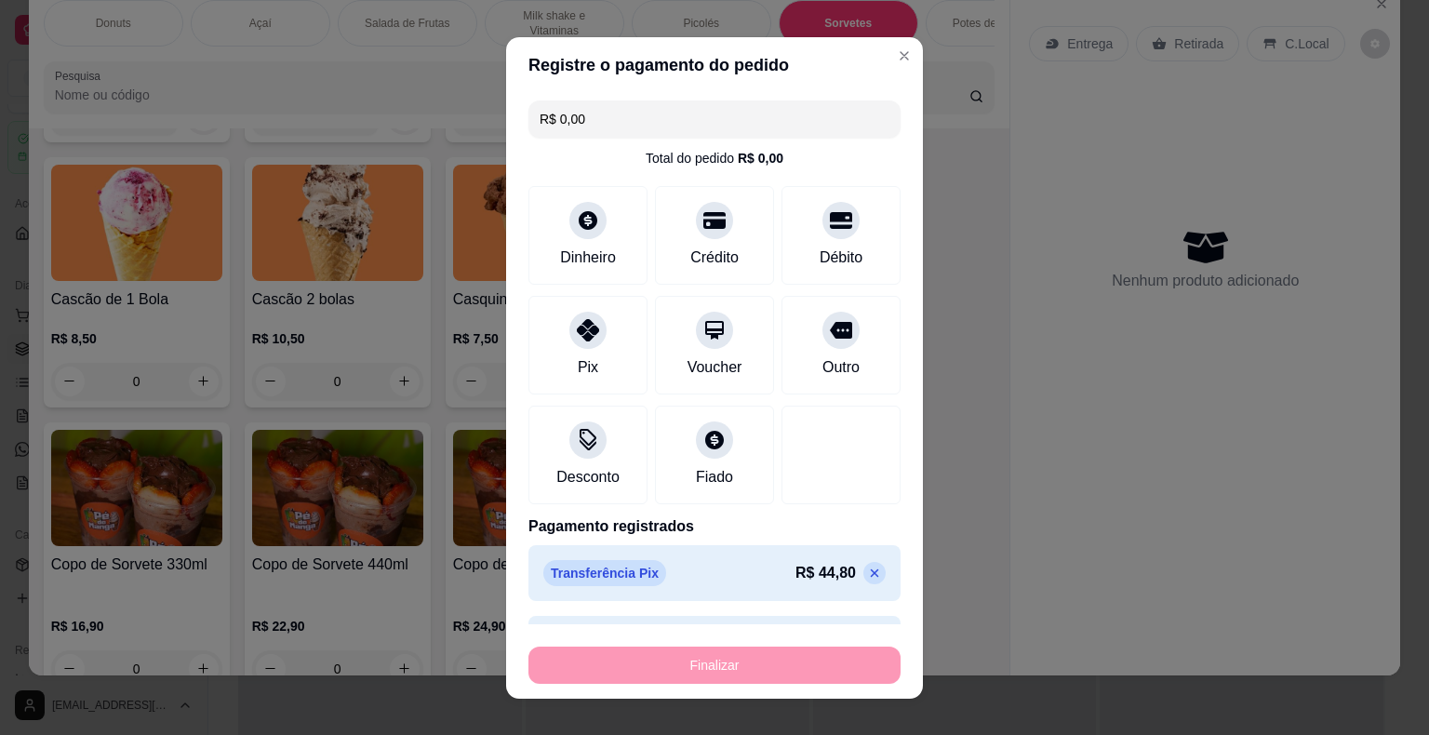
type input "-R$ 61,70"
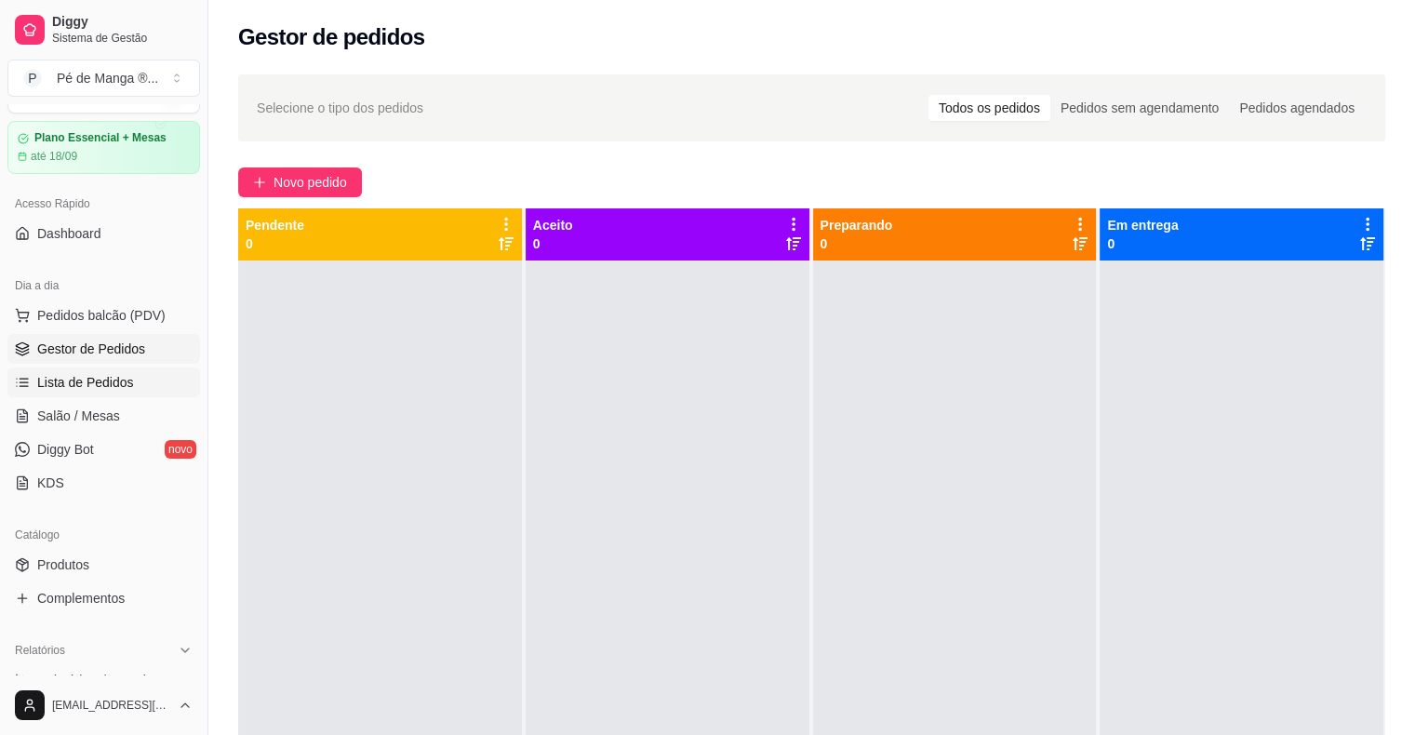
click at [66, 390] on span "Lista de Pedidos" at bounding box center [85, 382] width 97 height 19
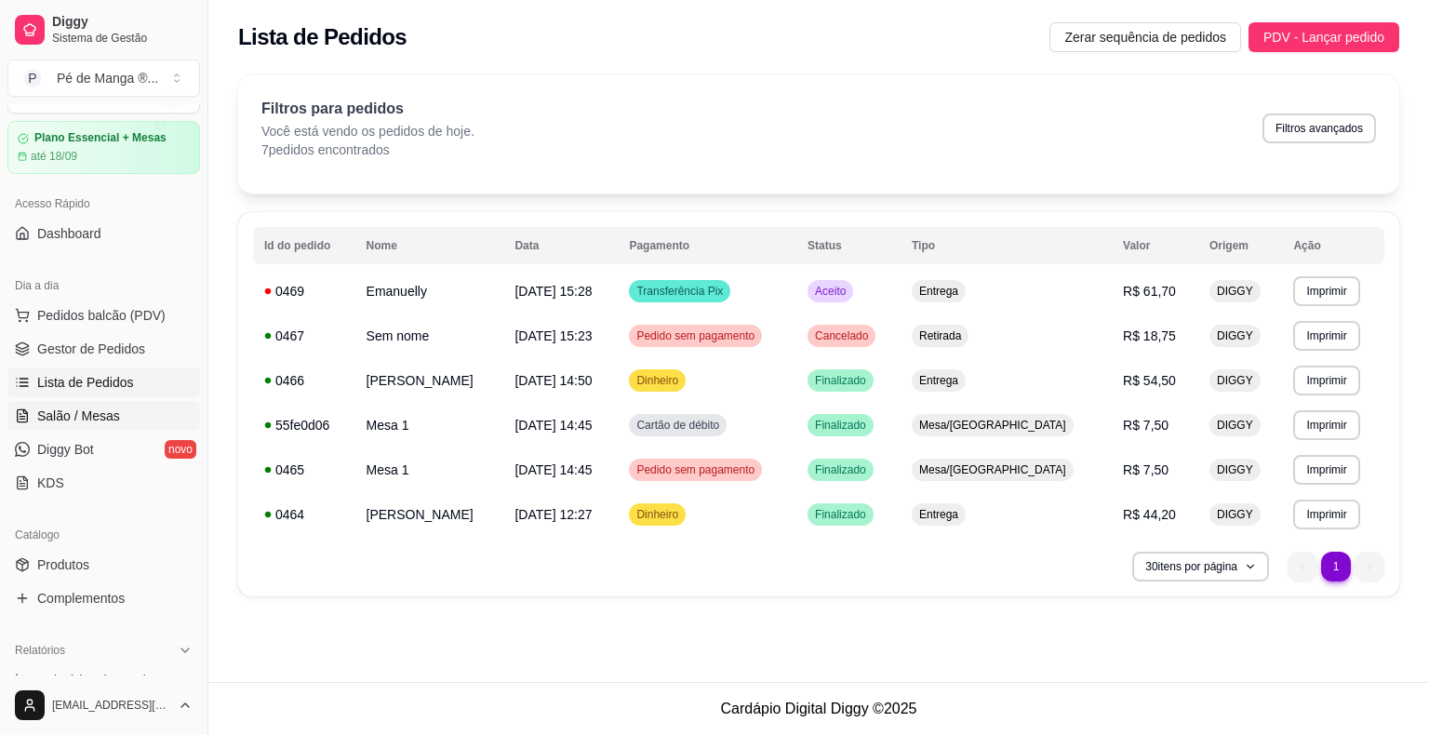
click at [77, 429] on link "Salão / Mesas" at bounding box center [103, 416] width 193 height 30
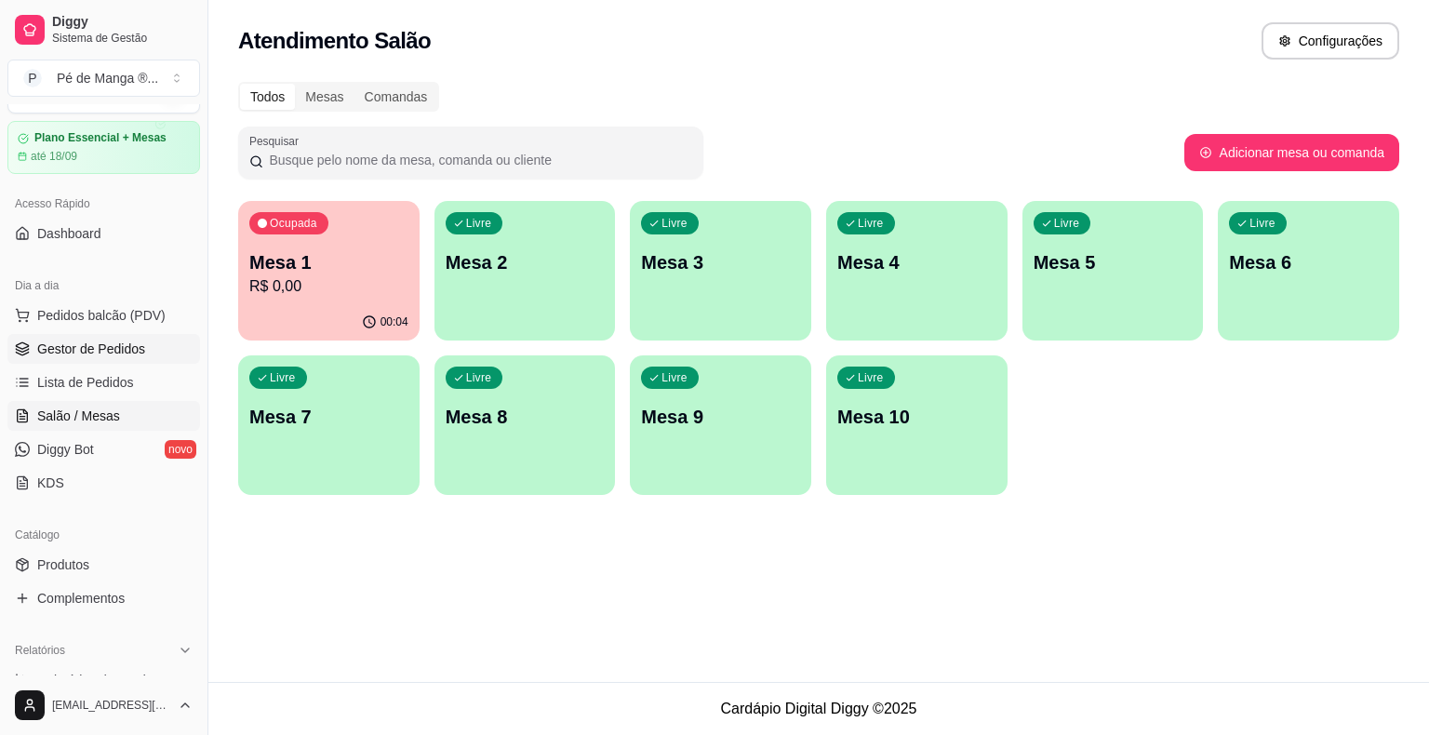
click at [136, 342] on span "Gestor de Pedidos" at bounding box center [91, 349] width 108 height 19
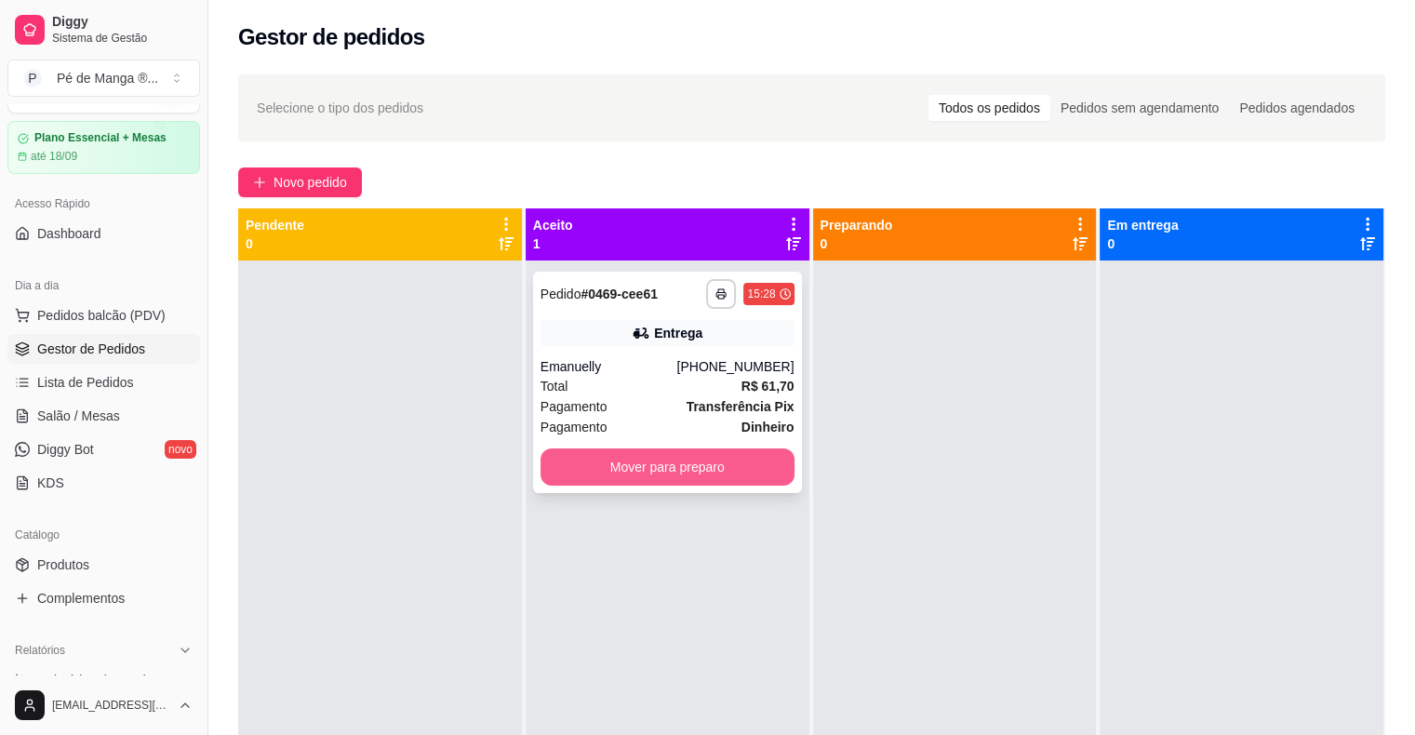
click at [723, 463] on button "Mover para preparo" at bounding box center [668, 467] width 254 height 37
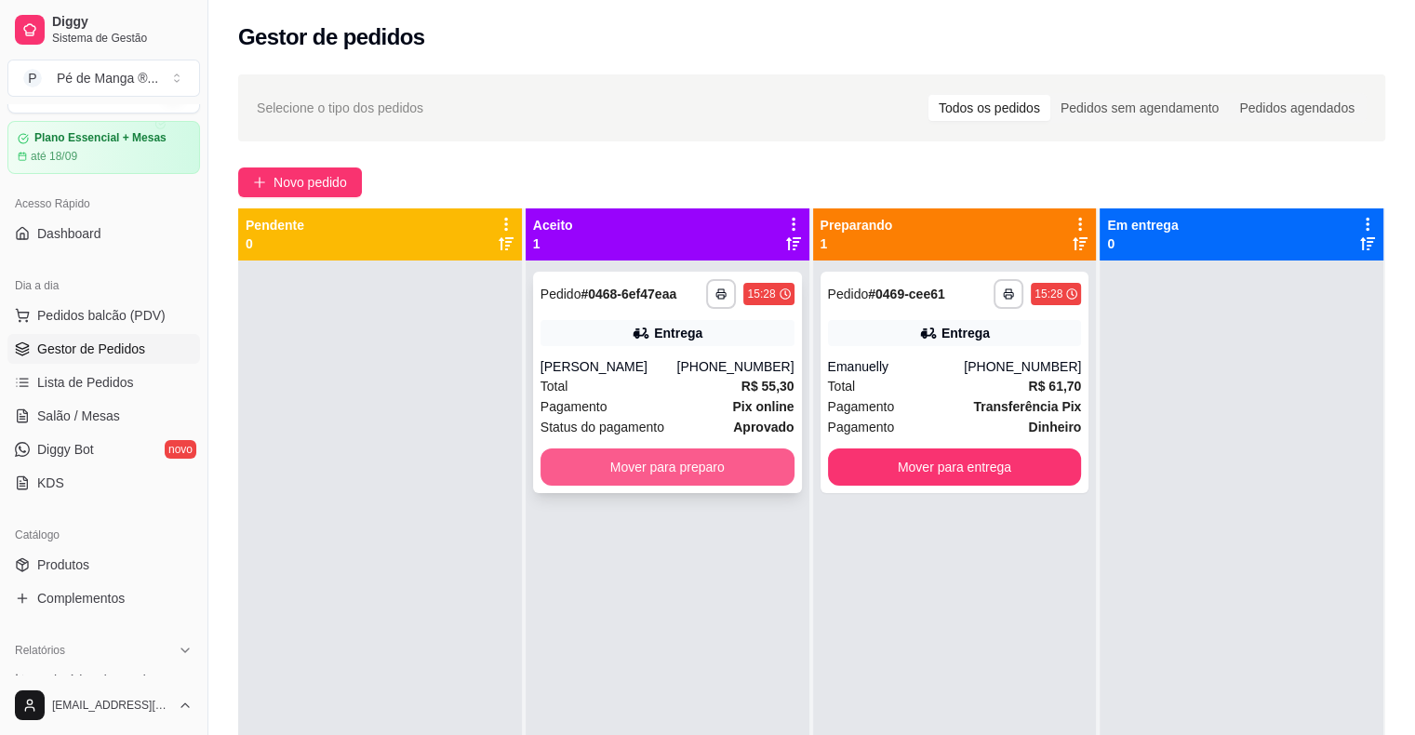
click at [705, 466] on button "Mover para preparo" at bounding box center [668, 467] width 254 height 37
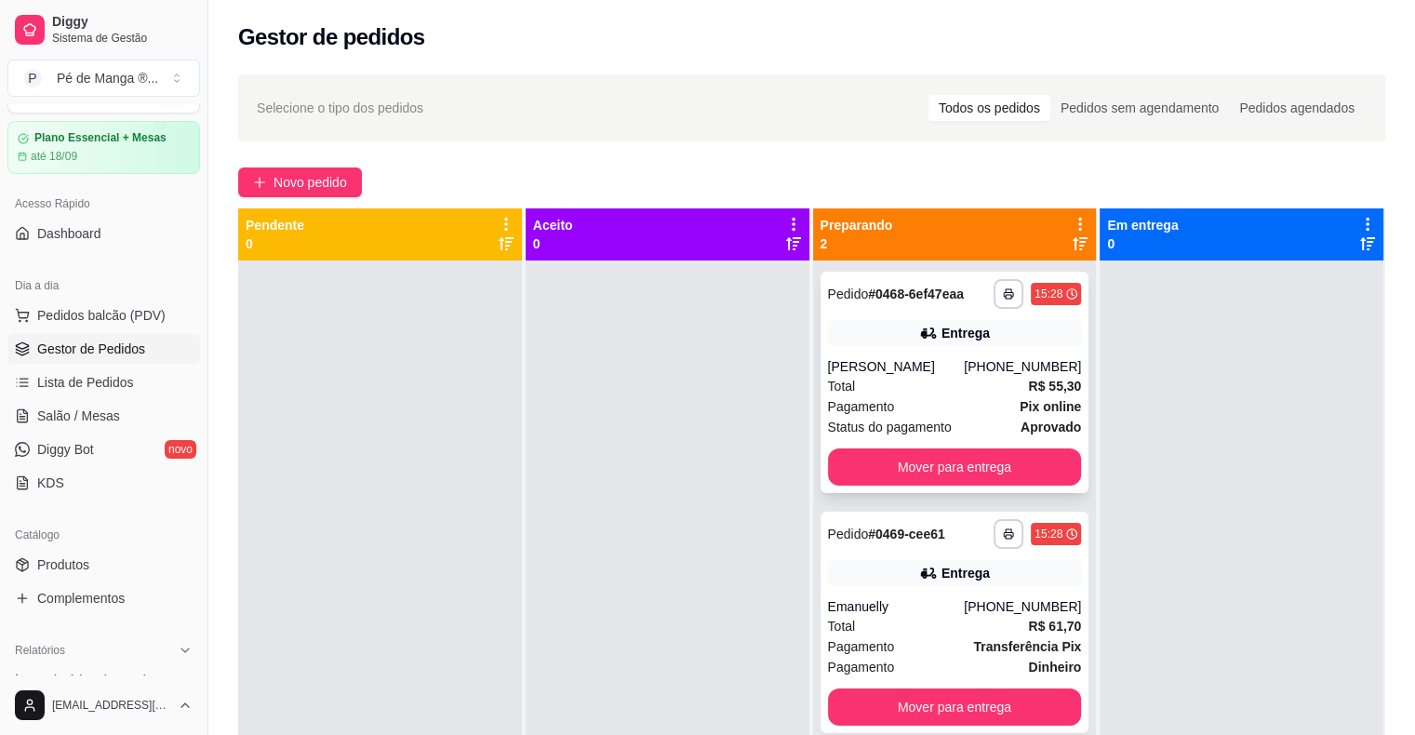
click at [907, 426] on span "Status do pagamento" at bounding box center [890, 427] width 124 height 20
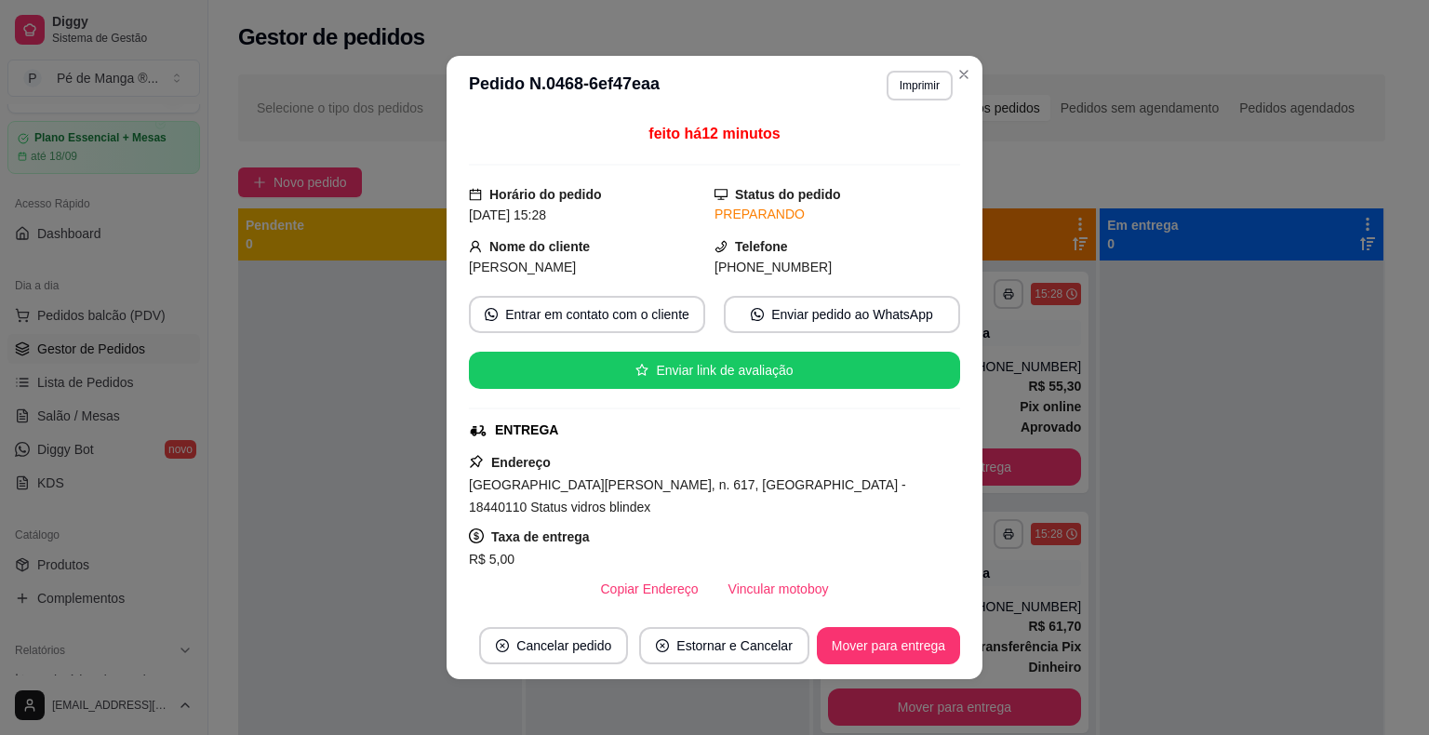
click at [759, 574] on button "Vincular motoboy" at bounding box center [779, 588] width 130 height 37
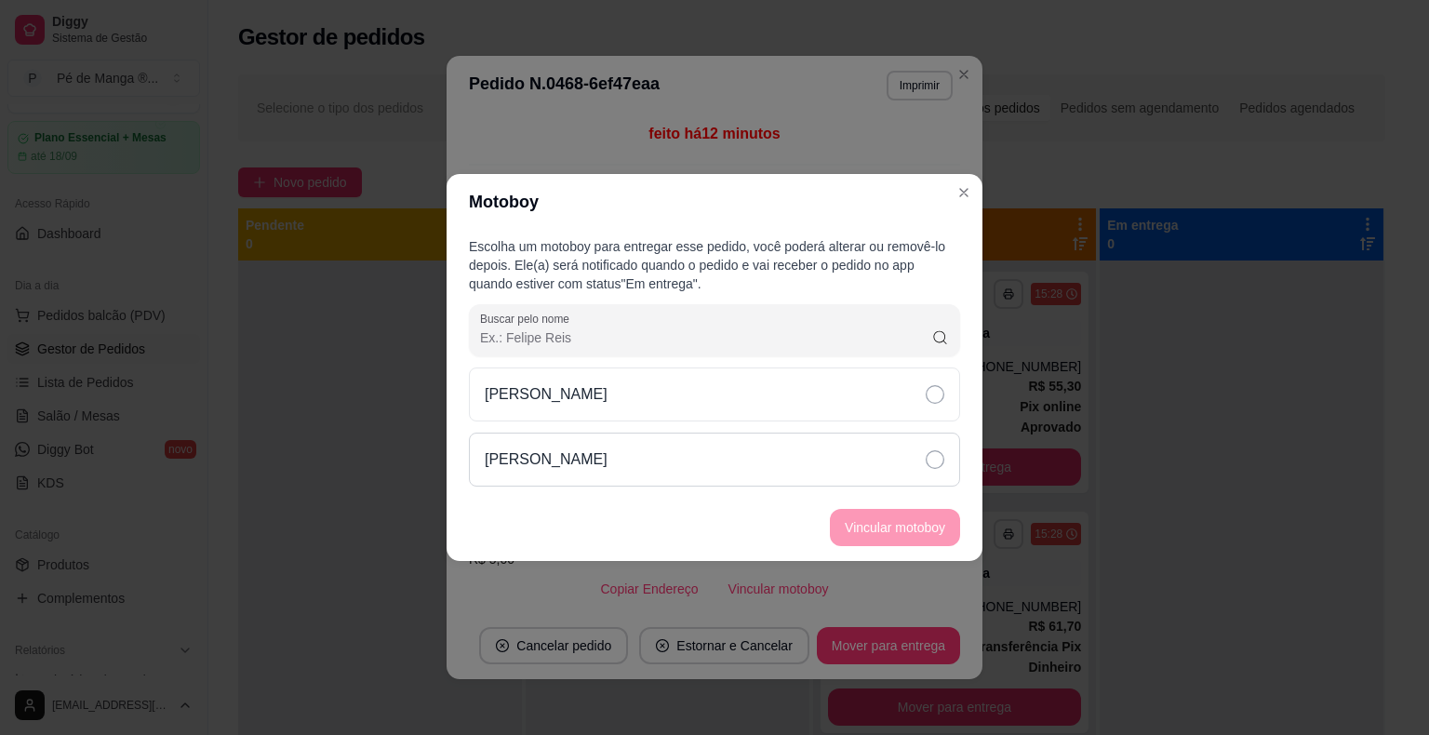
drag, startPoint x: 785, startPoint y: 425, endPoint x: 778, endPoint y: 434, distance: 11.2
click at [779, 433] on div "[PERSON_NAME]" at bounding box center [714, 427] width 491 height 119
click at [789, 457] on div "[PERSON_NAME]" at bounding box center [714, 460] width 491 height 54
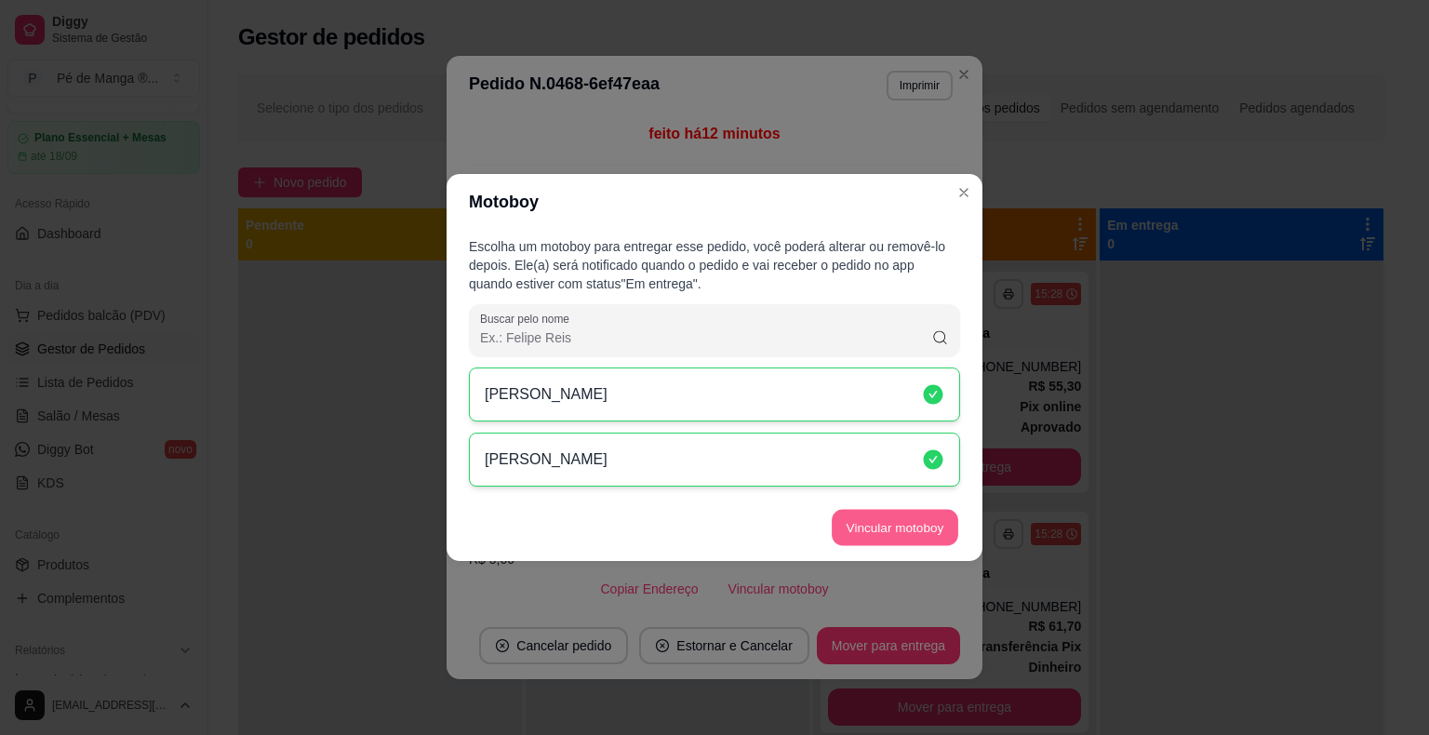
click at [865, 525] on button "Vincular motoboy" at bounding box center [895, 528] width 127 height 36
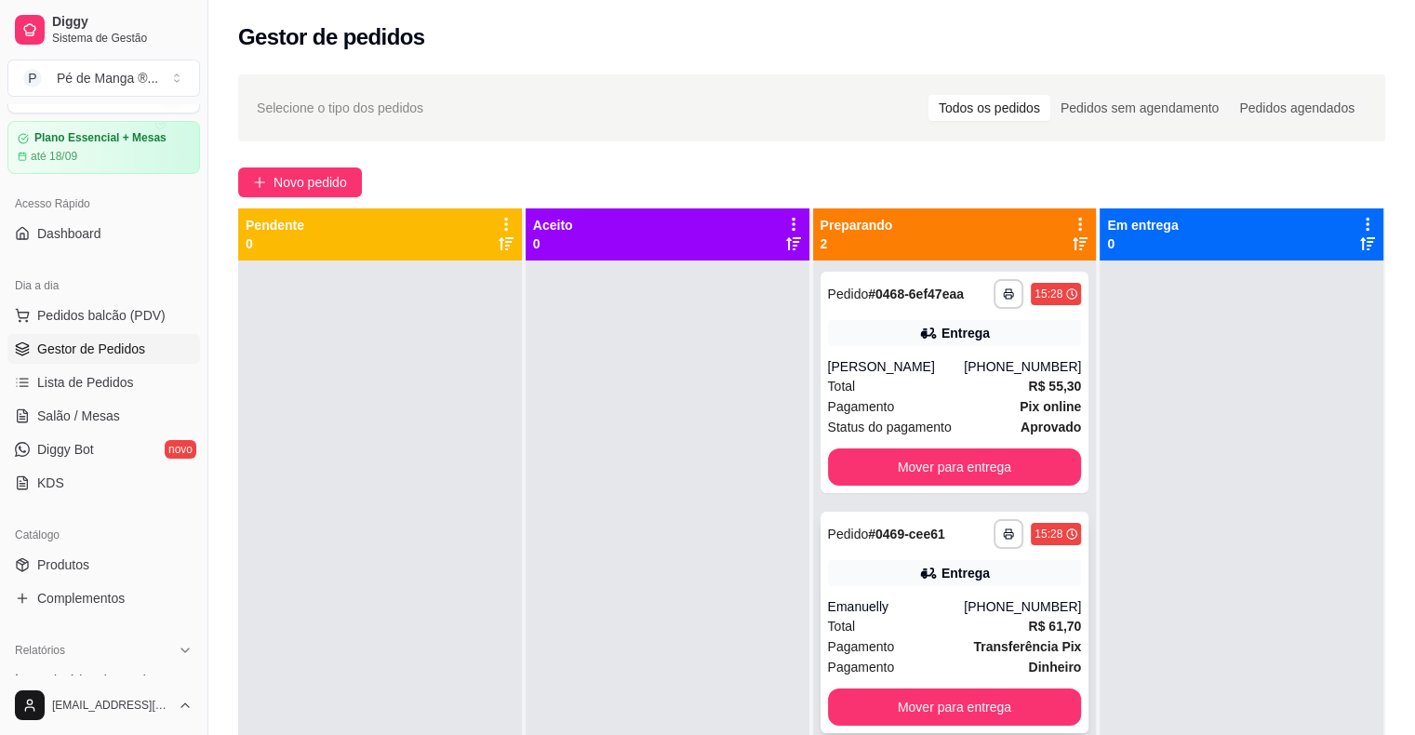
click at [917, 620] on div "Total R$ 61,70" at bounding box center [955, 626] width 254 height 20
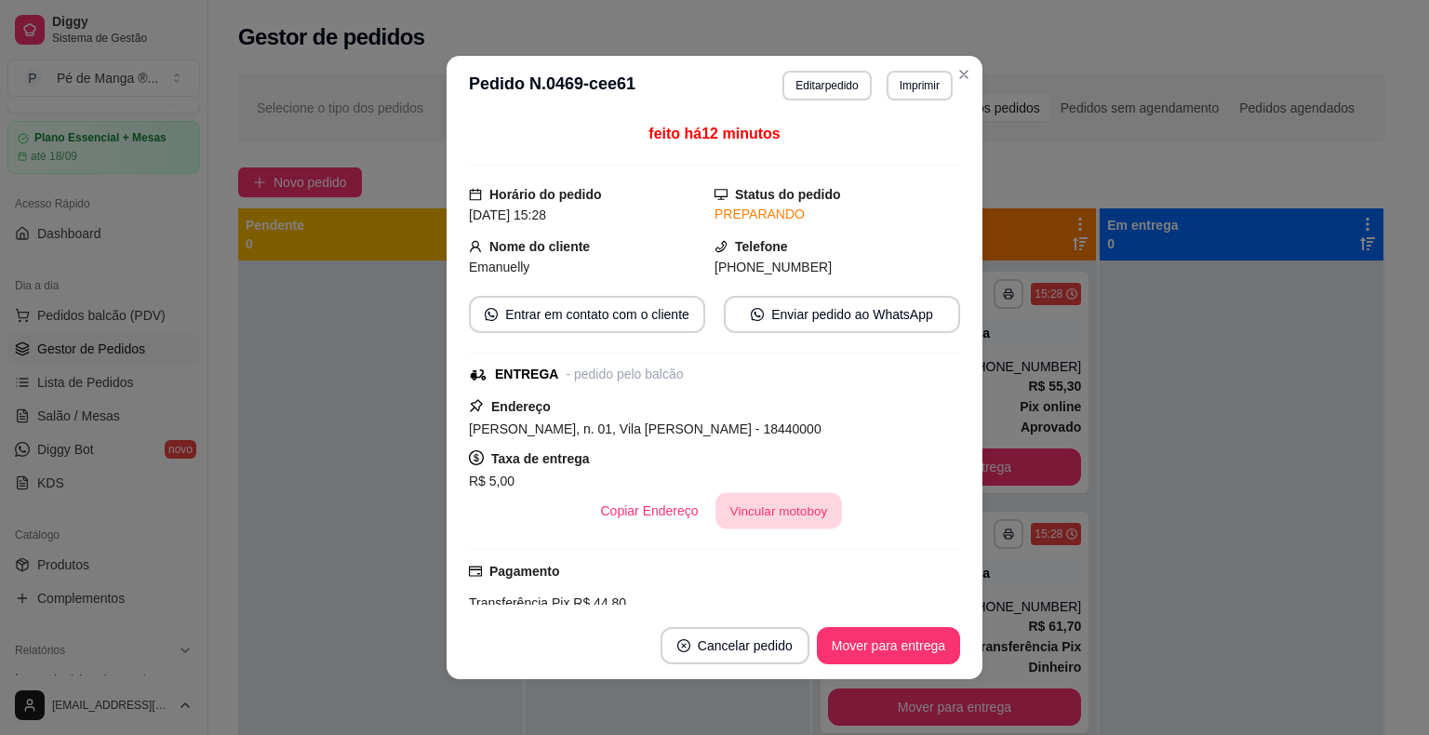
click at [760, 506] on button "Vincular motoboy" at bounding box center [779, 511] width 127 height 36
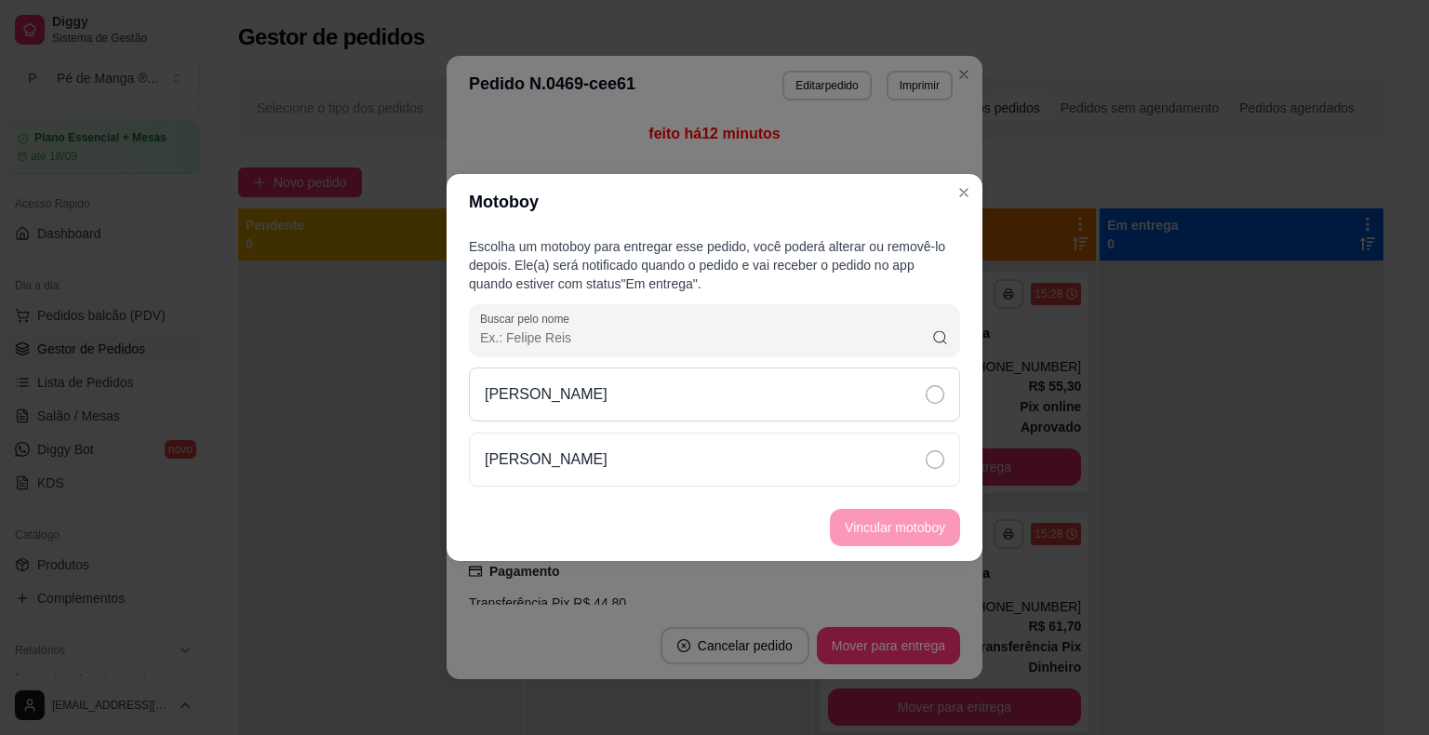
click at [840, 383] on div "[PERSON_NAME]" at bounding box center [714, 395] width 491 height 54
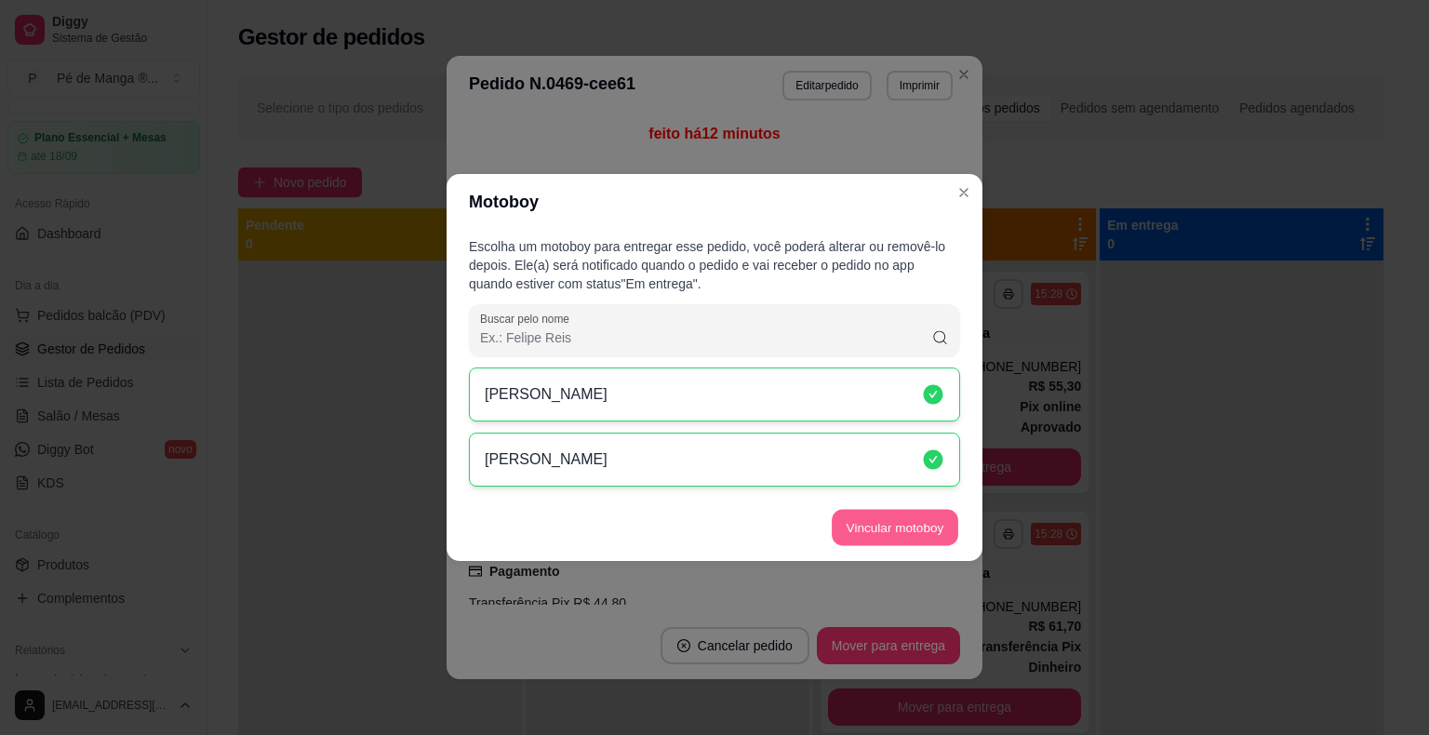
click at [896, 514] on button "Vincular motoboy" at bounding box center [895, 528] width 127 height 36
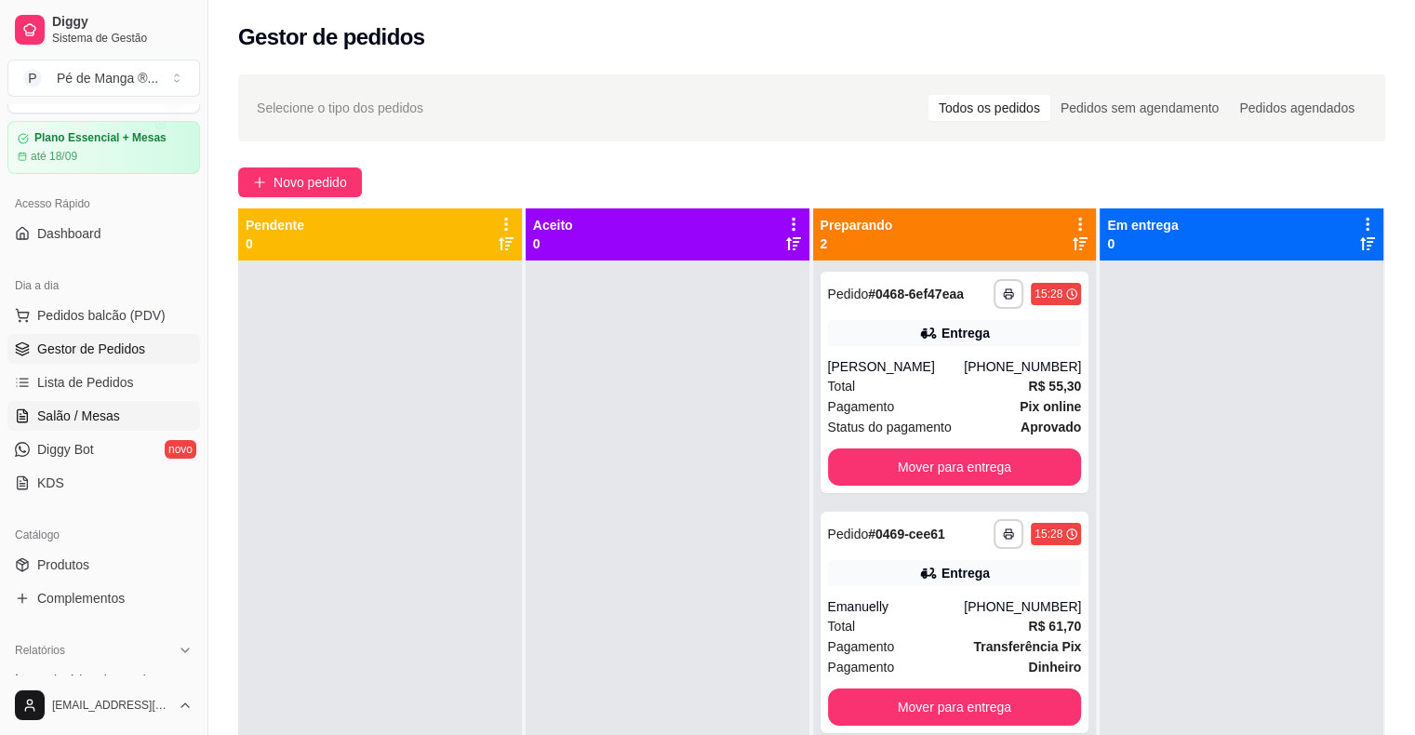
click at [63, 407] on span "Salão / Mesas" at bounding box center [78, 416] width 83 height 19
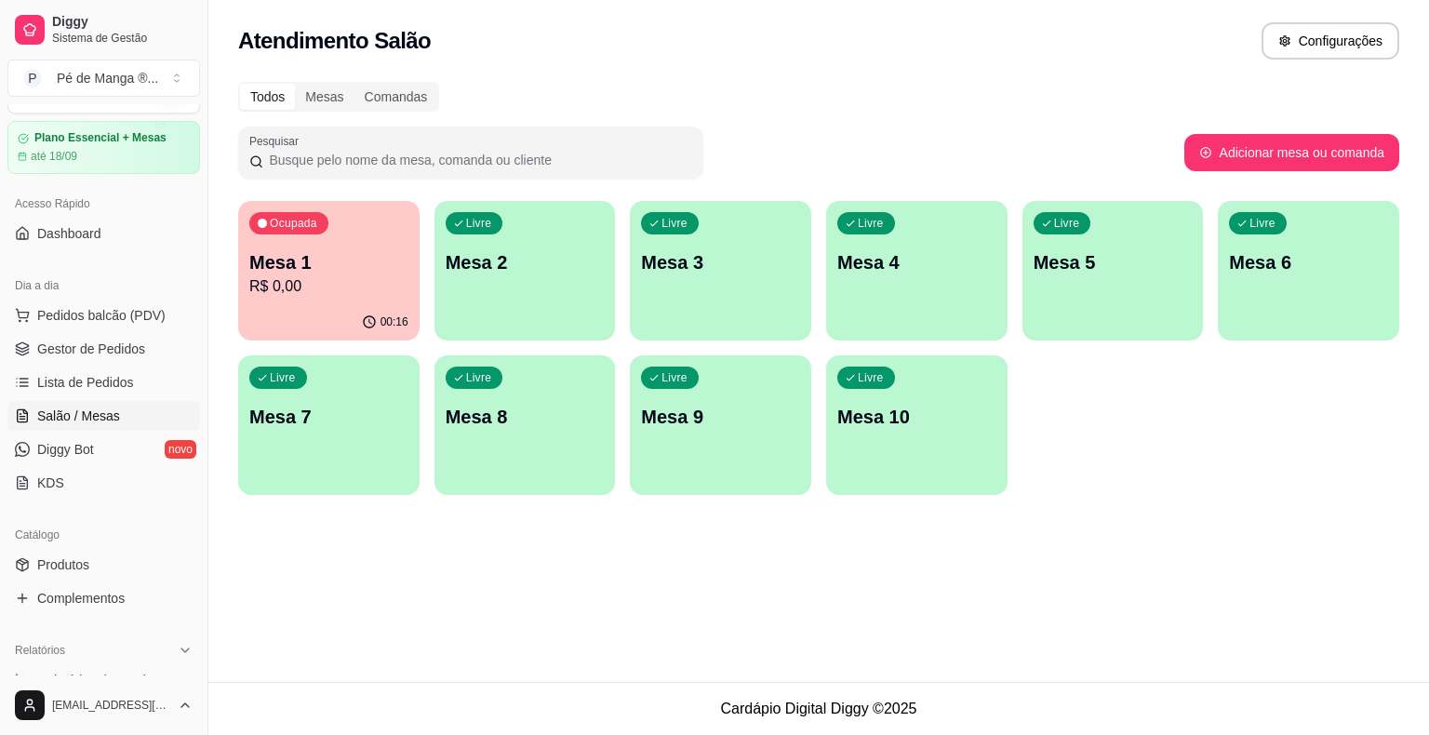
click at [294, 252] on p "Mesa 1" at bounding box center [328, 262] width 159 height 26
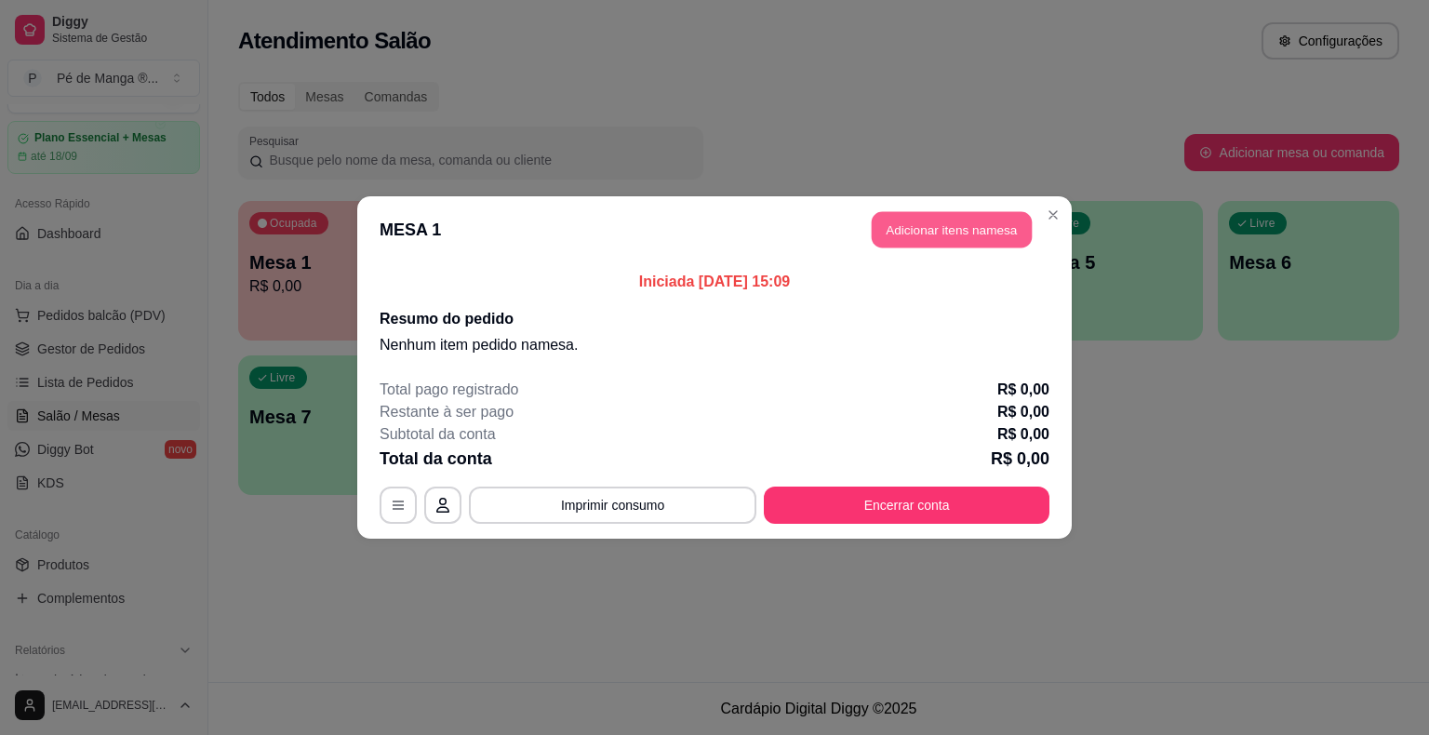
click at [938, 222] on button "Adicionar itens na mesa" at bounding box center [952, 230] width 160 height 36
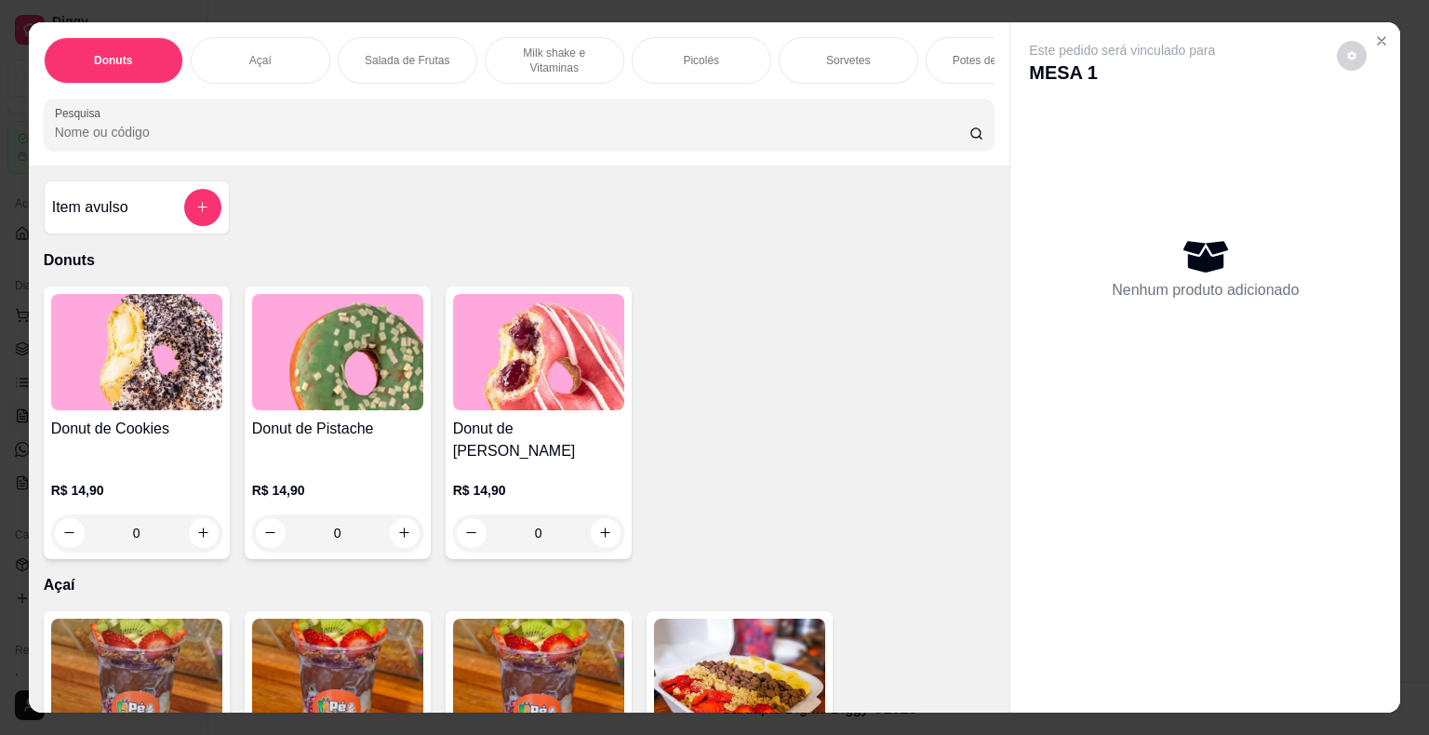
click at [842, 37] on div "Sorvetes" at bounding box center [849, 60] width 140 height 47
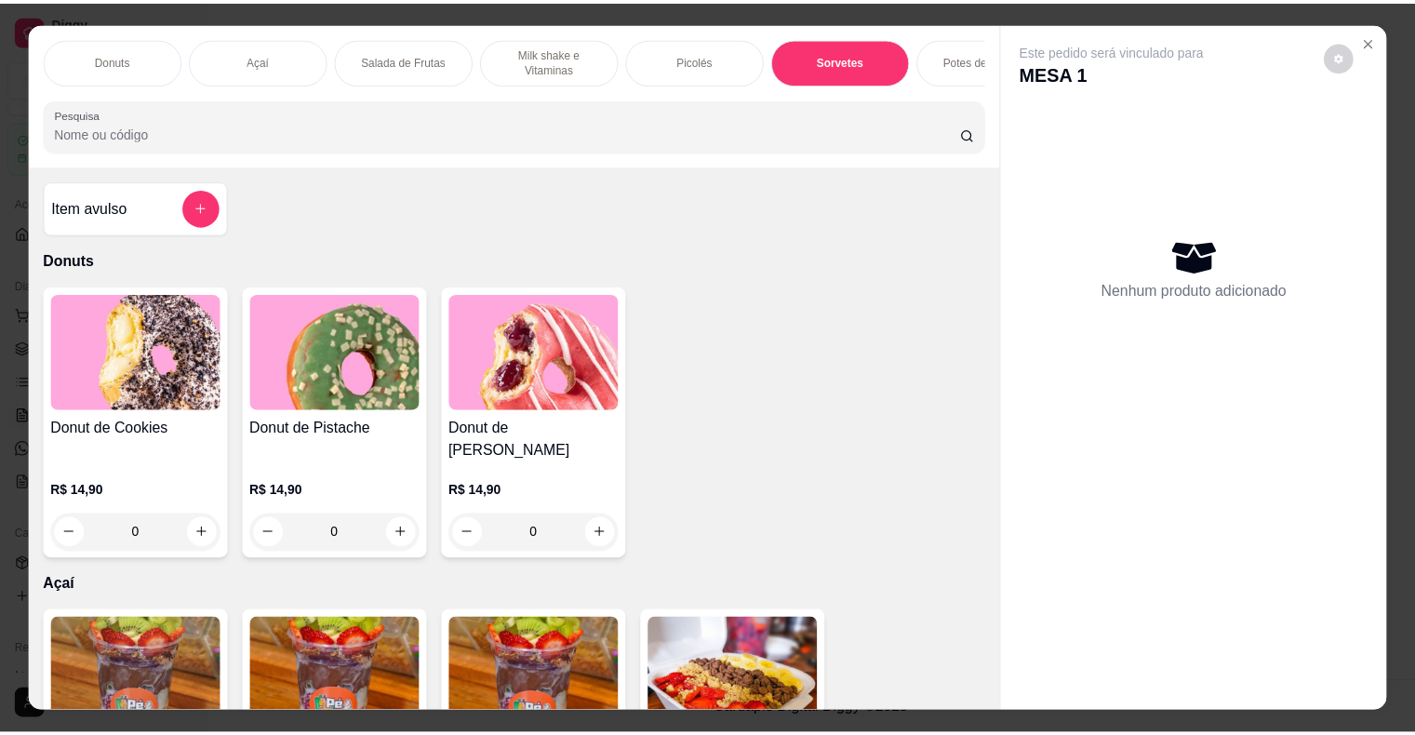
scroll to position [0, 217]
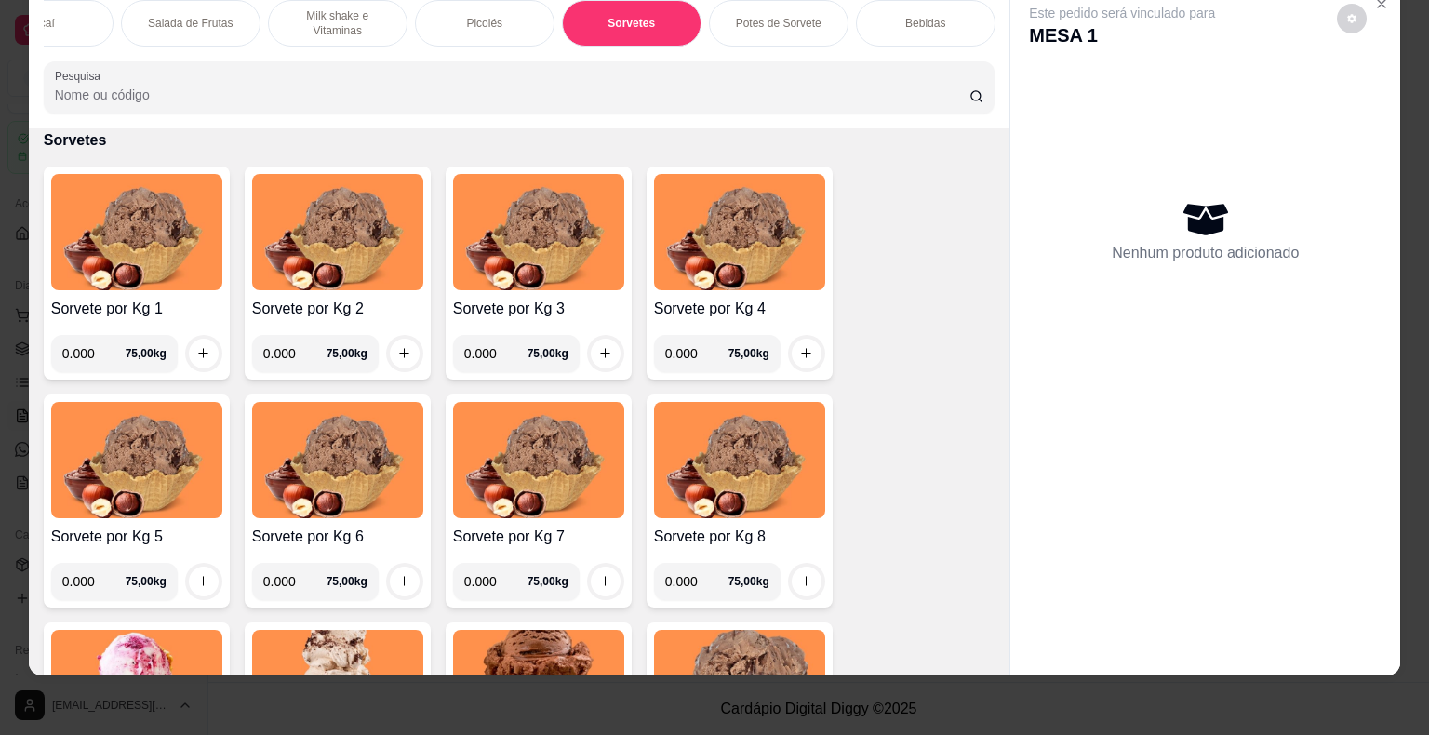
click at [89, 355] on input "0.000" at bounding box center [93, 353] width 63 height 37
type input "0.250"
click at [197, 354] on icon "increase-product-quantity" at bounding box center [203, 353] width 14 height 14
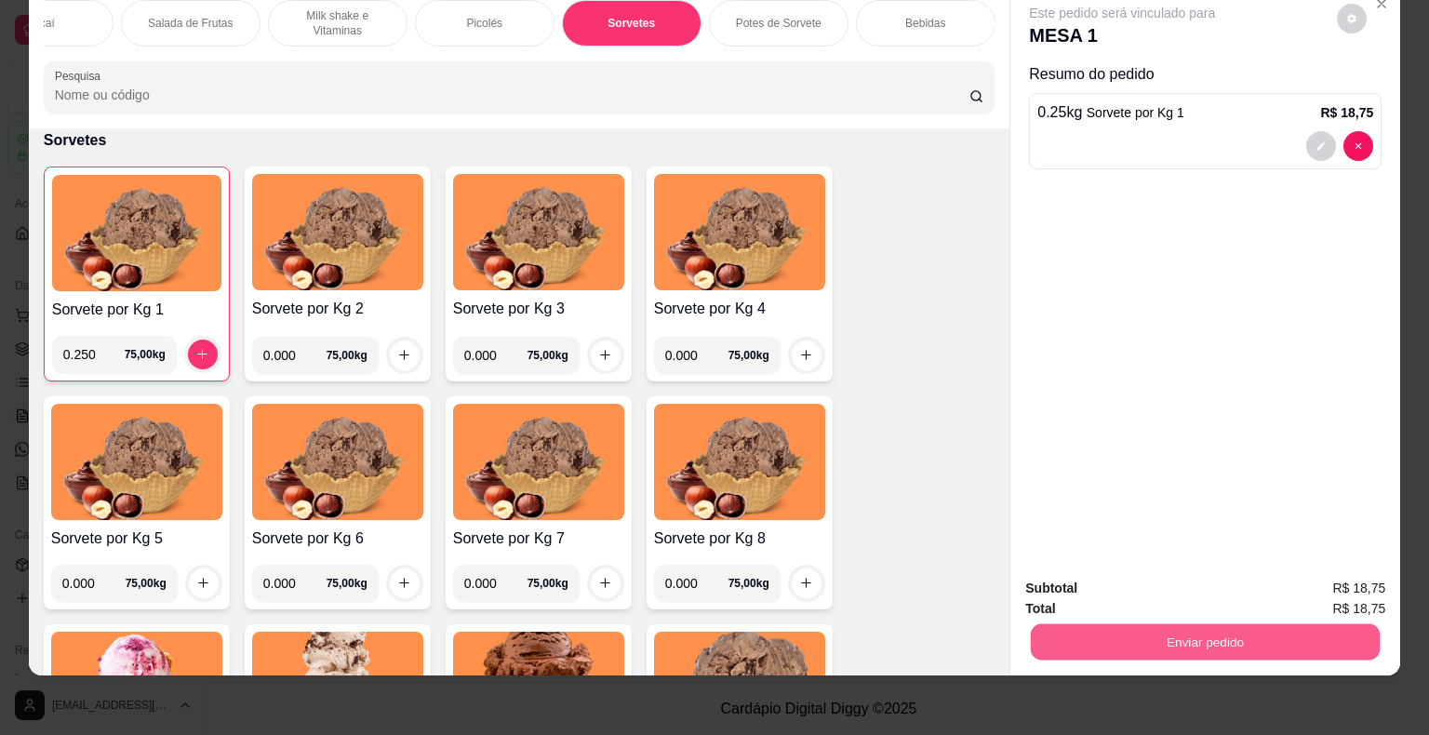
click at [1090, 634] on button "Enviar pedido" at bounding box center [1205, 642] width 349 height 36
click at [1094, 575] on button "Não registrar e enviar pedido" at bounding box center [1144, 582] width 194 height 35
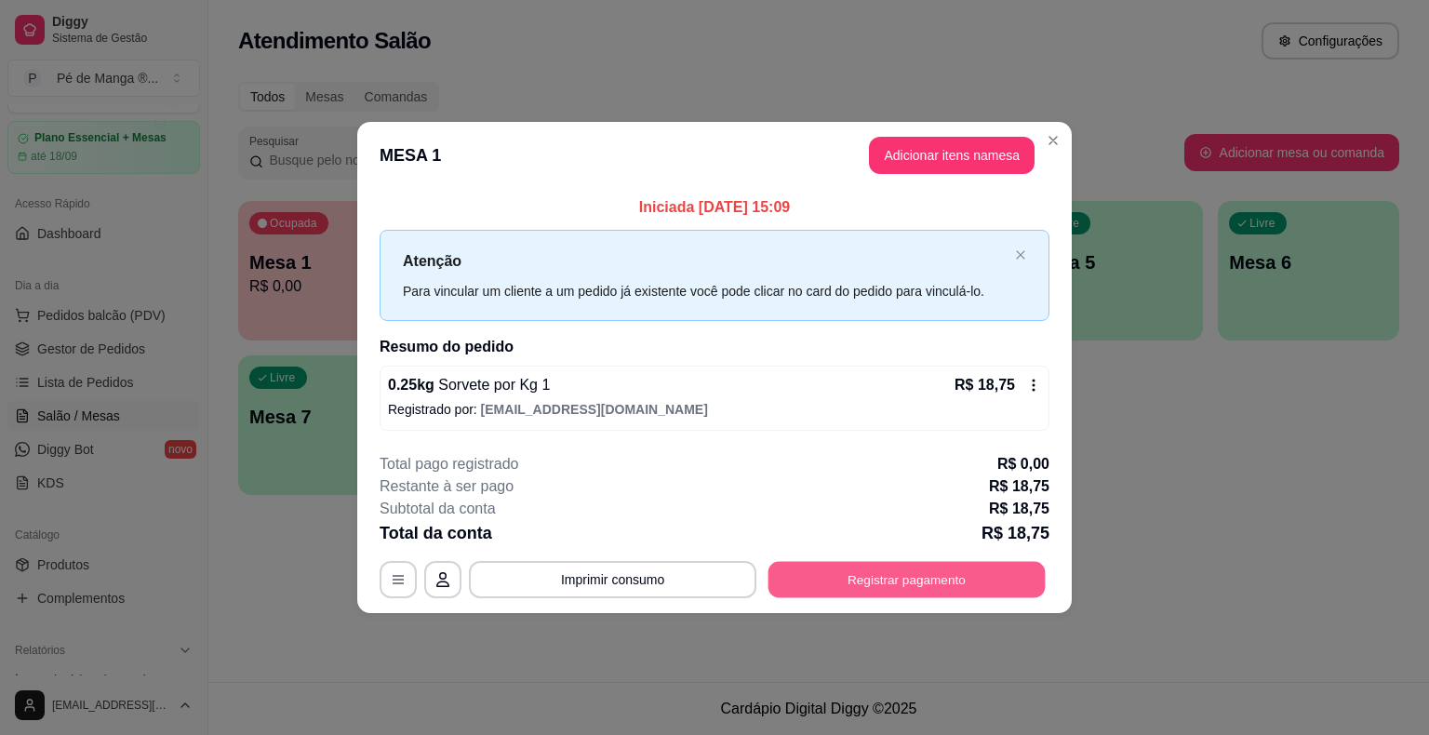
click at [904, 570] on button "Registrar pagamento" at bounding box center [907, 579] width 277 height 36
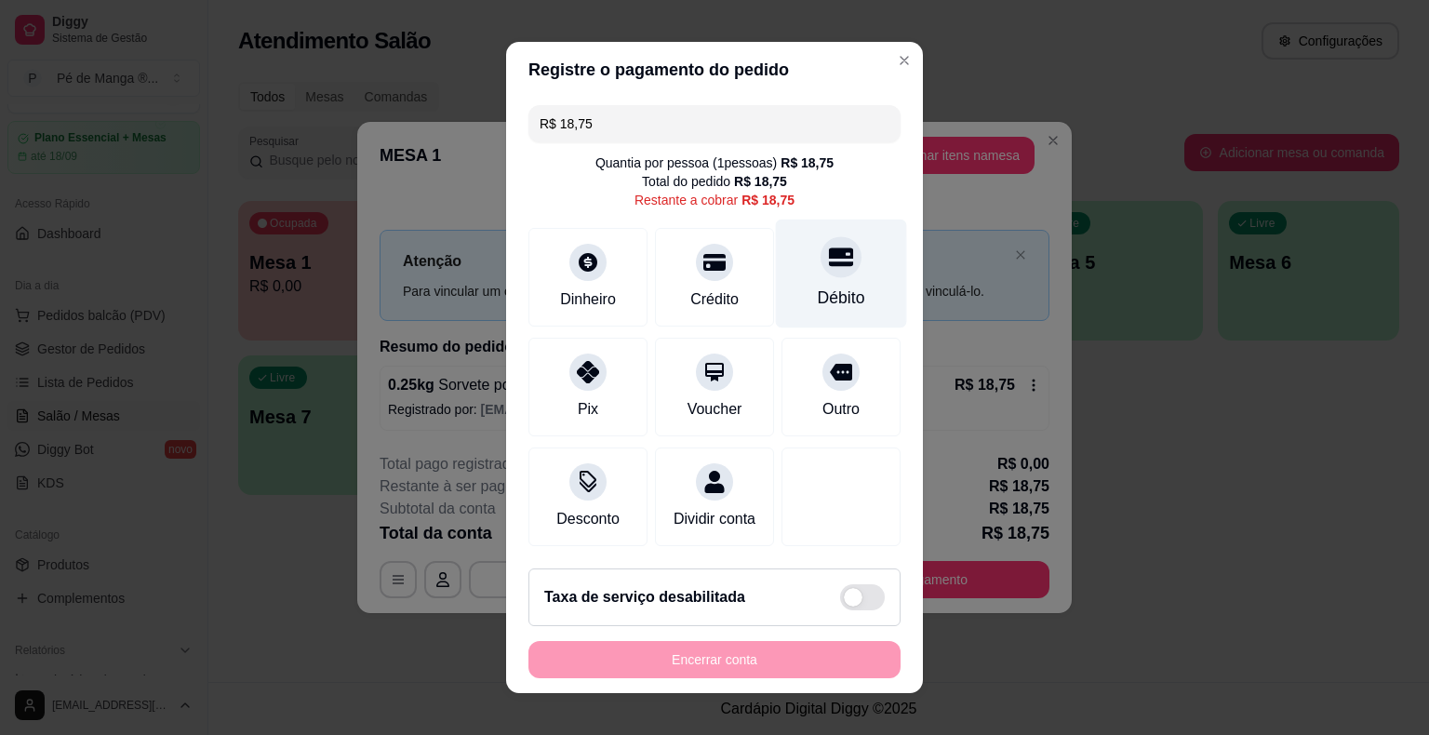
click at [808, 275] on div "Débito" at bounding box center [841, 274] width 131 height 109
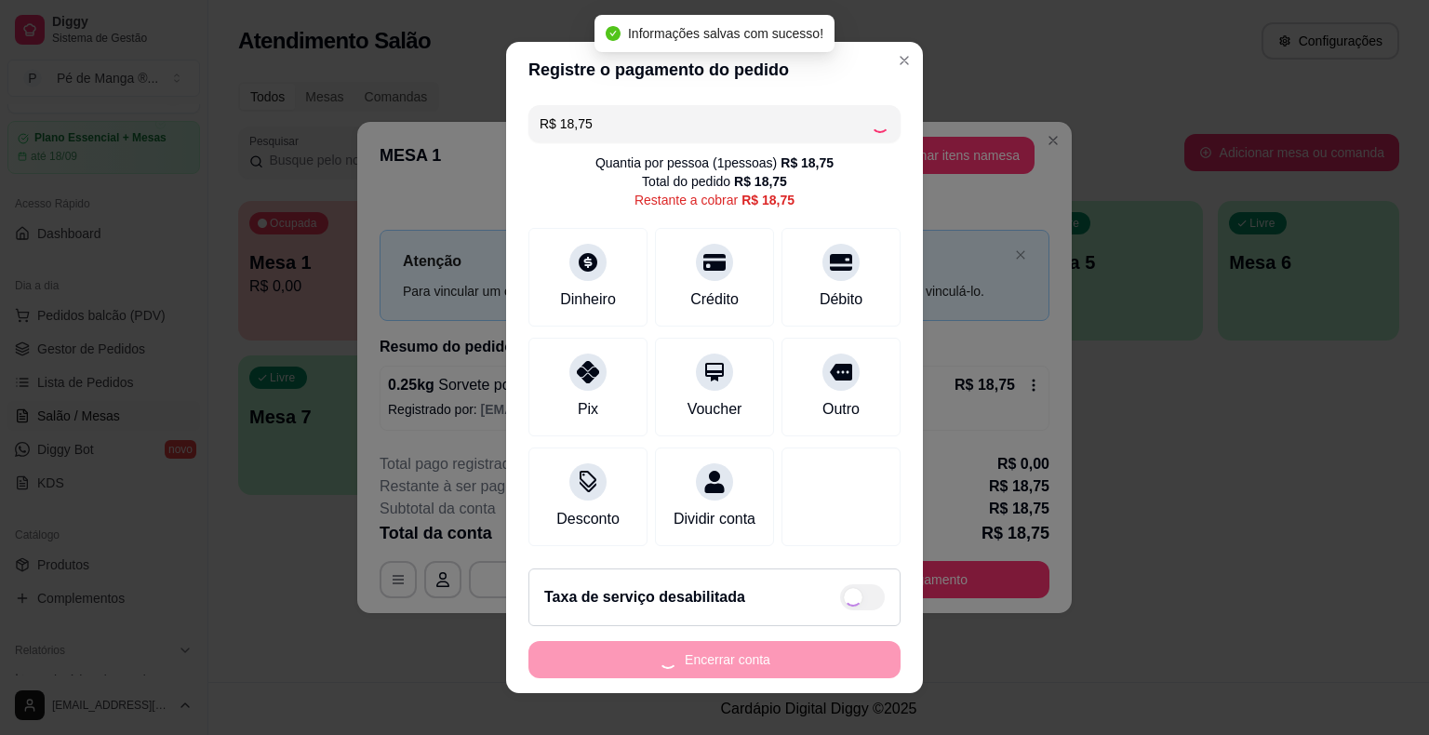
type input "R$ 0,00"
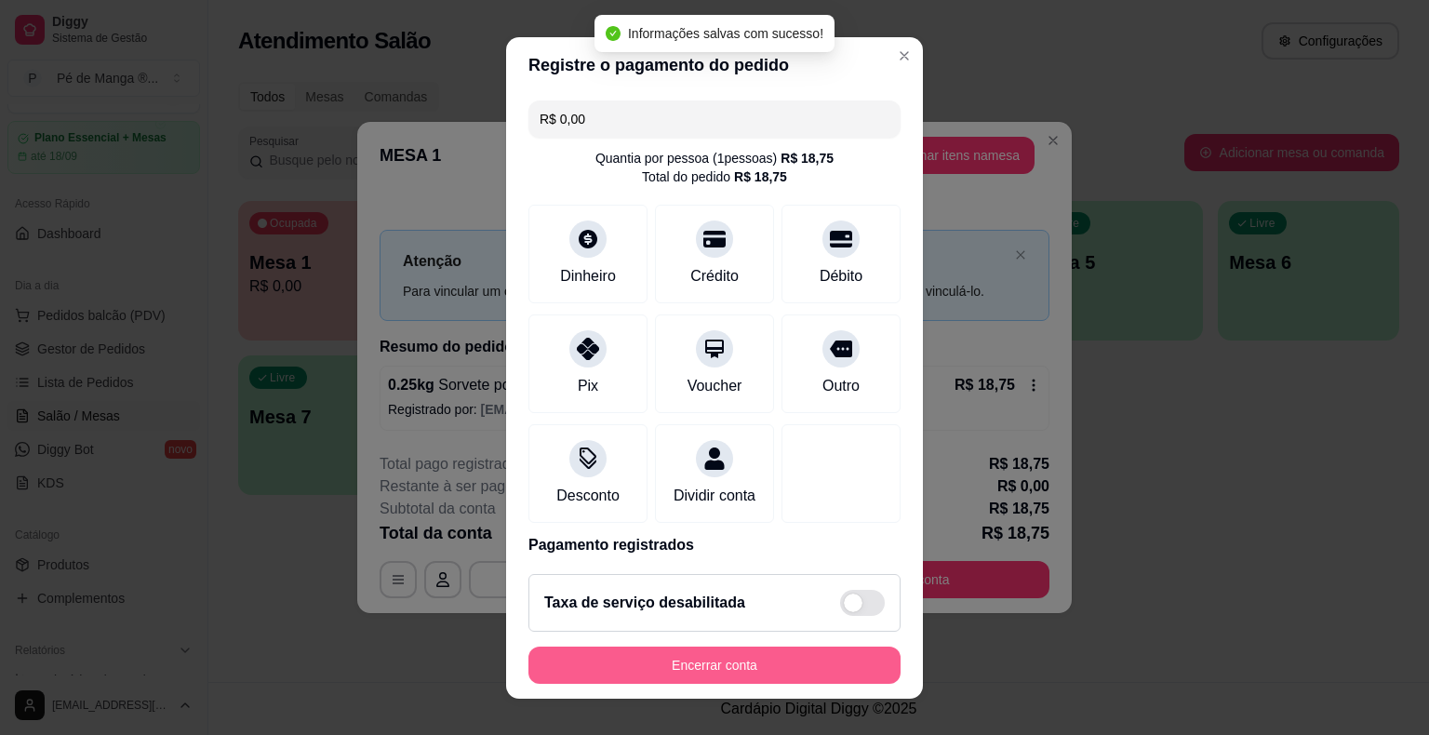
click at [777, 658] on button "Encerrar conta" at bounding box center [715, 665] width 372 height 37
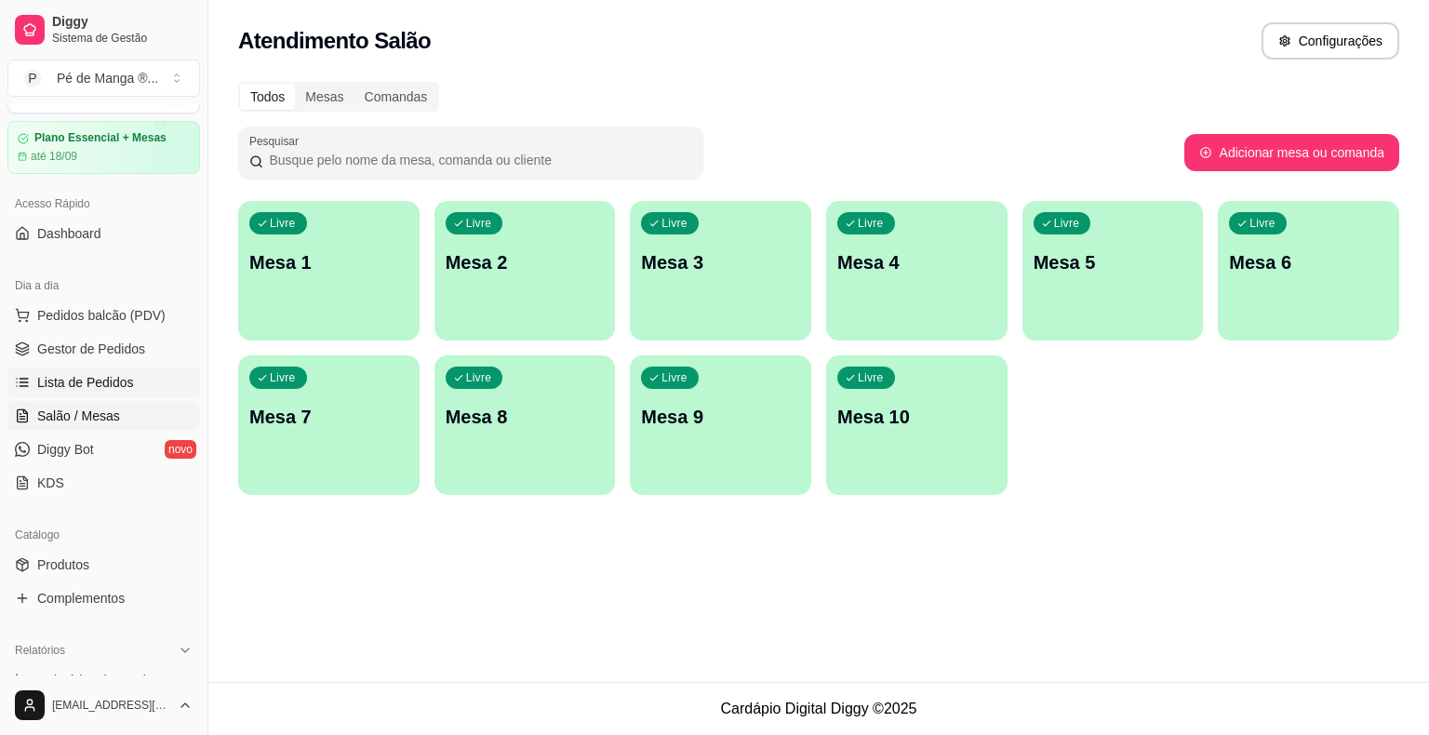
click at [80, 390] on span "Lista de Pedidos" at bounding box center [85, 382] width 97 height 19
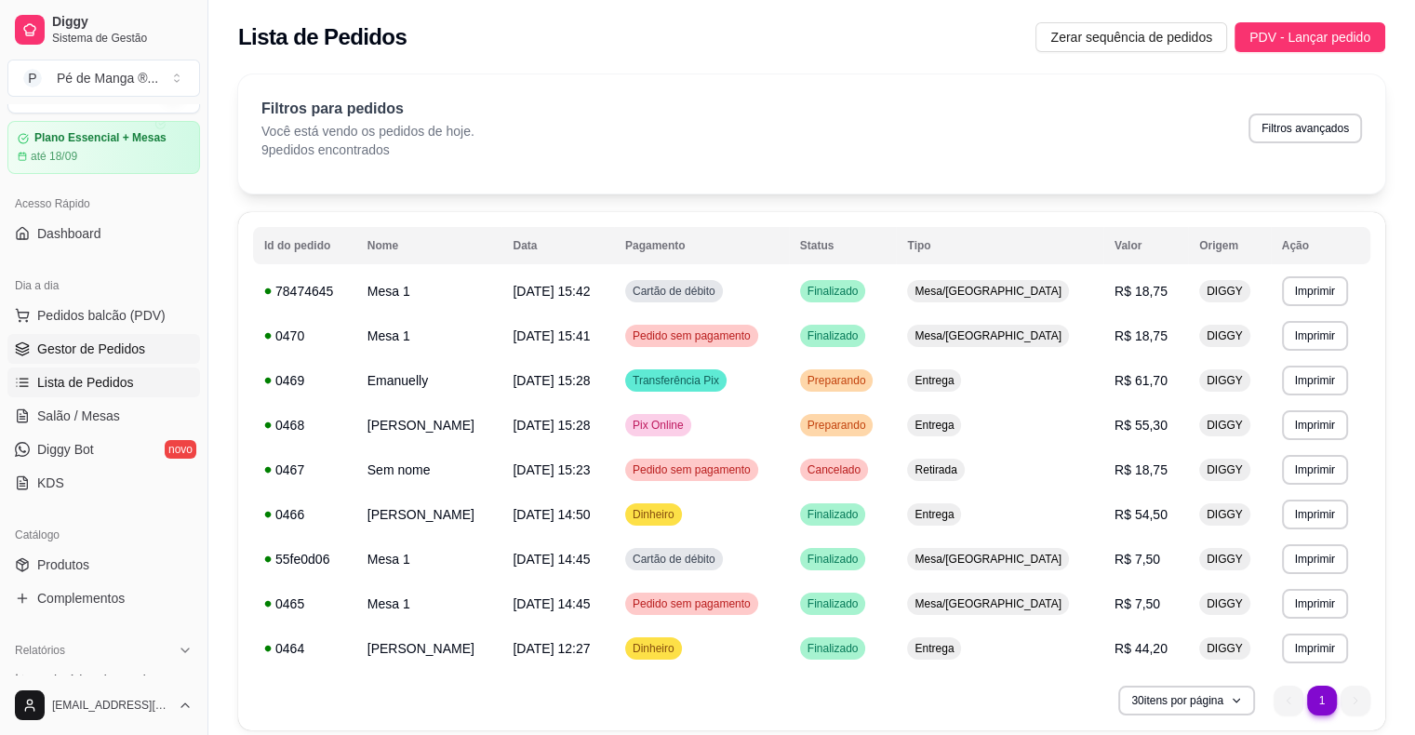
click at [138, 352] on span "Gestor de Pedidos" at bounding box center [91, 349] width 108 height 19
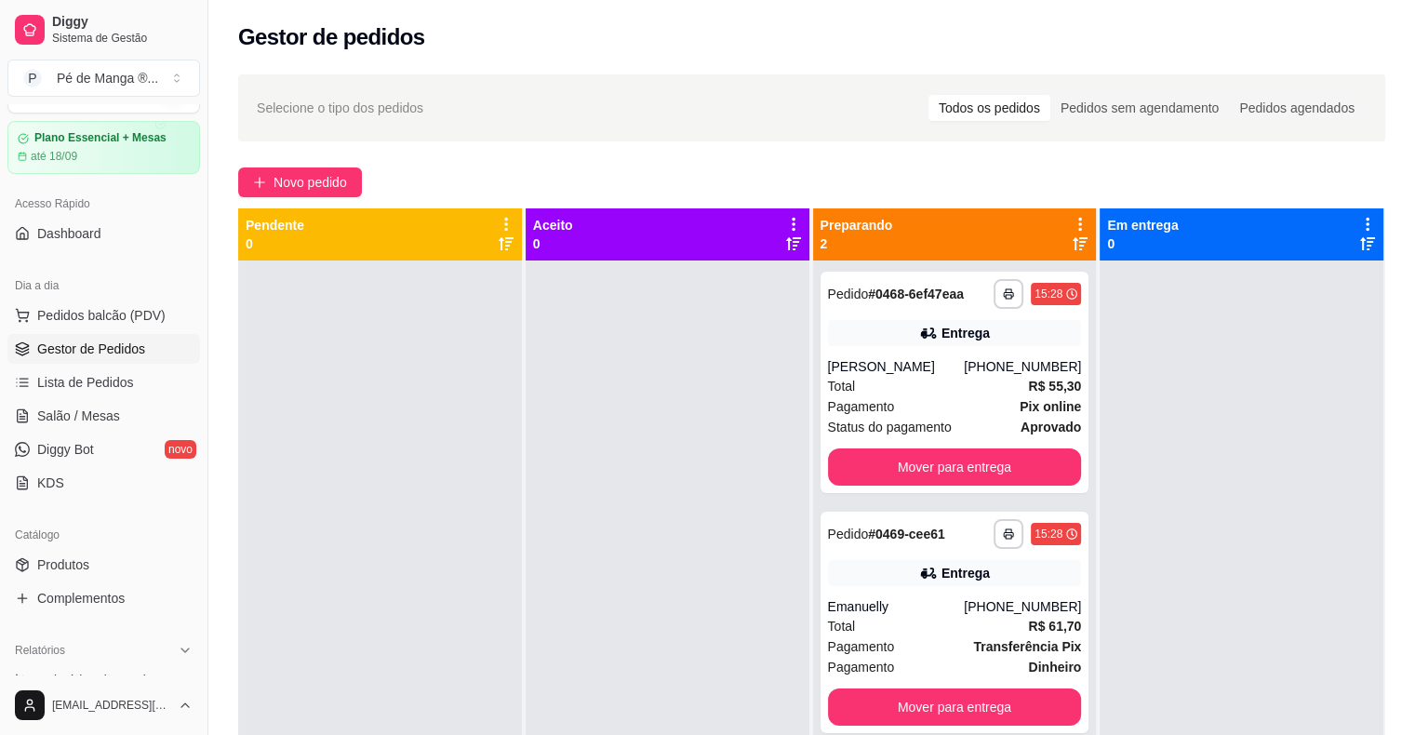
scroll to position [52, 0]
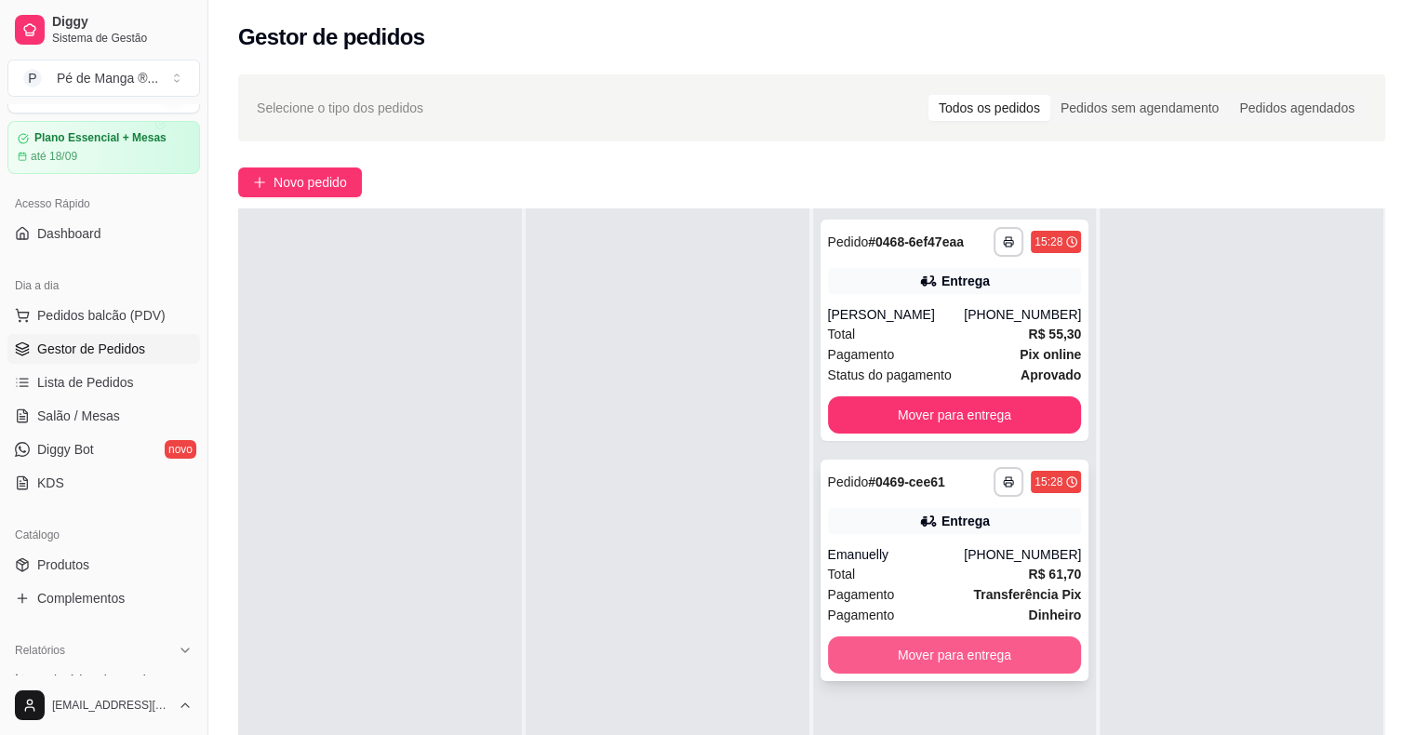
click at [933, 653] on button "Mover para entrega" at bounding box center [955, 654] width 254 height 37
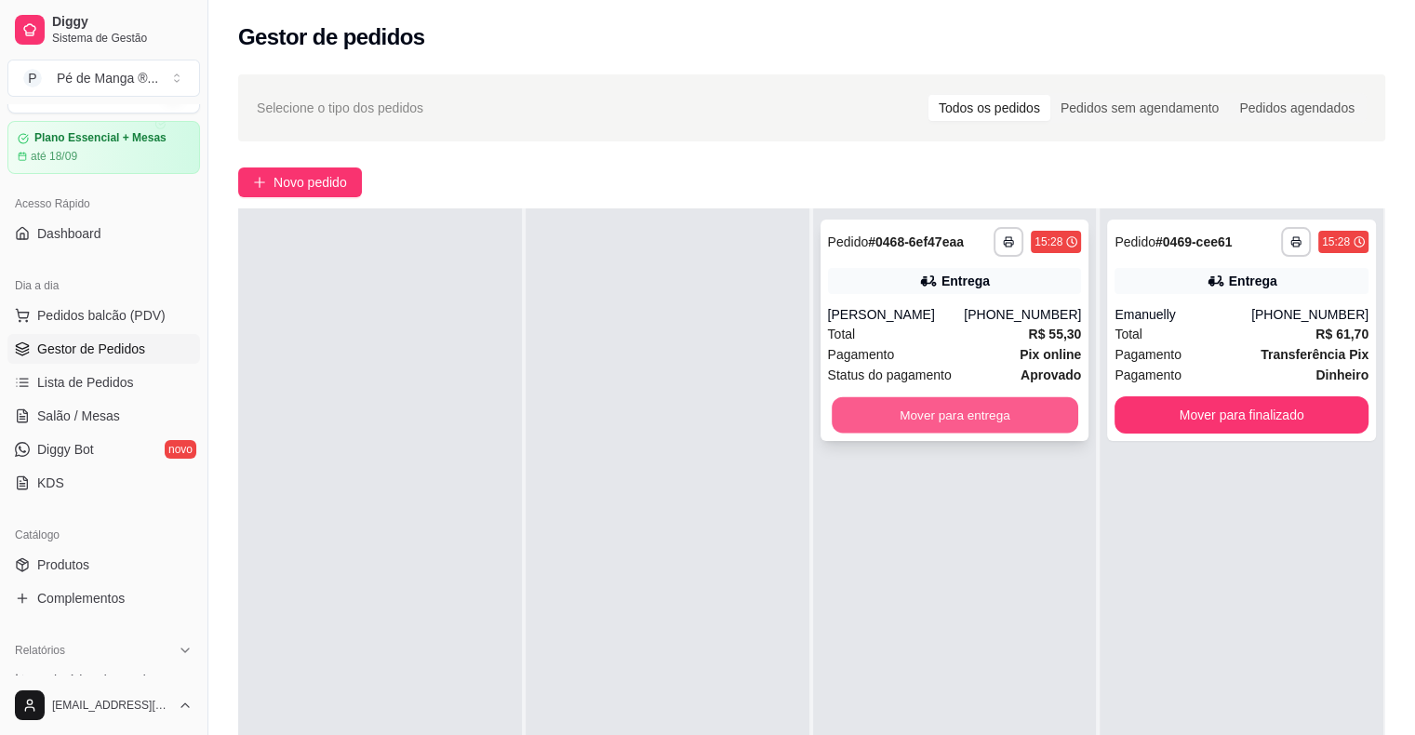
click at [958, 422] on button "Mover para entrega" at bounding box center [955, 415] width 247 height 36
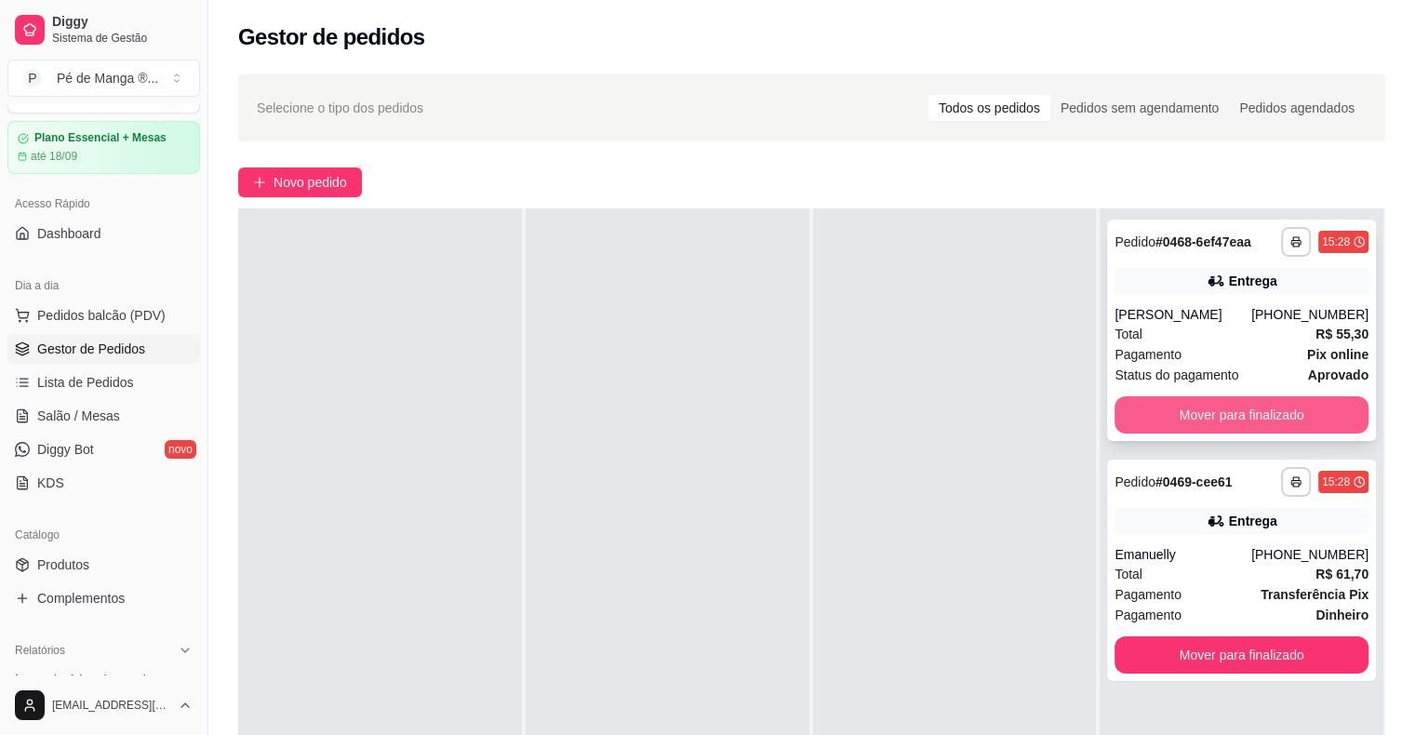
click at [1172, 408] on button "Mover para finalizado" at bounding box center [1242, 414] width 254 height 37
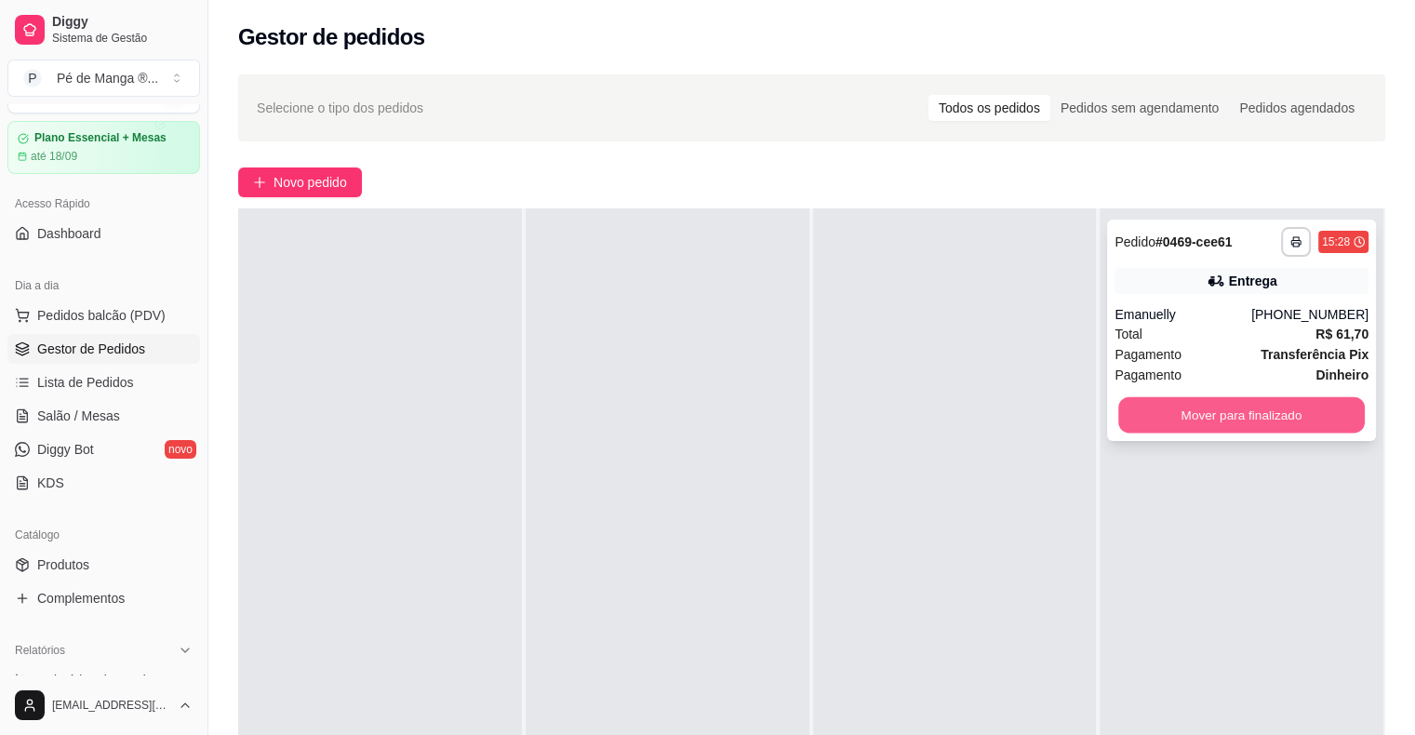
click at [1221, 419] on button "Mover para finalizado" at bounding box center [1241, 415] width 247 height 36
